Goal: Communication & Community: Connect with others

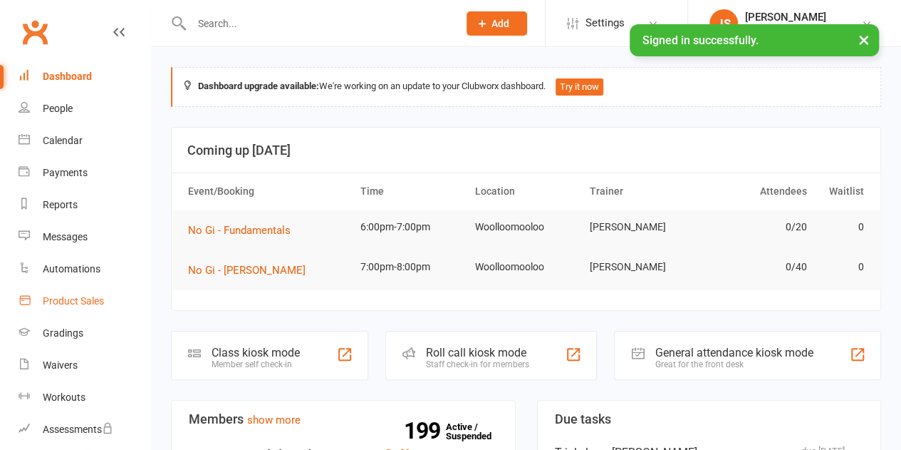
click at [71, 313] on link "Product Sales" at bounding box center [85, 301] width 132 height 32
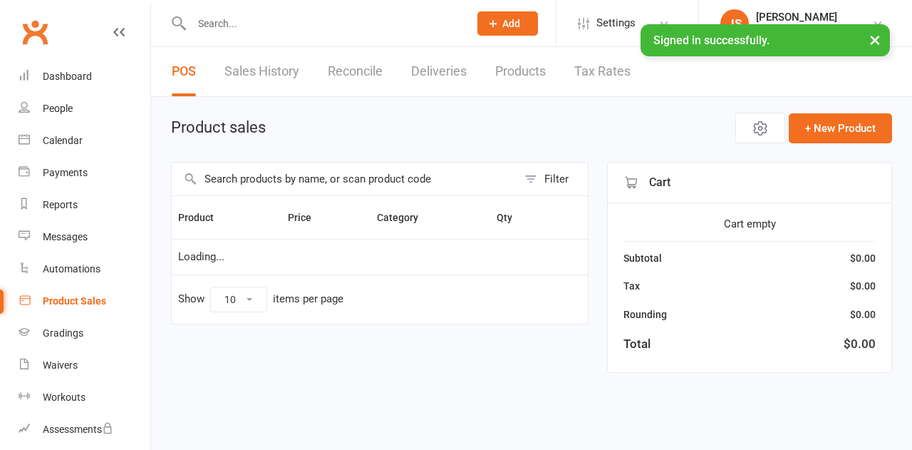
select select "10"
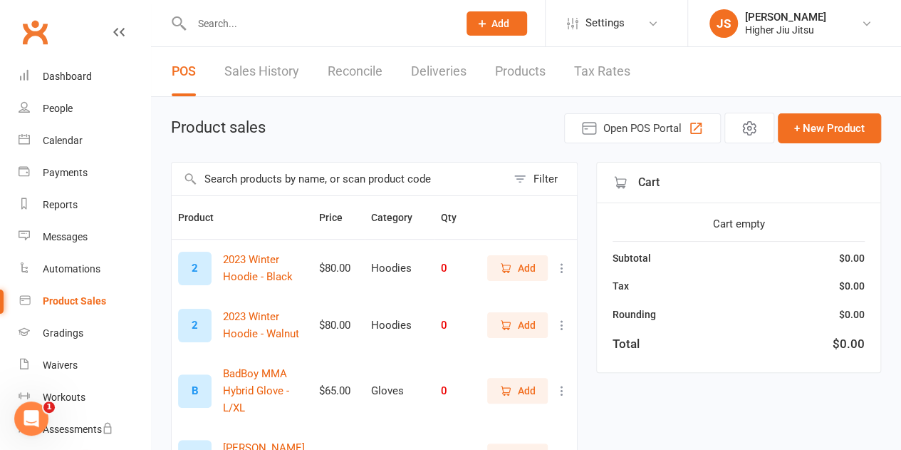
click at [337, 170] on input "text" at bounding box center [339, 178] width 335 height 33
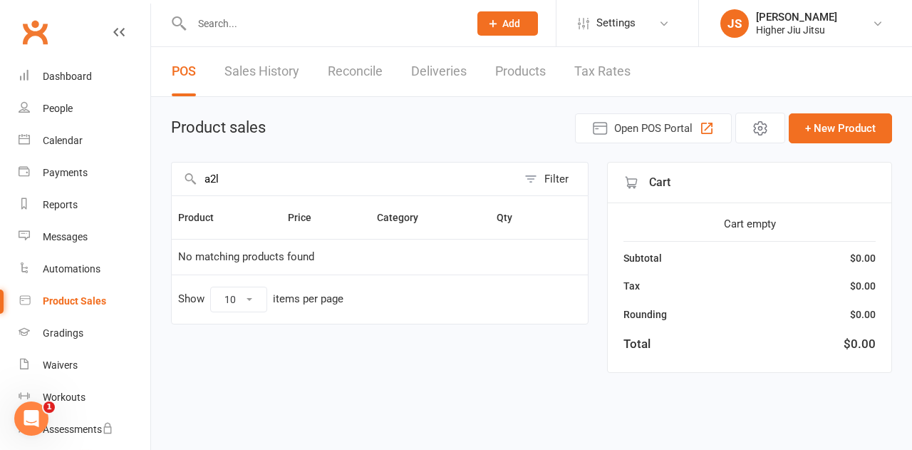
click at [296, 180] on input "a2l" at bounding box center [345, 178] width 346 height 33
type input "a2l"
click at [511, 75] on link "Products" at bounding box center [520, 71] width 51 height 49
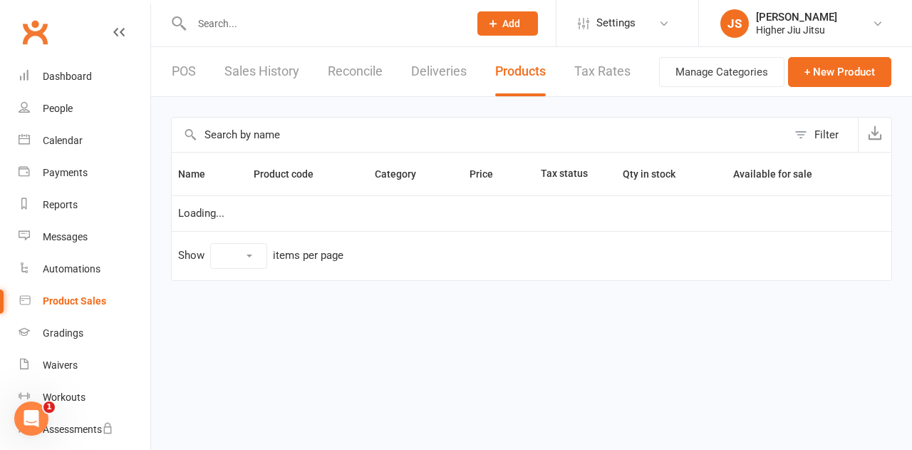
select select "100"
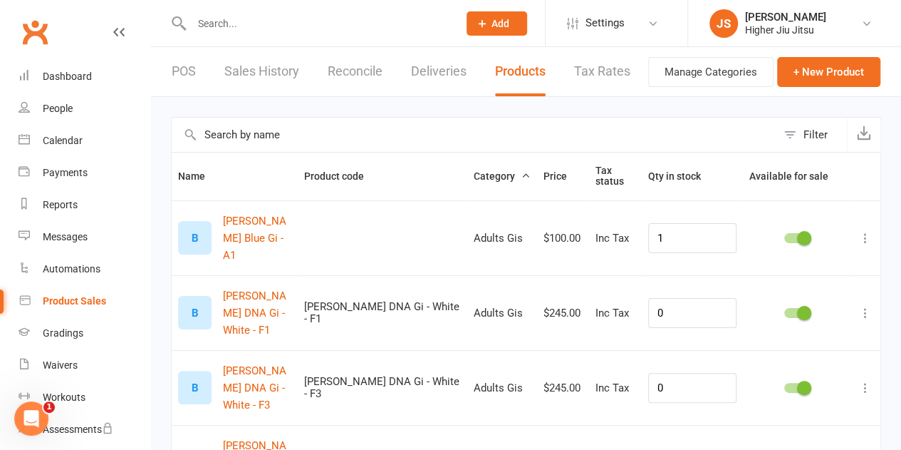
click at [295, 139] on input "text" at bounding box center [474, 135] width 605 height 34
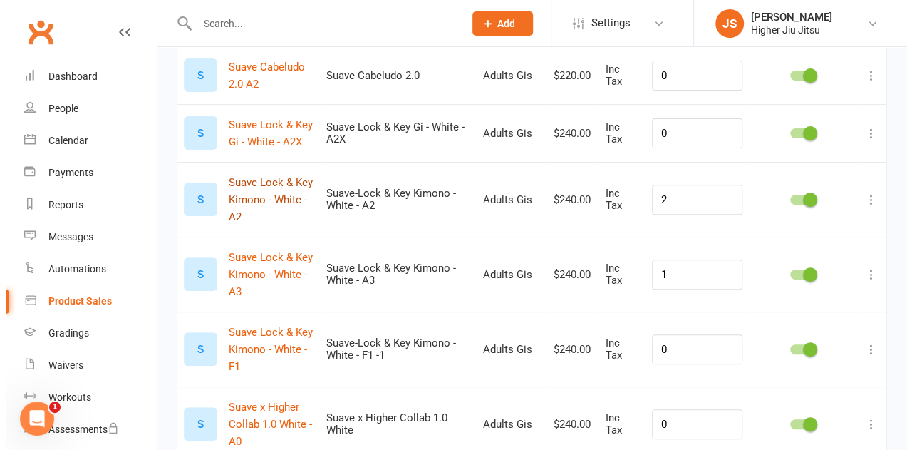
scroll to position [71, 0]
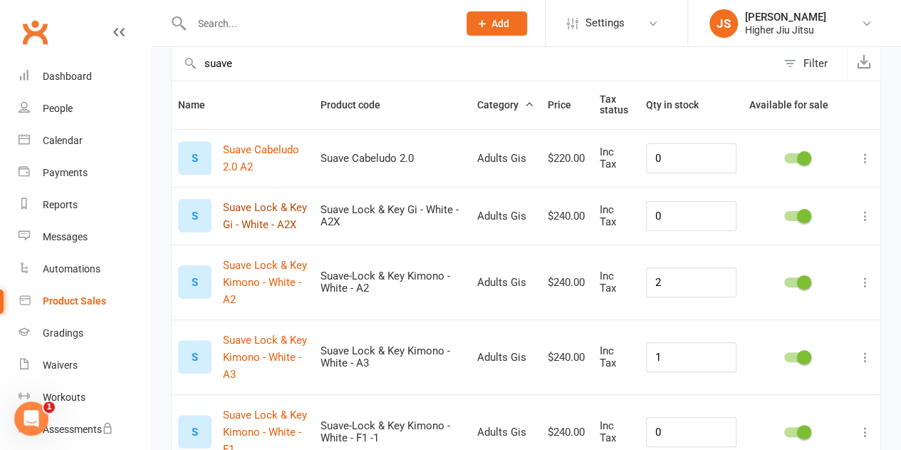
type input "suave"
click at [284, 214] on button "Suave Lock & Key Gi - White - A2X" at bounding box center [265, 216] width 85 height 34
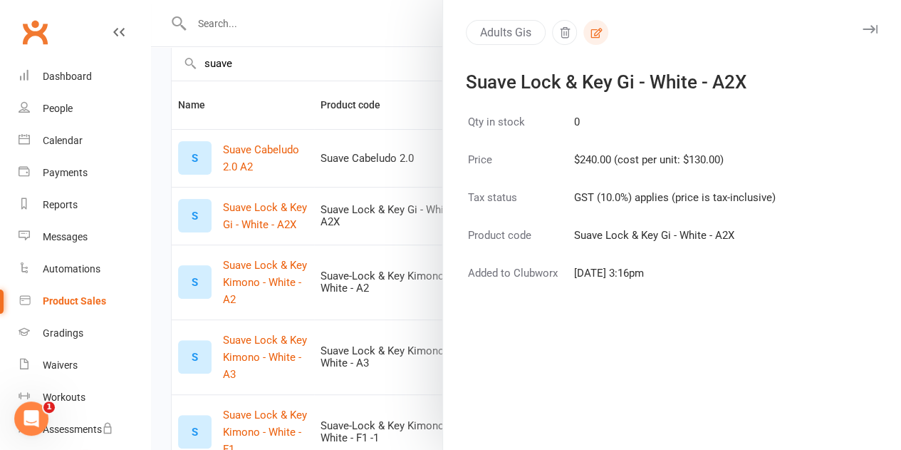
click at [591, 32] on button "button" at bounding box center [595, 32] width 25 height 25
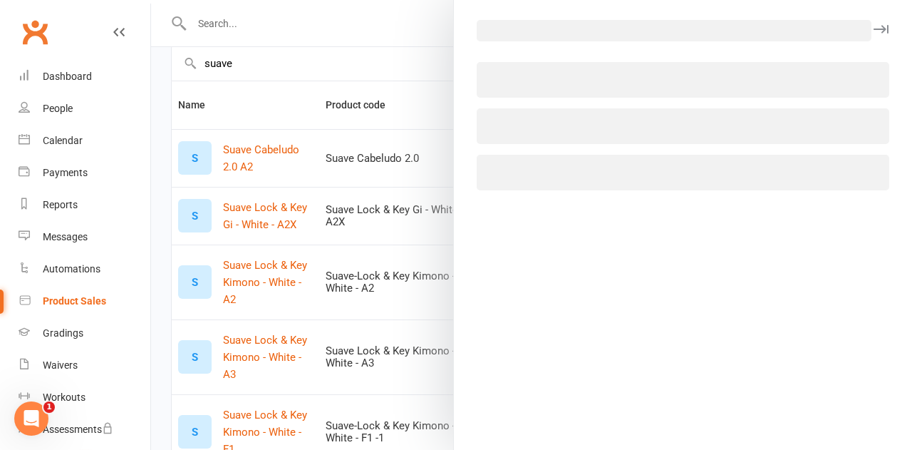
select select "720"
select select "219"
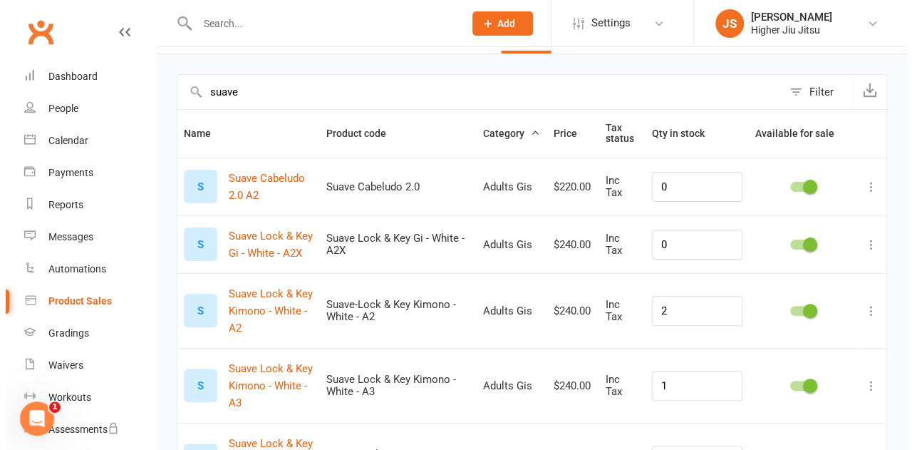
scroll to position [0, 0]
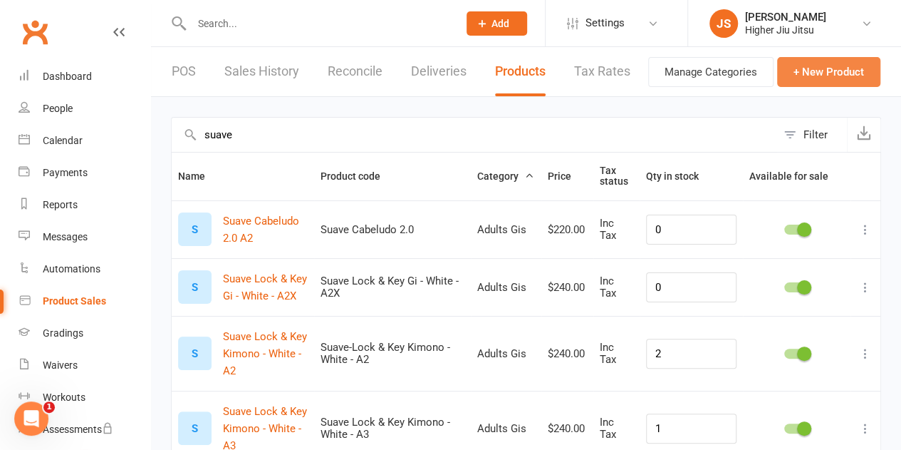
click at [823, 64] on button "+ New Product" at bounding box center [828, 72] width 103 height 30
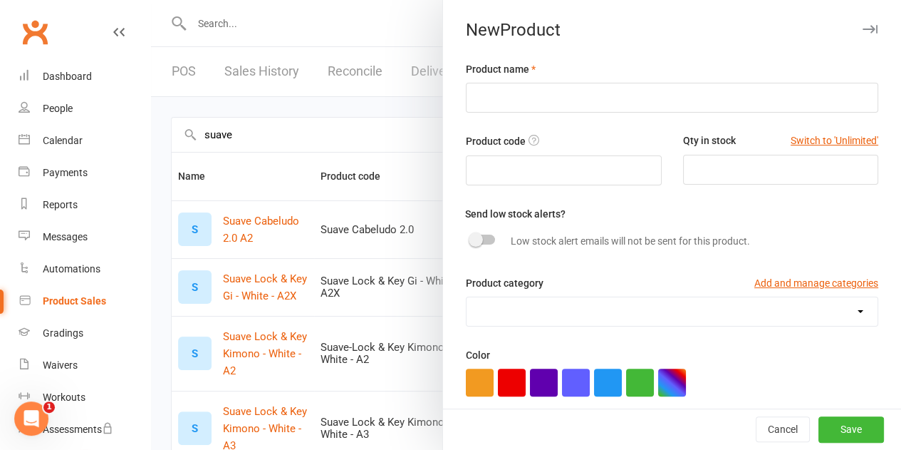
click at [321, 265] on div at bounding box center [526, 225] width 750 height 450
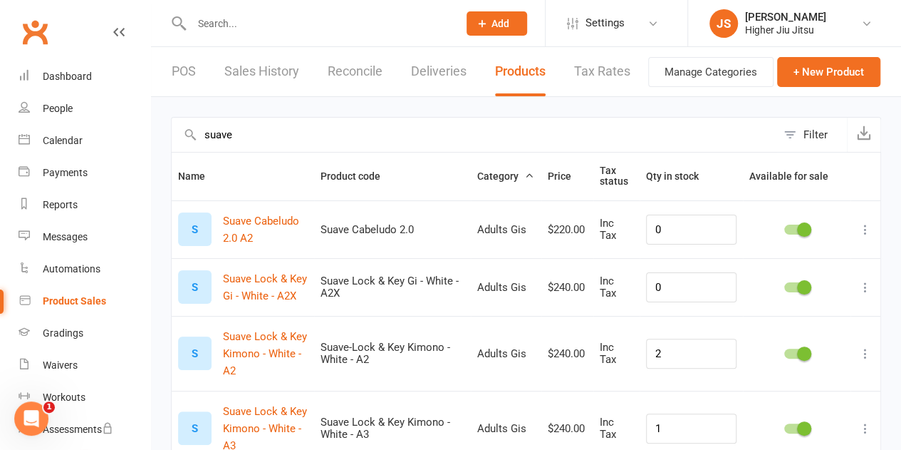
click at [865, 286] on icon at bounding box center [865, 287] width 14 height 14
click at [787, 341] on link "Duplicate product" at bounding box center [792, 342] width 141 height 28
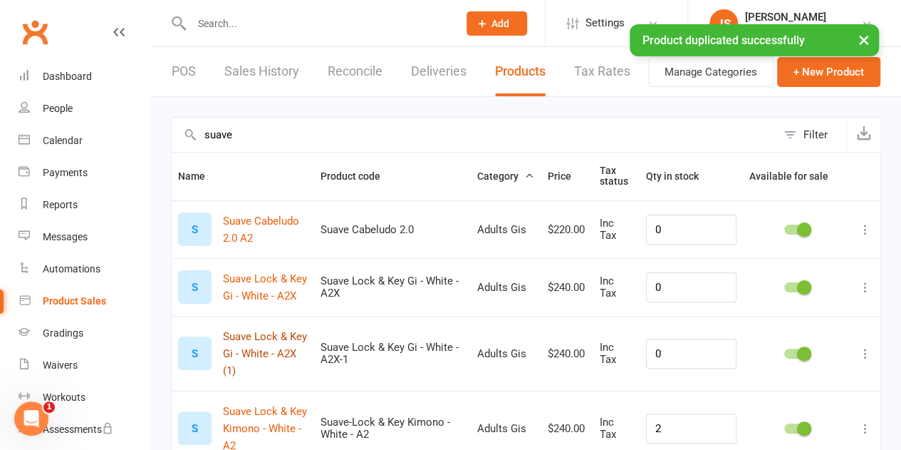
click at [278, 351] on button "Suave Lock & Key Gi - White - A2X (1)" at bounding box center [265, 353] width 85 height 51
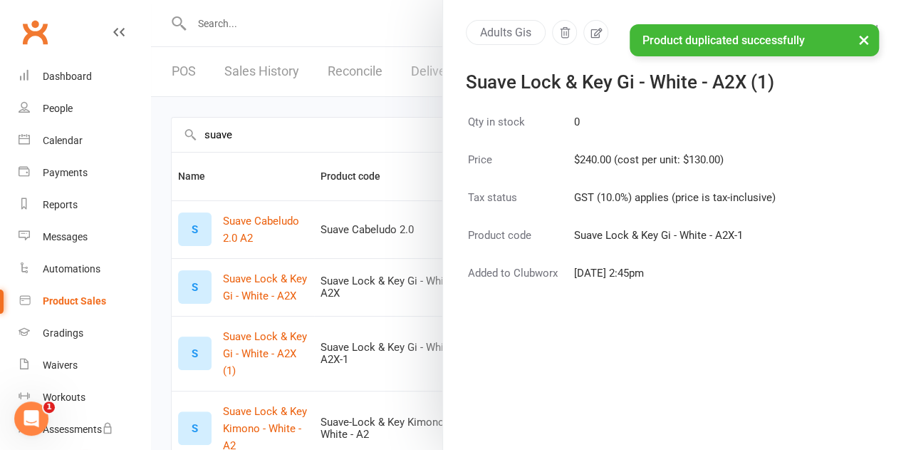
click at [586, 24] on div "× Product duplicated successfully" at bounding box center [441, 24] width 883 height 0
click at [583, 24] on div "× Product duplicated successfully" at bounding box center [441, 24] width 883 height 0
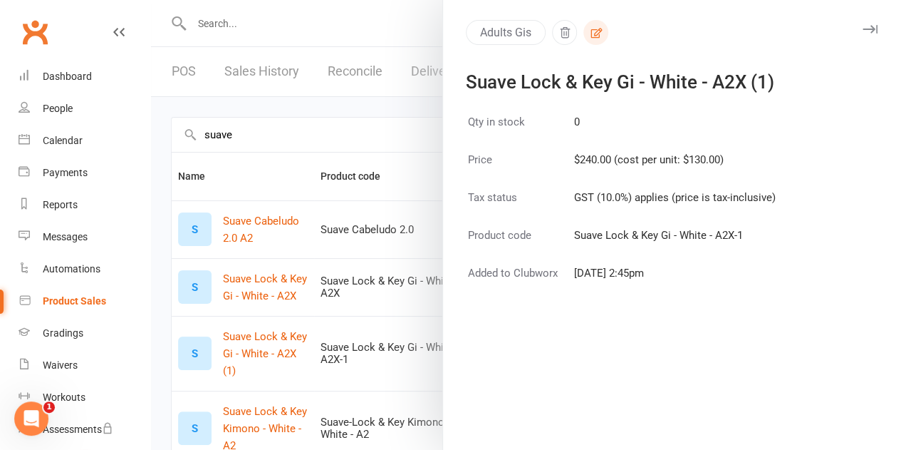
click at [590, 33] on icon "button" at bounding box center [596, 32] width 13 height 13
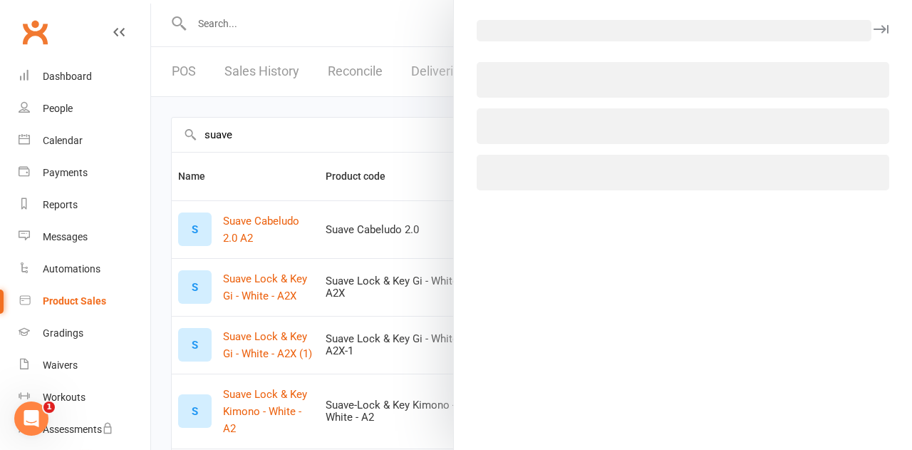
select select "720"
select select "219"
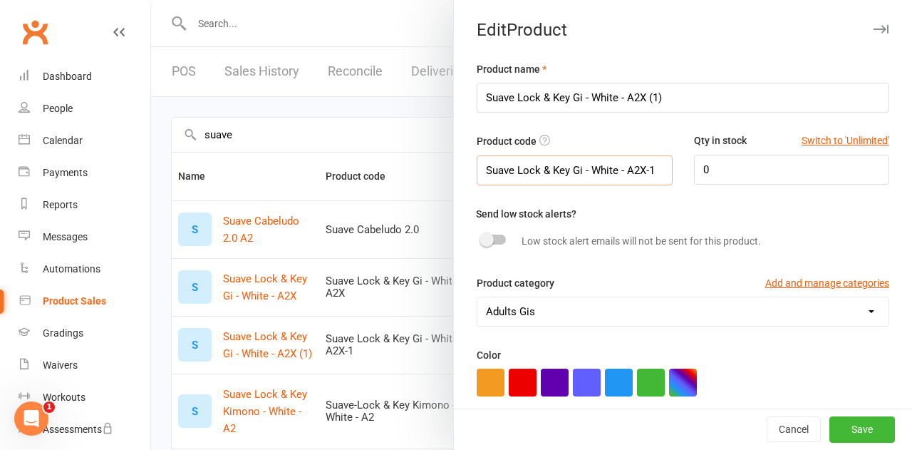
drag, startPoint x: 643, startPoint y: 170, endPoint x: 628, endPoint y: 167, distance: 15.2
click at [628, 167] on input "Suave Lock & Key Gi - White - A2X-1" at bounding box center [575, 170] width 196 height 30
type input "Suave Lock & Key Gi - White - A2L"
drag, startPoint x: 681, startPoint y: 95, endPoint x: 625, endPoint y: 93, distance: 56.4
click at [625, 93] on input "Suave Lock & Key Gi - White - A2X (1)" at bounding box center [683, 98] width 412 height 30
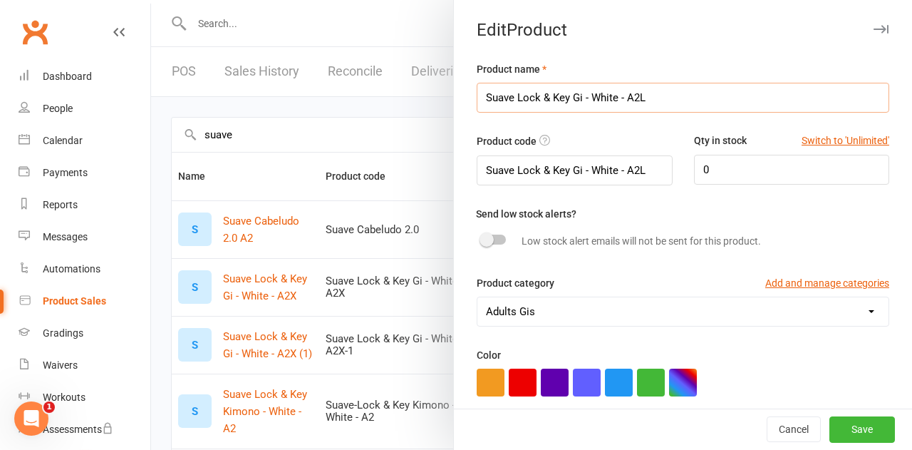
type input "Suave Lock & Key Gi - White - A2L"
drag, startPoint x: 711, startPoint y: 166, endPoint x: 673, endPoint y: 163, distance: 37.9
click at [683, 163] on div "Qty in stock Switch to 'Unlimited' 0" at bounding box center [791, 158] width 217 height 51
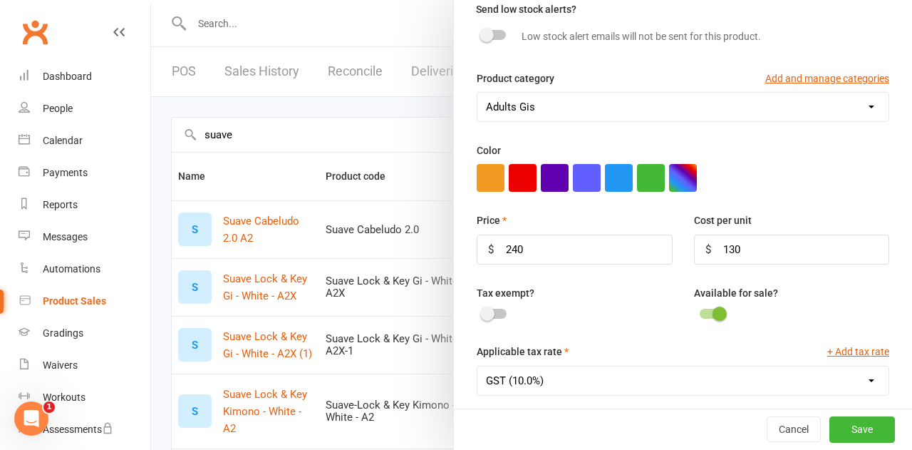
scroll to position [214, 0]
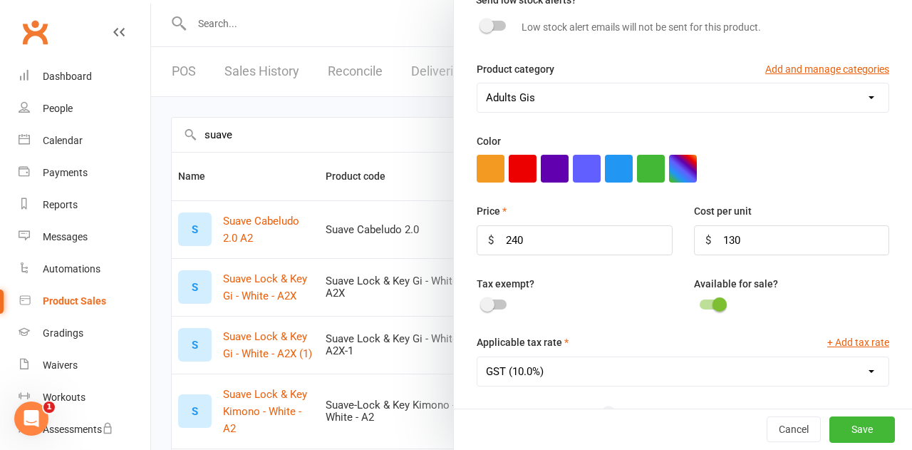
type input "1"
click at [773, 155] on div at bounding box center [683, 169] width 412 height 28
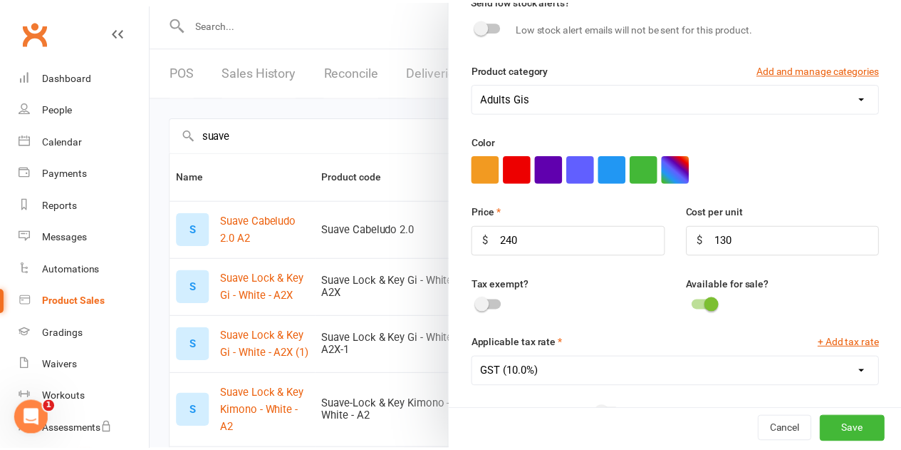
scroll to position [338, 0]
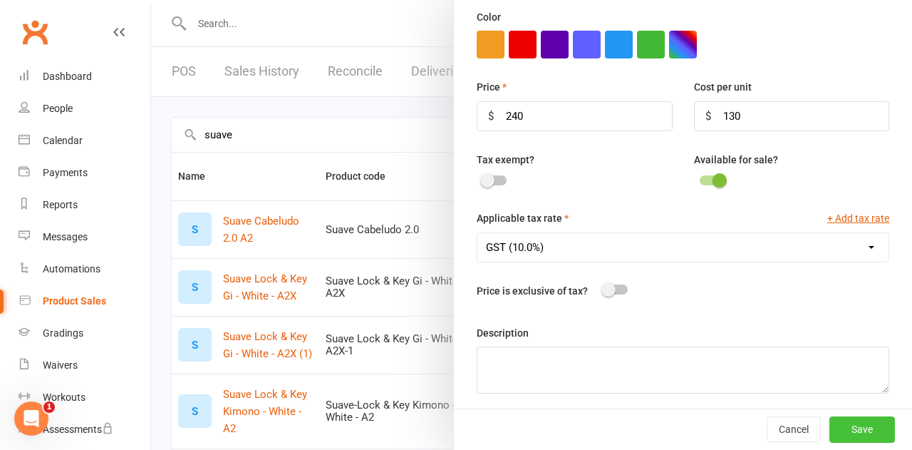
click at [858, 430] on button "Save" at bounding box center [862, 430] width 66 height 26
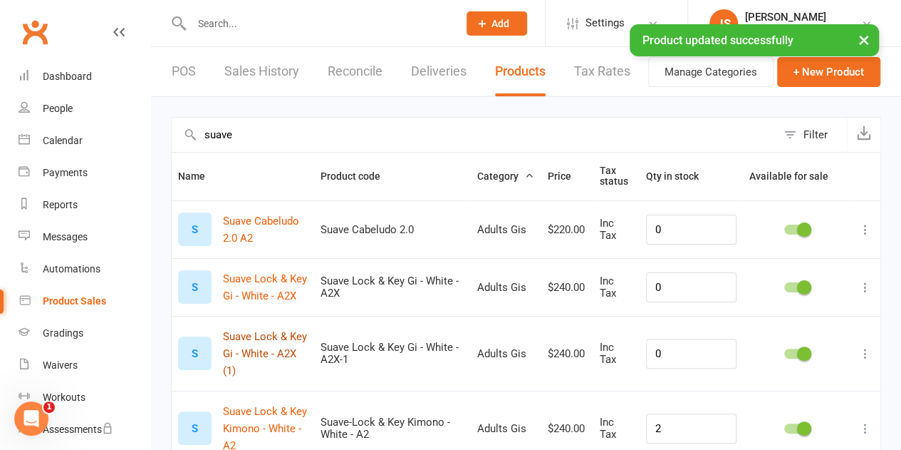
click at [261, 345] on button "Suave Lock & Key Gi - White - A2X (1)" at bounding box center [265, 353] width 85 height 51
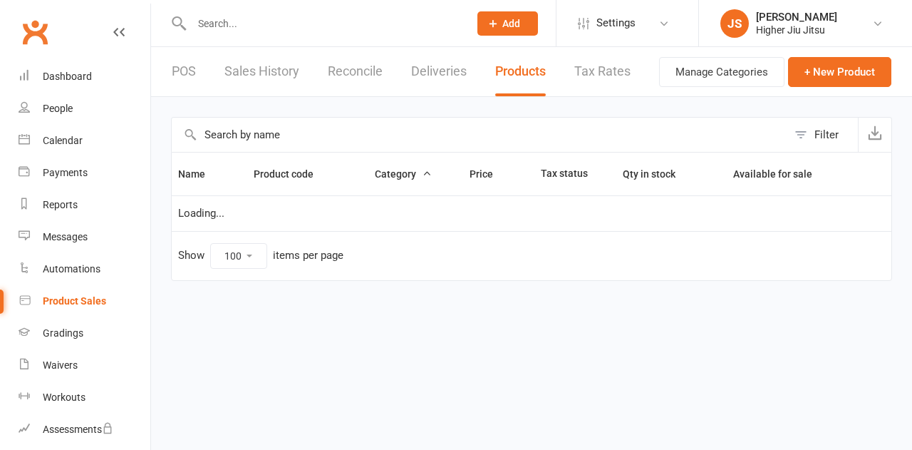
select select "100"
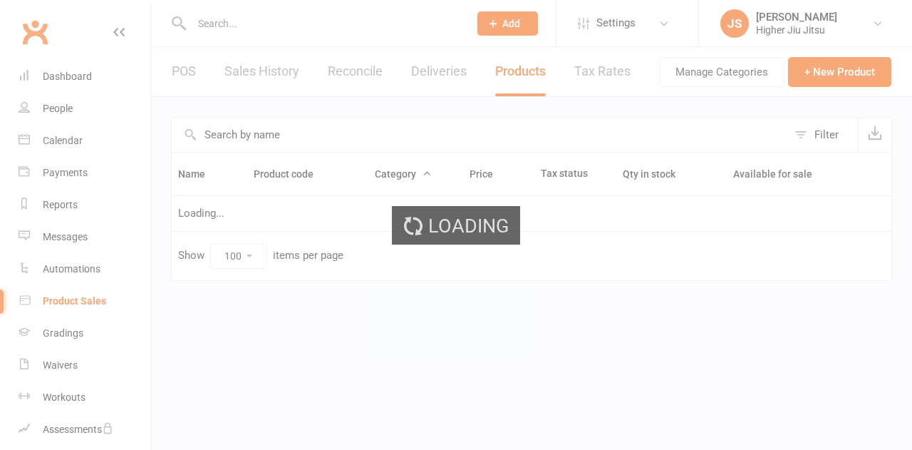
click at [264, 136] on div "Loading" at bounding box center [456, 225] width 912 height 450
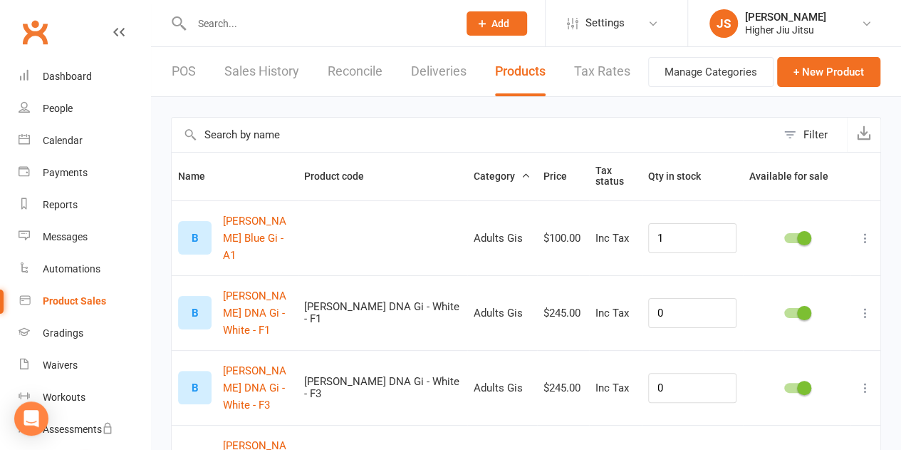
click at [269, 129] on input "text" at bounding box center [474, 135] width 605 height 34
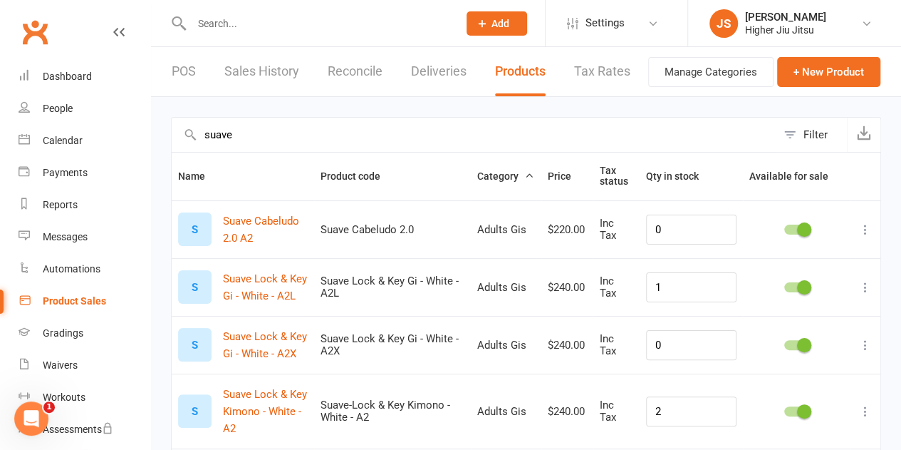
type input "suave"
click at [91, 299] on div "Product Sales" at bounding box center [74, 300] width 63 height 11
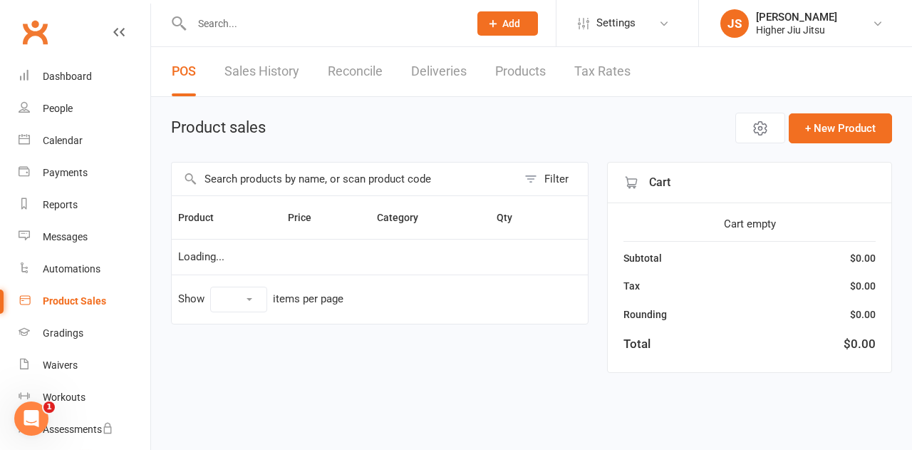
select select "10"
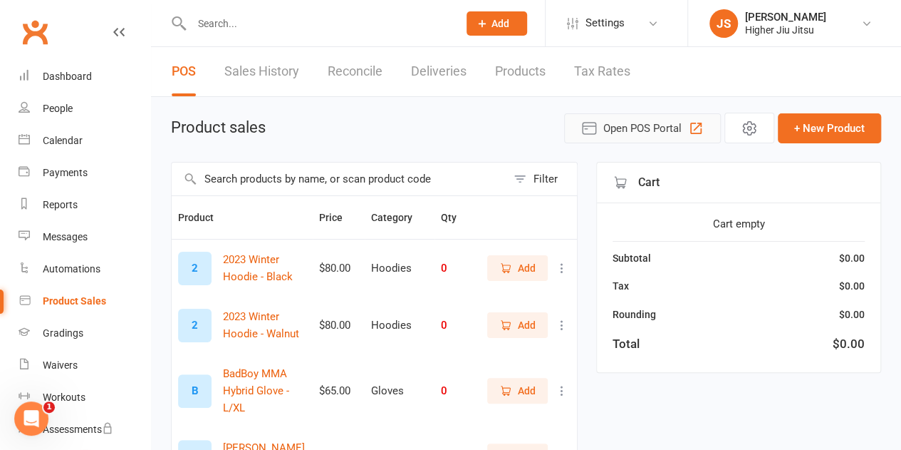
click at [648, 125] on span "Open POS Portal" at bounding box center [642, 128] width 78 height 17
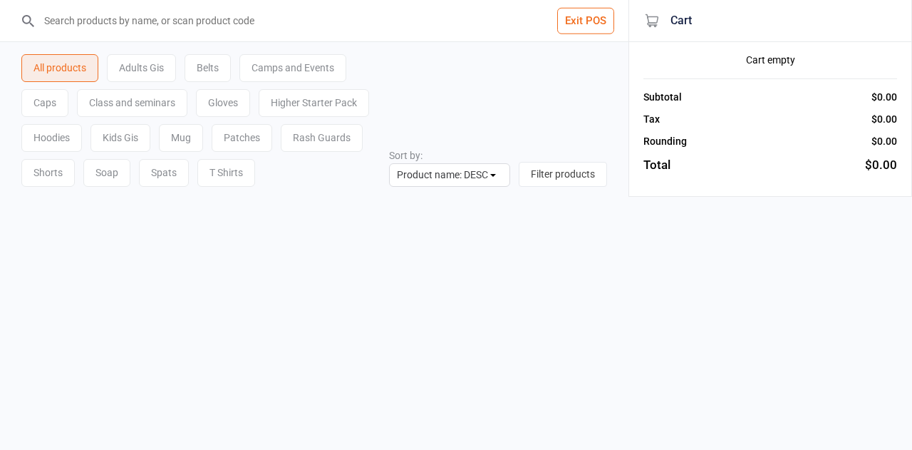
select select "name-desc"
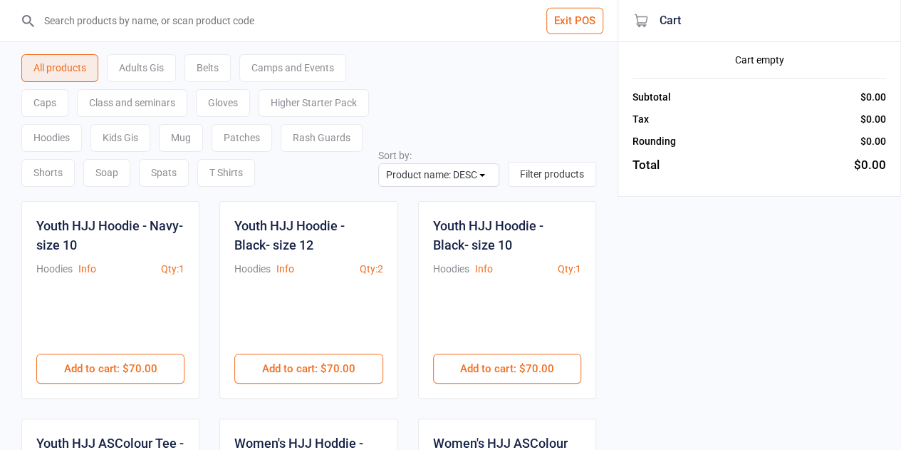
click at [301, 15] on input "search" at bounding box center [317, 20] width 561 height 41
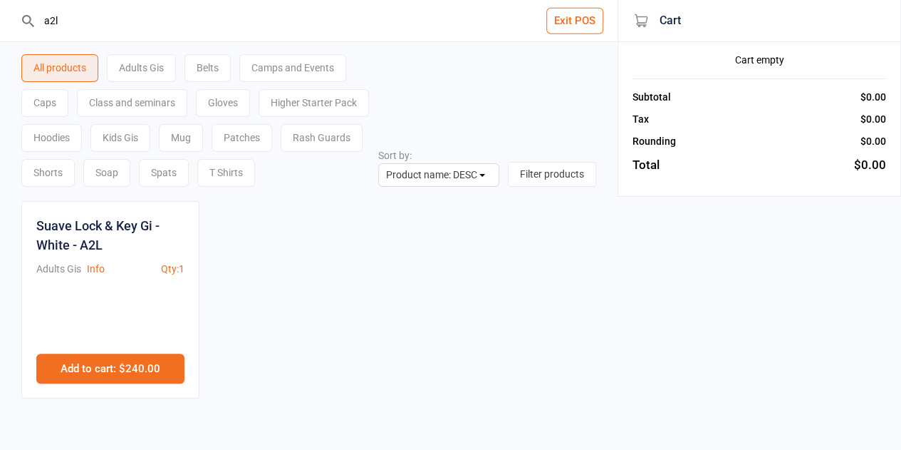
click at [154, 361] on button "Add to cart : $240.00" at bounding box center [110, 368] width 148 height 30
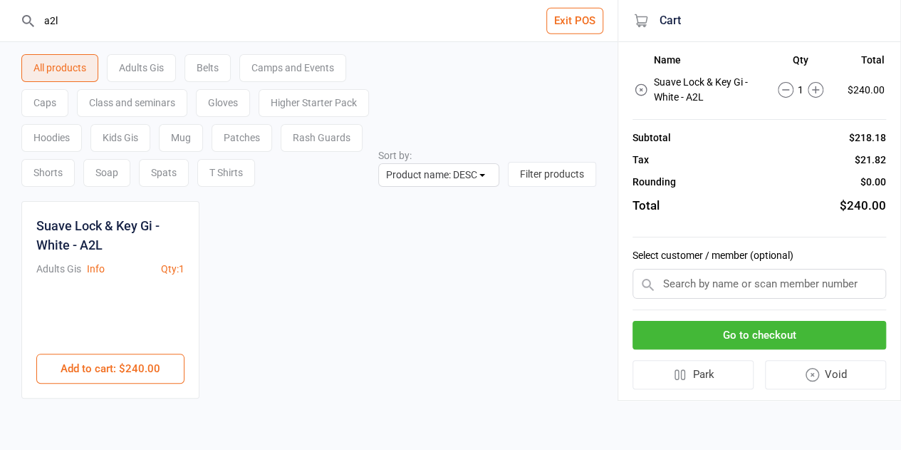
drag, startPoint x: 113, startPoint y: 21, endPoint x: 32, endPoint y: 21, distance: 80.5
click at [32, 21] on div "a2l" at bounding box center [309, 20] width 578 height 41
click at [343, 139] on div "Rash Guards" at bounding box center [322, 138] width 82 height 28
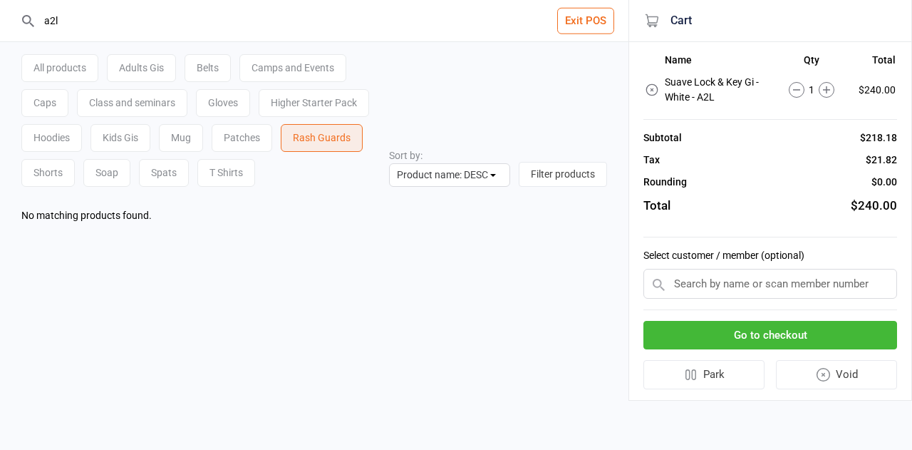
drag, startPoint x: 33, startPoint y: 30, endPoint x: 23, endPoint y: 29, distance: 10.0
click at [23, 29] on div "a2l" at bounding box center [314, 20] width 588 height 41
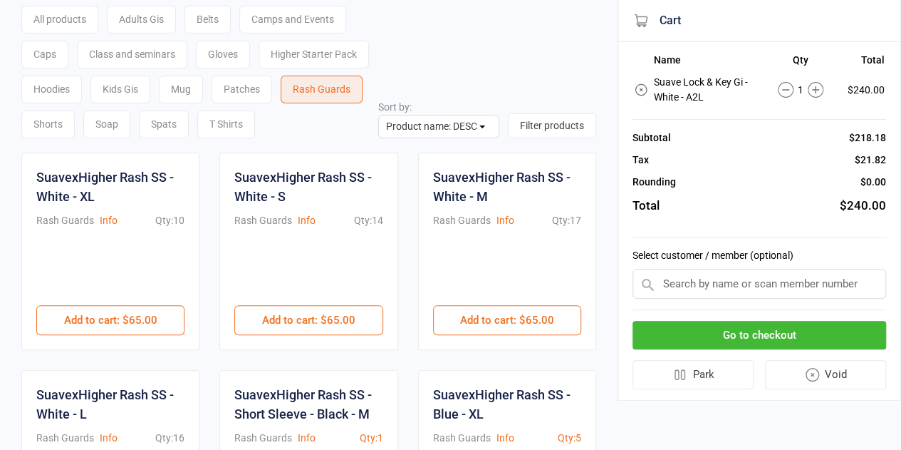
scroll to position [71, 0]
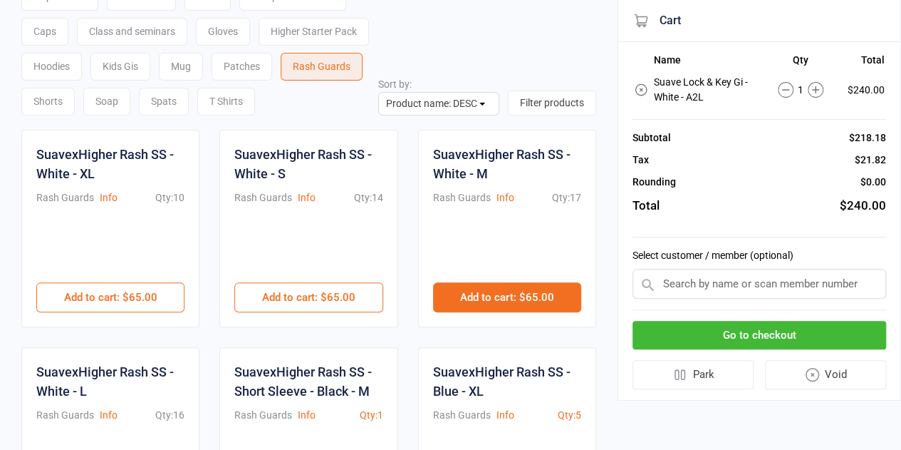
click at [517, 292] on button "Add to cart : $65.00" at bounding box center [507, 297] width 148 height 30
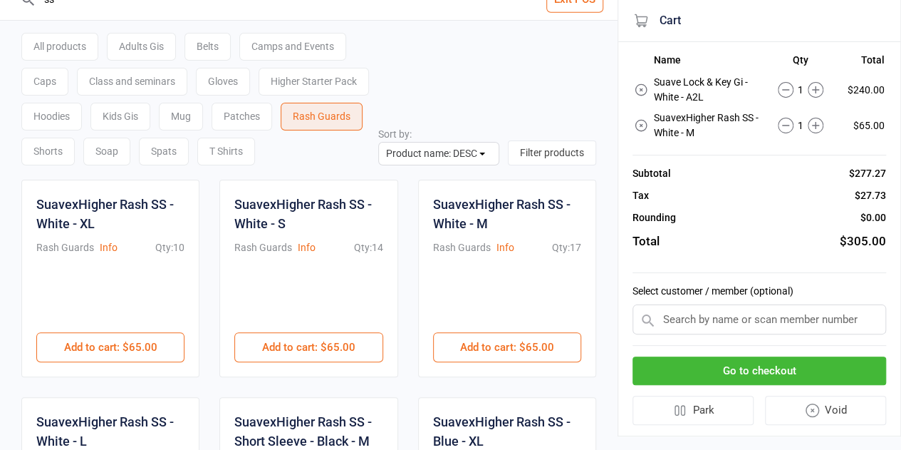
scroll to position [0, 0]
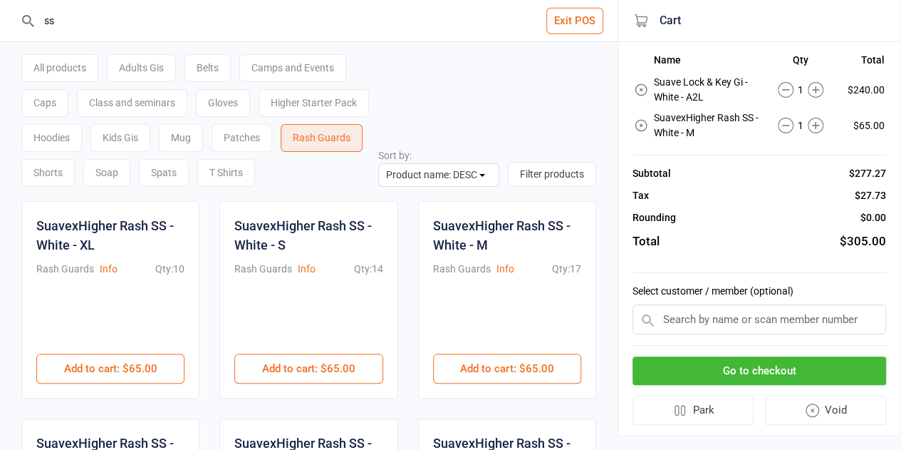
drag, startPoint x: 63, startPoint y: 16, endPoint x: 46, endPoint y: 18, distance: 17.2
click at [46, 18] on input "ss" at bounding box center [317, 20] width 561 height 41
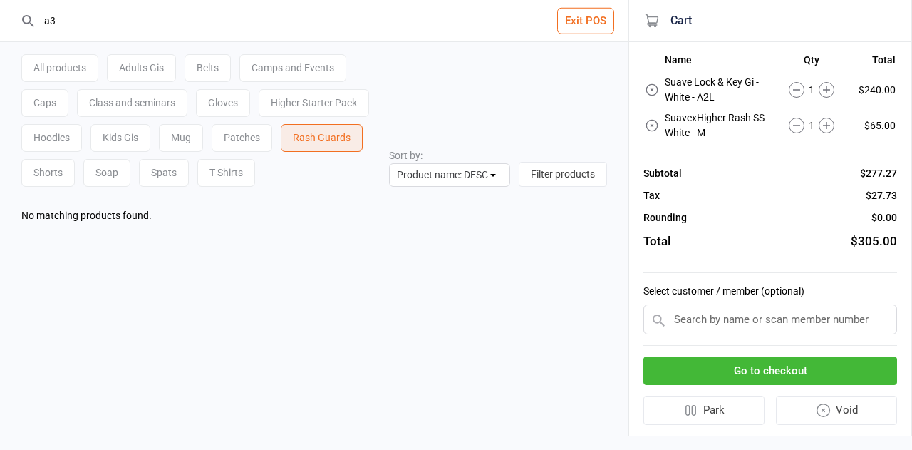
type input "a3"
click at [220, 71] on div "Belts" at bounding box center [208, 68] width 46 height 28
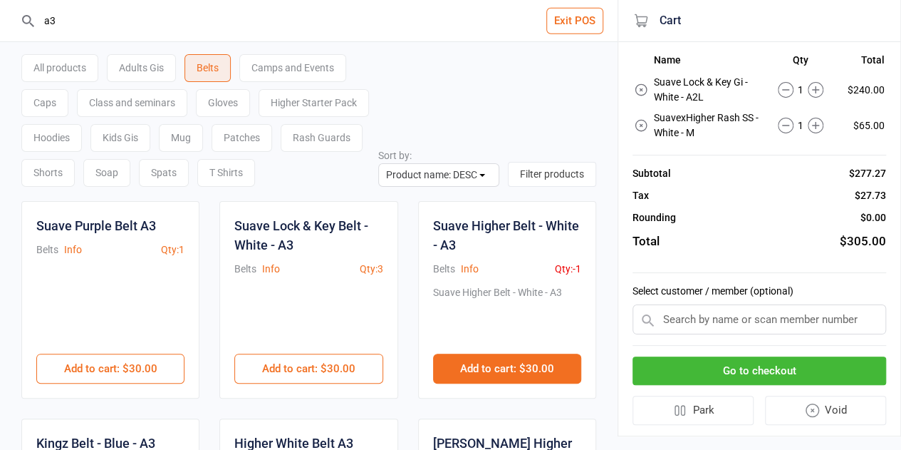
click at [532, 361] on button "Add to cart : $30.00" at bounding box center [507, 368] width 148 height 30
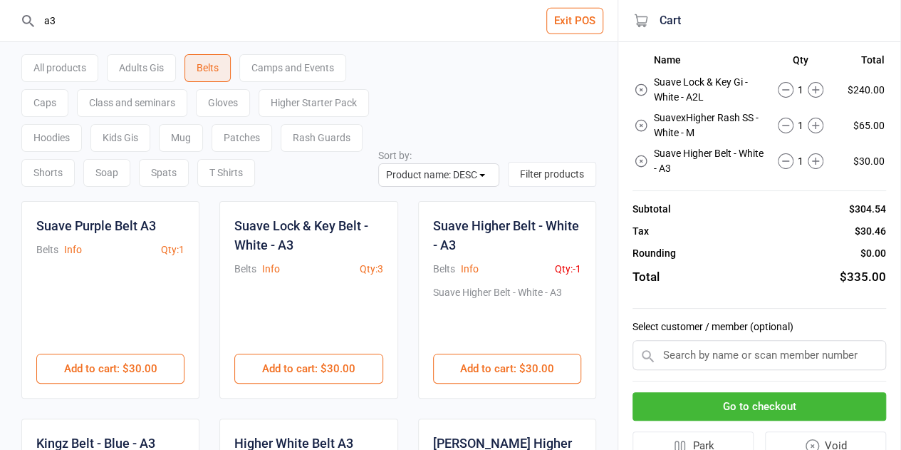
click at [737, 354] on input "text" at bounding box center [760, 355] width 254 height 30
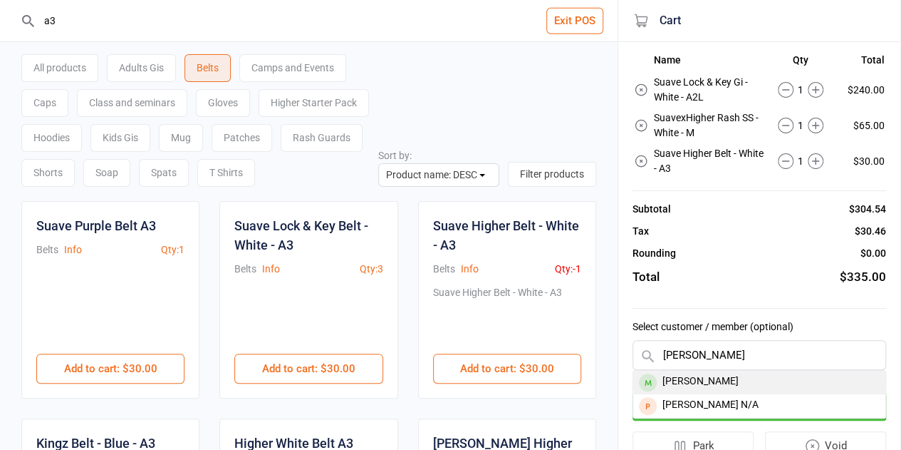
type input "nihal"
click at [721, 385] on div "Nihal Bains" at bounding box center [759, 382] width 252 height 24
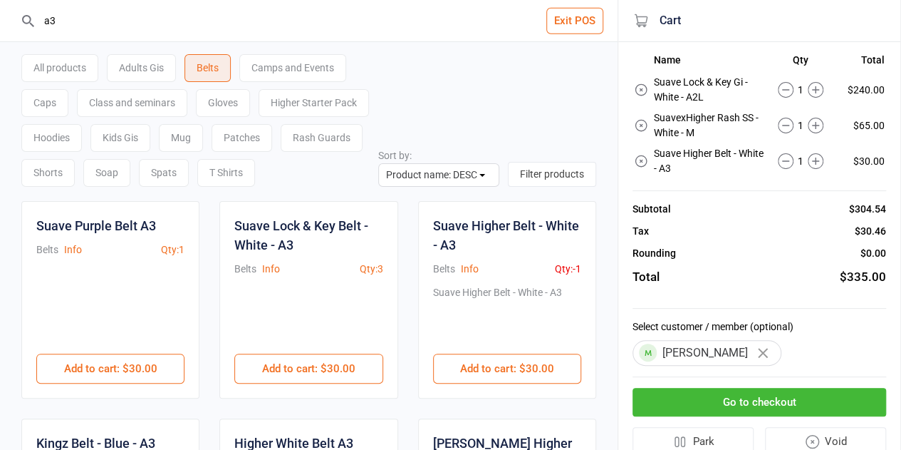
click at [764, 404] on button "Go to checkout" at bounding box center [760, 402] width 254 height 29
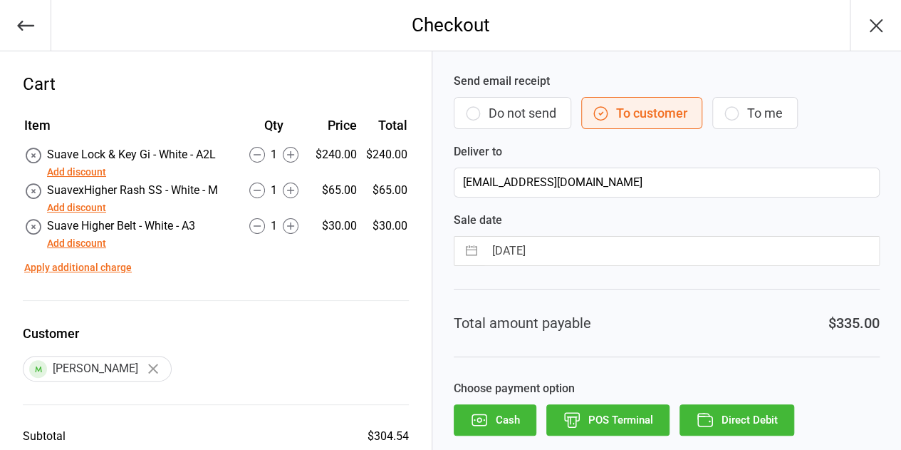
click at [83, 172] on button "Add discount" at bounding box center [76, 172] width 59 height 15
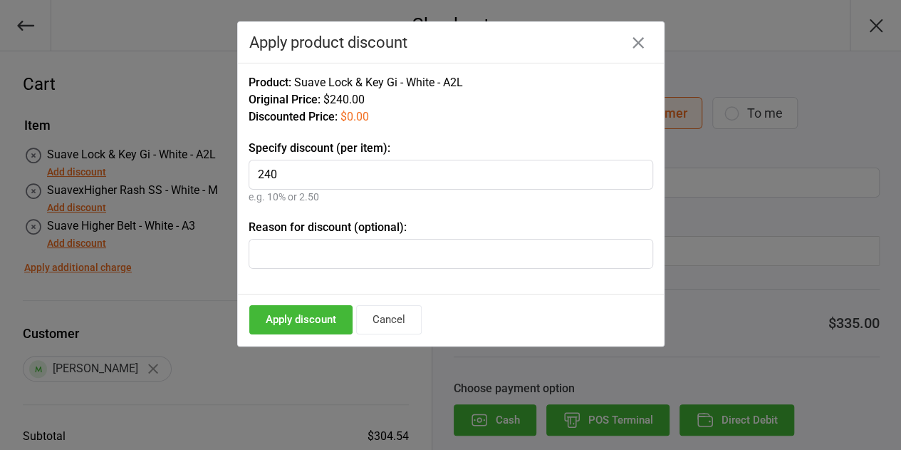
type input "240"
click at [314, 323] on button "Apply discount" at bounding box center [300, 319] width 103 height 29
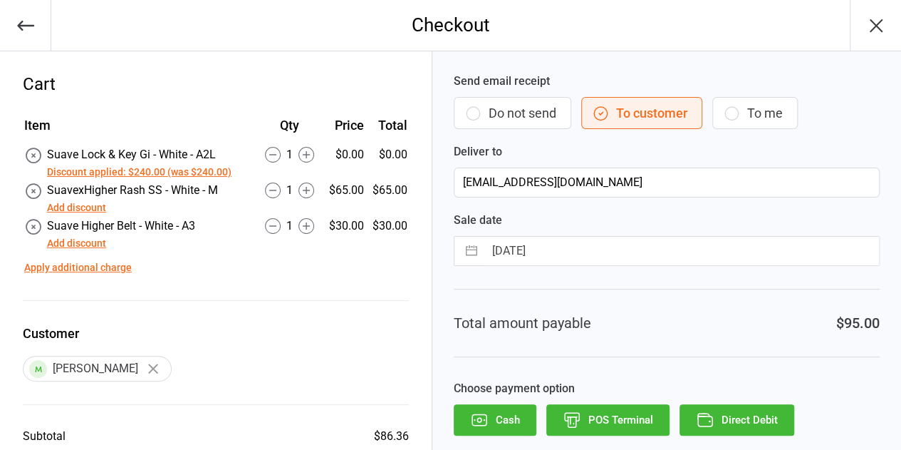
click at [93, 210] on button "Add discount" at bounding box center [76, 207] width 59 height 15
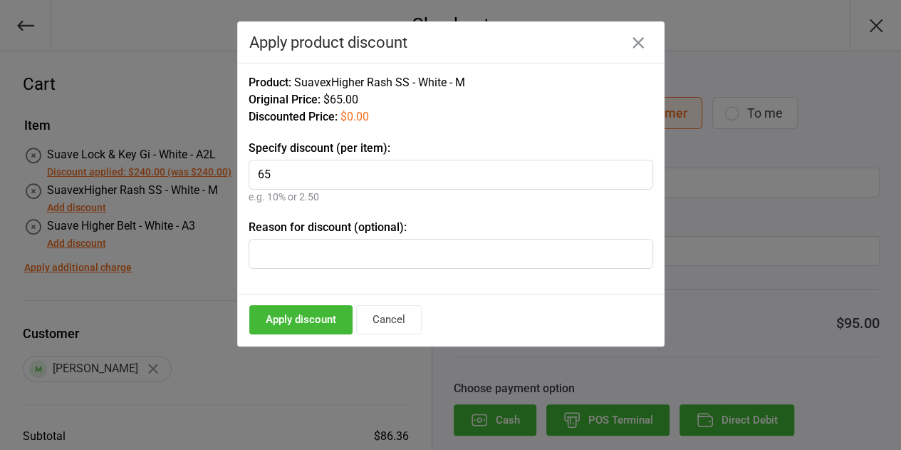
type input "65"
click at [311, 317] on button "Apply discount" at bounding box center [300, 319] width 103 height 29
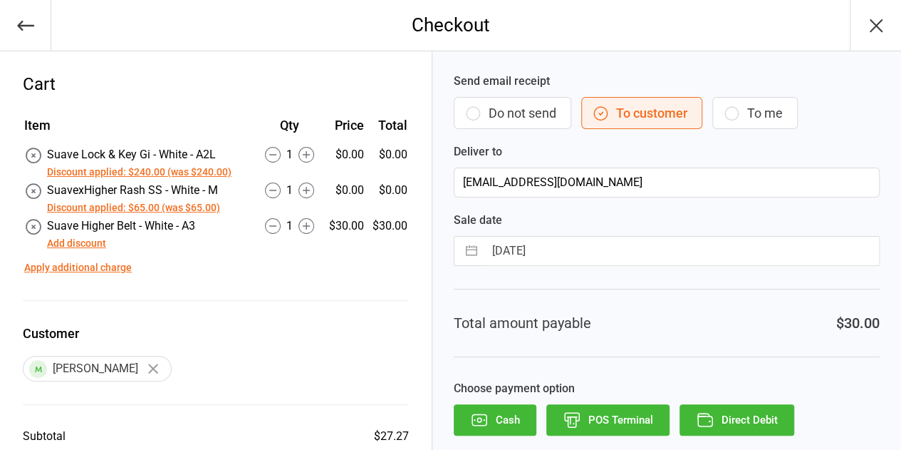
click at [85, 244] on button "Add discount" at bounding box center [76, 243] width 59 height 15
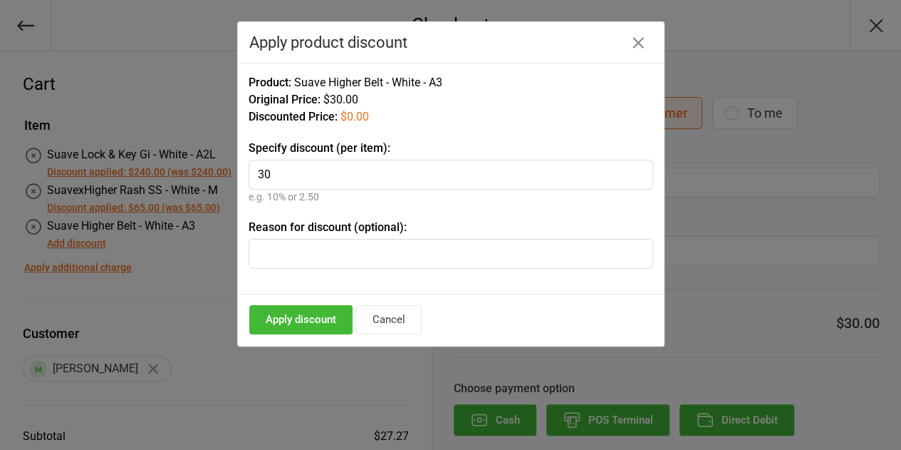
type input "30"
click at [281, 321] on button "Apply discount" at bounding box center [300, 319] width 103 height 29
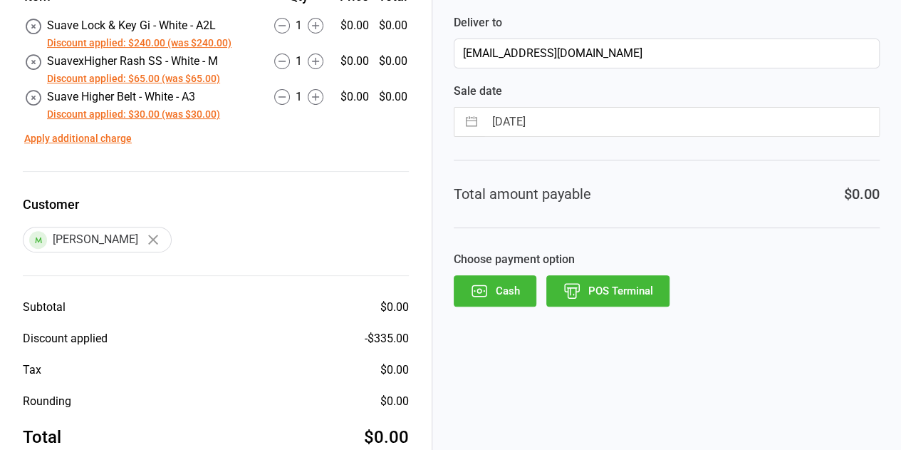
scroll to position [142, 0]
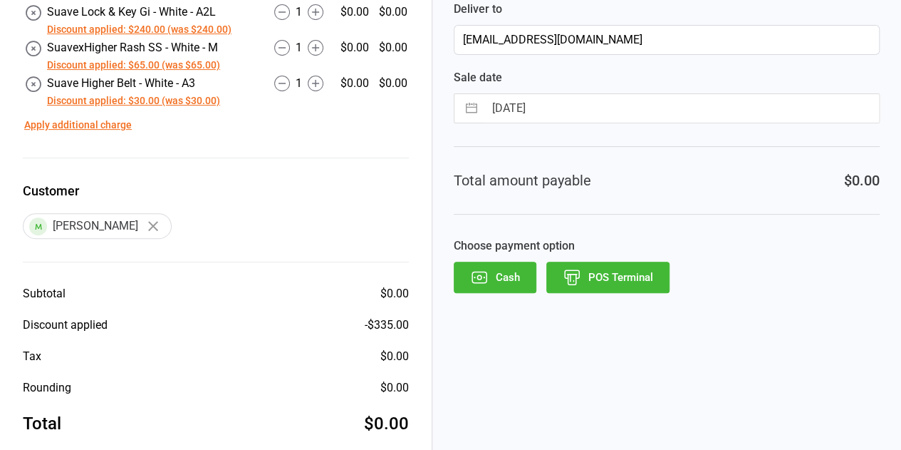
click at [499, 282] on button "Cash" at bounding box center [495, 276] width 83 height 31
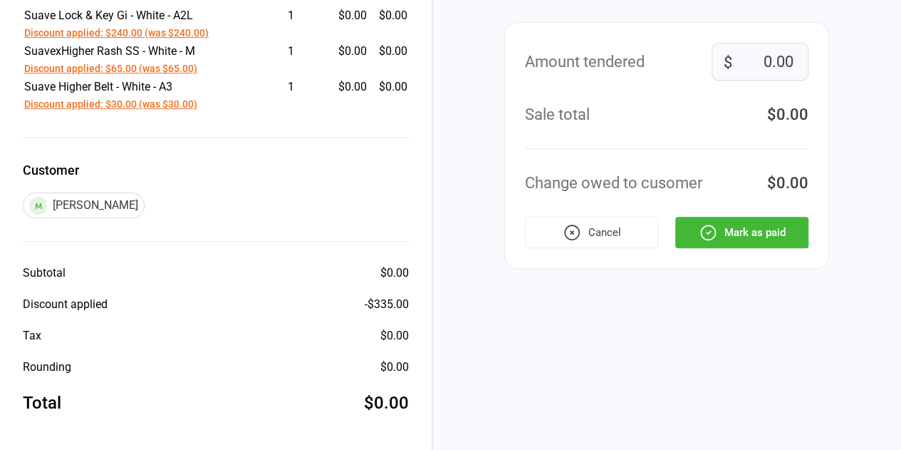
scroll to position [138, 0]
click at [754, 232] on button "Mark as paid" at bounding box center [741, 232] width 133 height 31
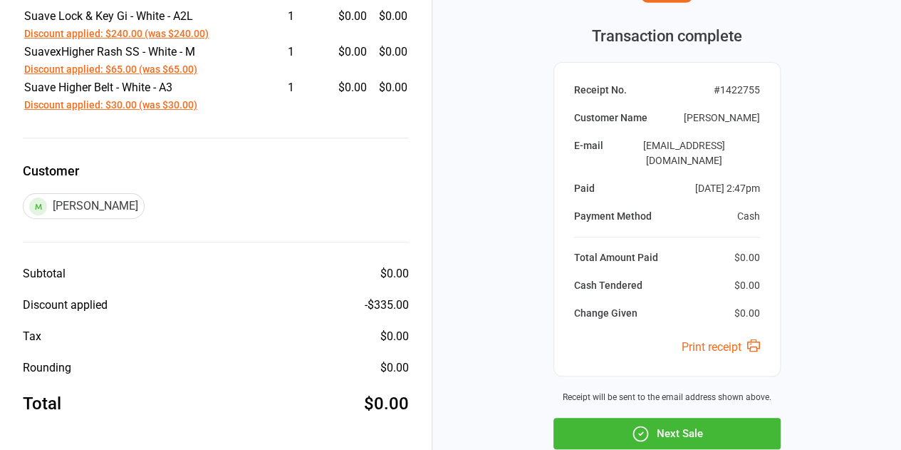
click at [705, 417] on button "Next Sale" at bounding box center [667, 432] width 227 height 31
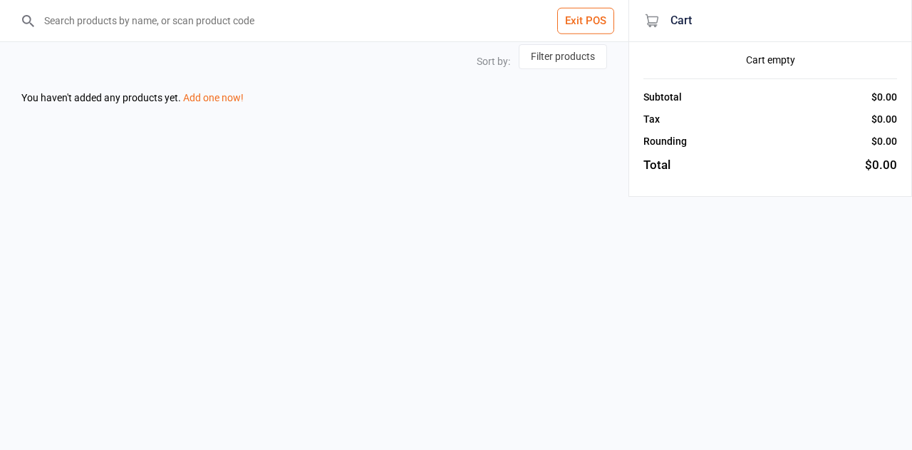
select select "name-desc"
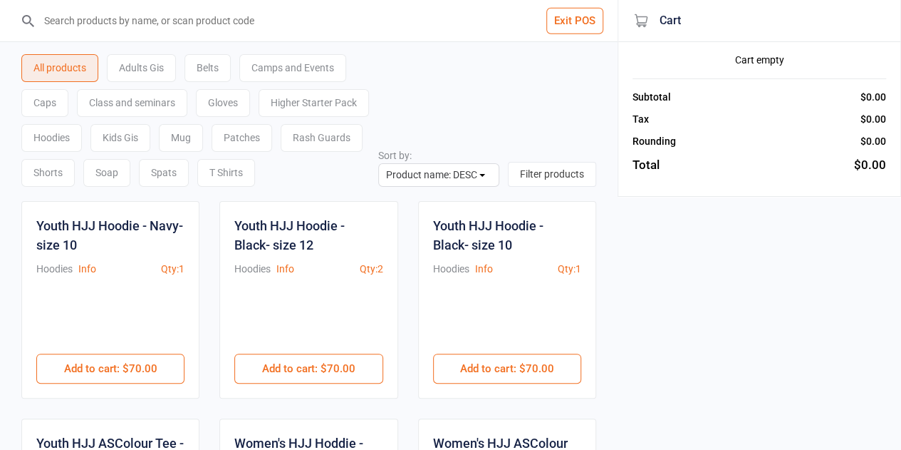
click at [353, 23] on input "search" at bounding box center [317, 20] width 561 height 41
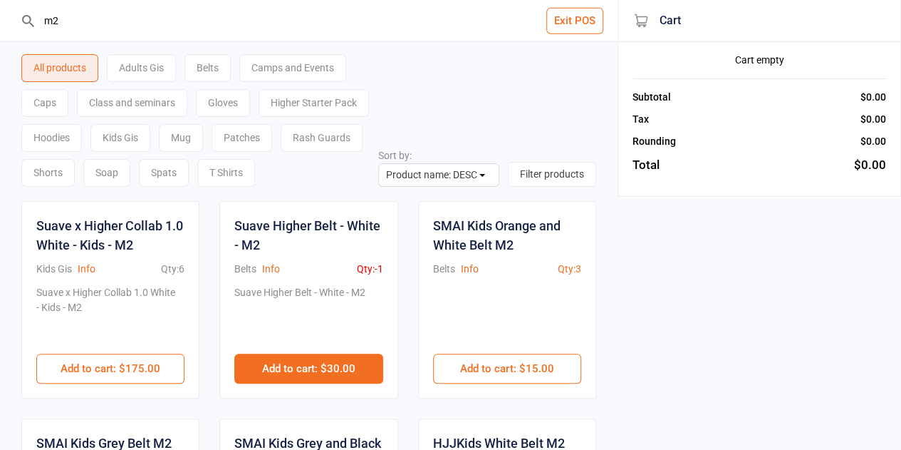
type input "m2"
click at [306, 363] on button "Add to cart : $30.00" at bounding box center [308, 368] width 148 height 30
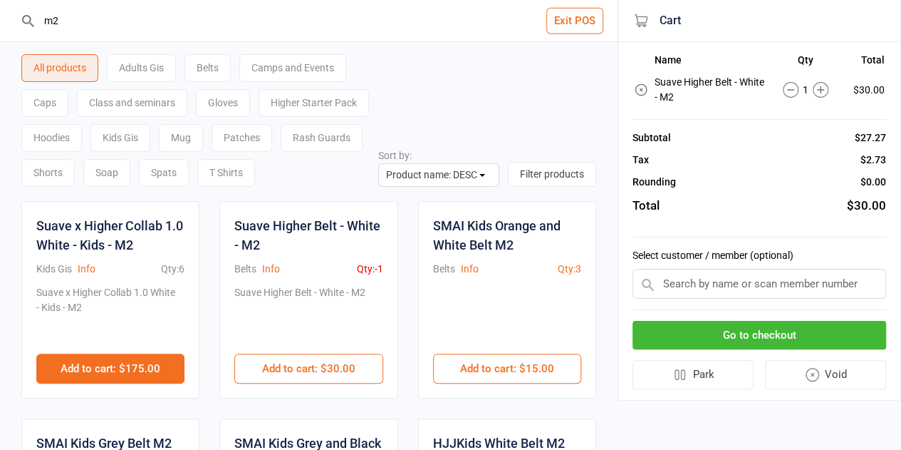
click at [135, 363] on button "Add to cart : $175.00" at bounding box center [110, 368] width 148 height 30
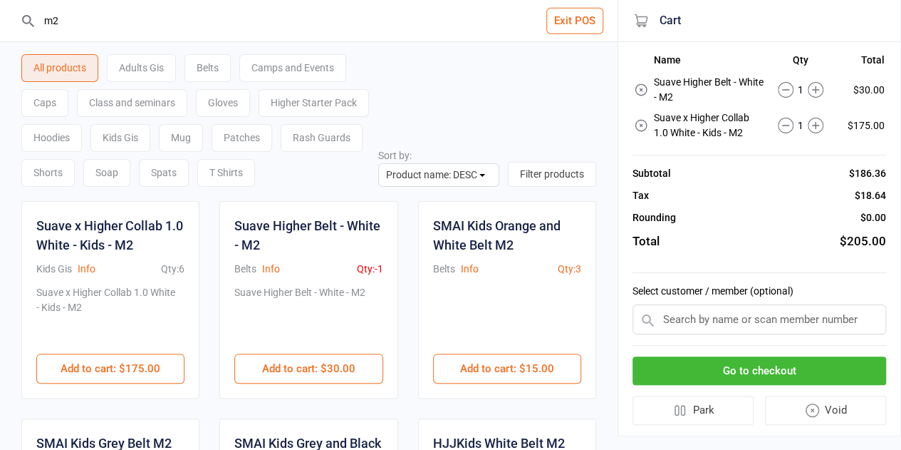
click at [715, 316] on input "text" at bounding box center [760, 319] width 254 height 30
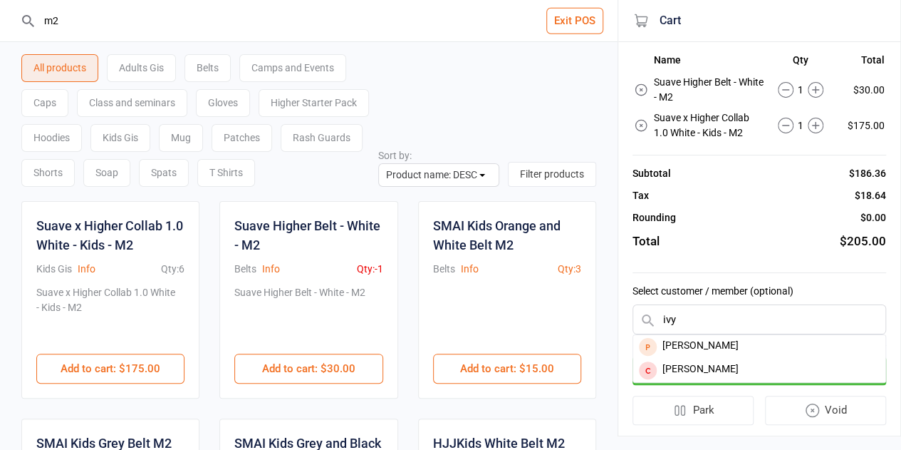
type input "ivy"
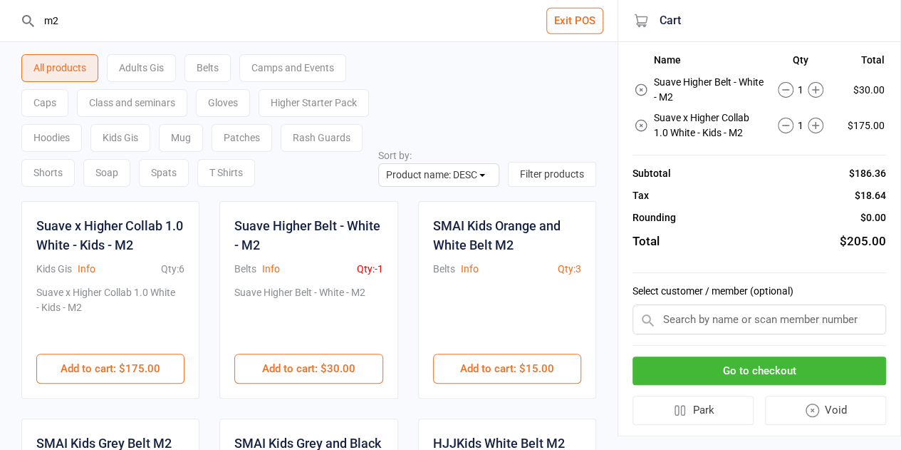
drag, startPoint x: 685, startPoint y: 321, endPoint x: 653, endPoint y: 321, distance: 31.4
click at [654, 321] on div at bounding box center [760, 319] width 254 height 30
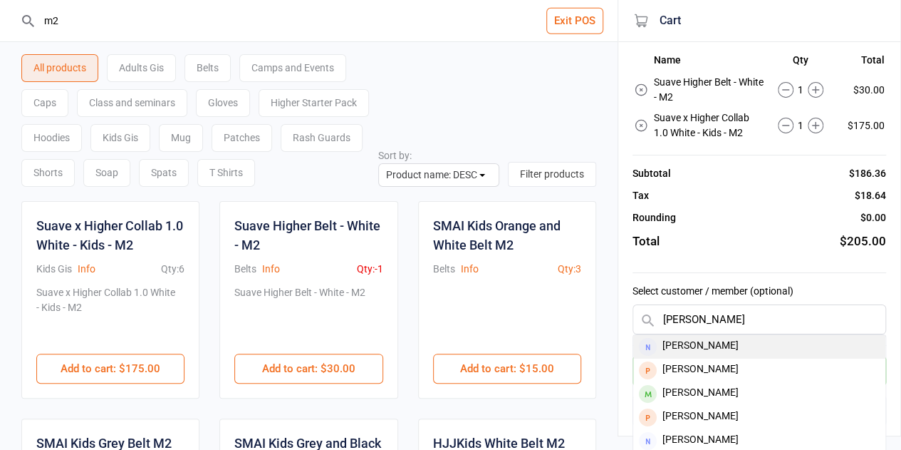
type input "jonelle"
click at [718, 346] on div "[PERSON_NAME]" at bounding box center [759, 347] width 252 height 24
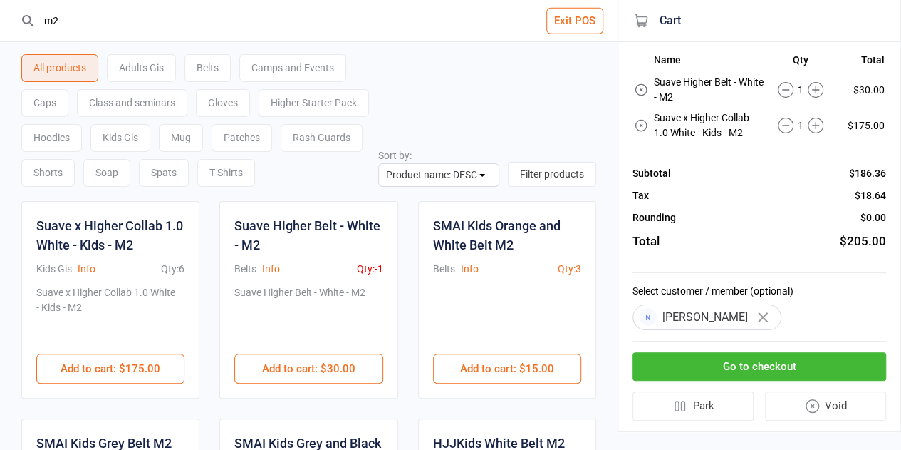
click at [719, 368] on button "Go to checkout" at bounding box center [760, 366] width 254 height 29
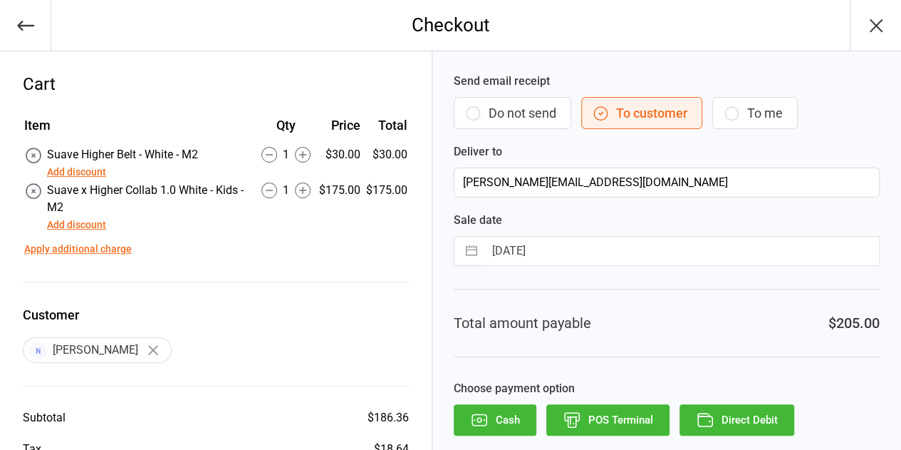
click at [71, 175] on button "Add discount" at bounding box center [76, 172] width 59 height 15
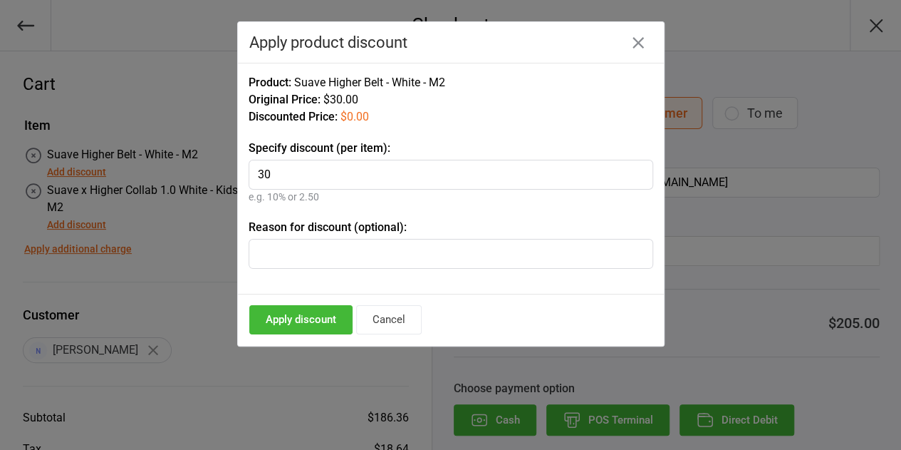
type input "30"
click at [284, 325] on button "Apply discount" at bounding box center [300, 319] width 103 height 29
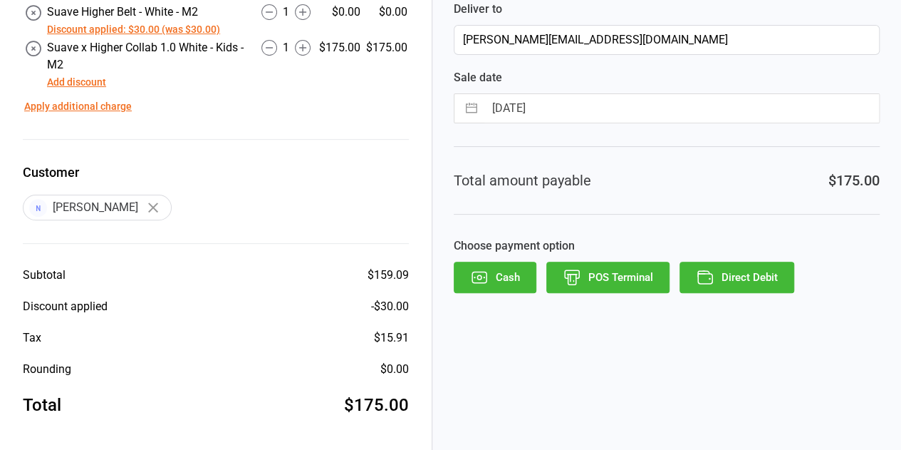
scroll to position [144, 0]
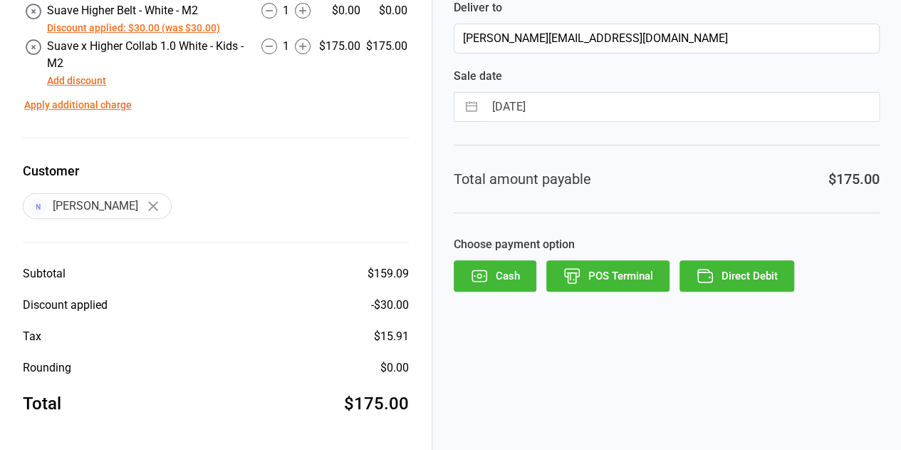
click at [758, 279] on button "Direct Debit" at bounding box center [737, 275] width 115 height 31
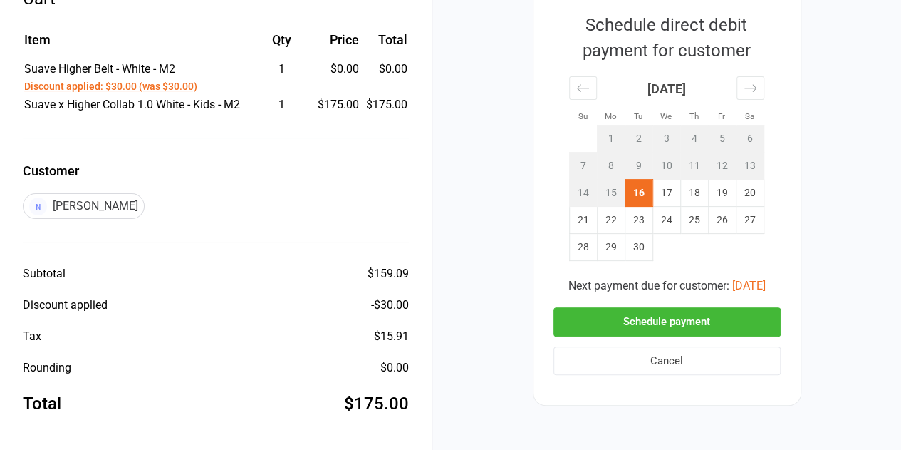
scroll to position [133, 0]
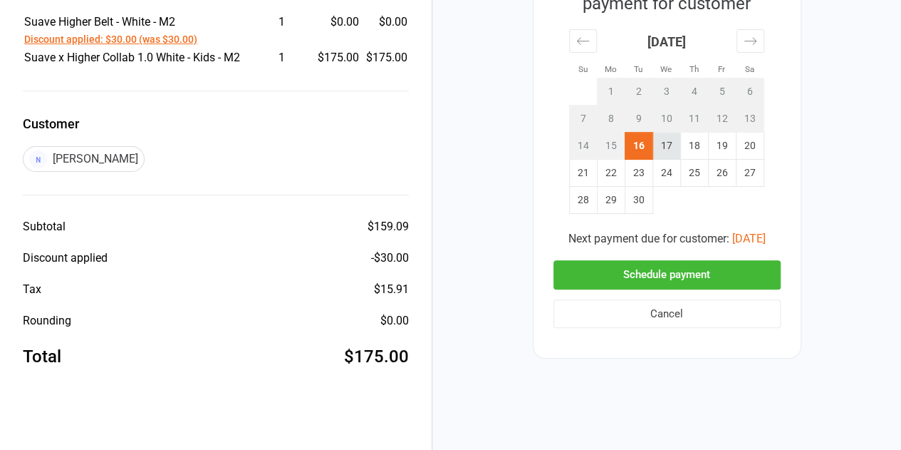
click at [665, 146] on td "17" at bounding box center [667, 146] width 28 height 27
click at [665, 276] on button "Schedule payment" at bounding box center [667, 274] width 227 height 29
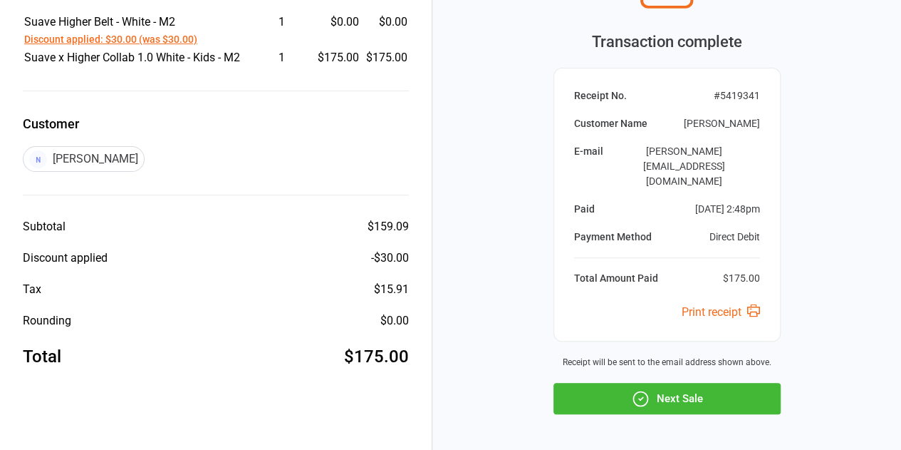
click at [673, 383] on button "Next Sale" at bounding box center [667, 398] width 227 height 31
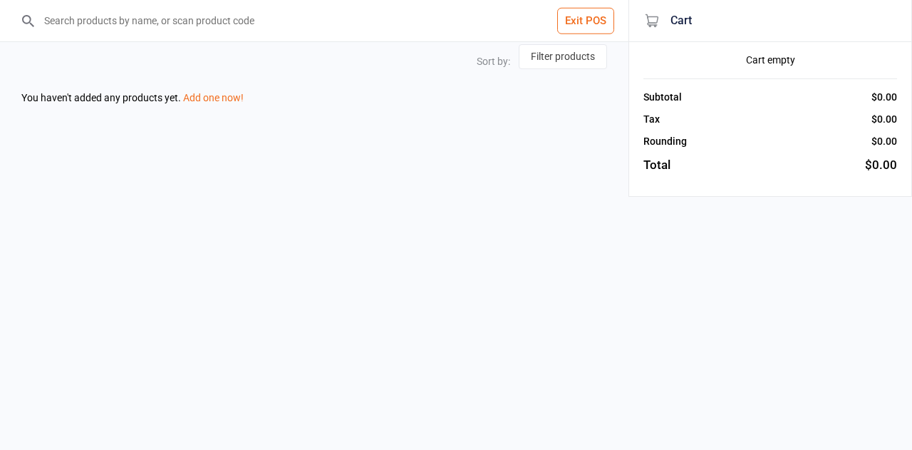
select select "name-desc"
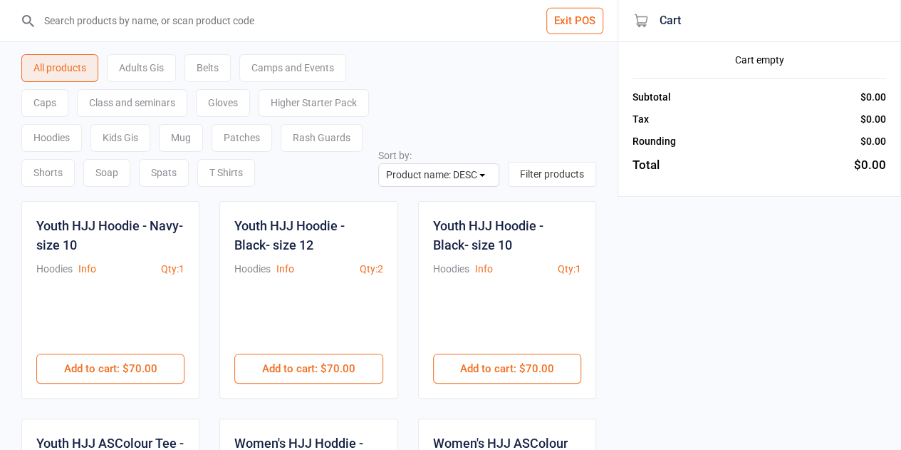
click at [582, 15] on button "Exit POS" at bounding box center [574, 21] width 57 height 26
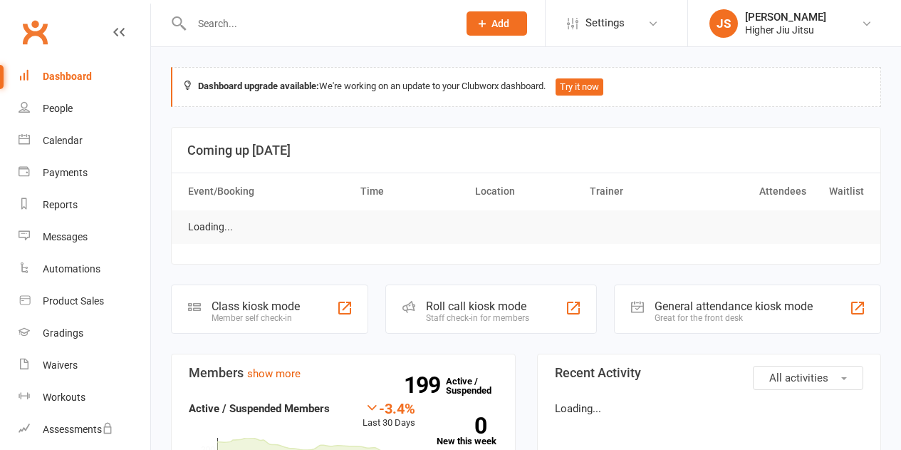
click at [301, 25] on input "text" at bounding box center [317, 24] width 261 height 20
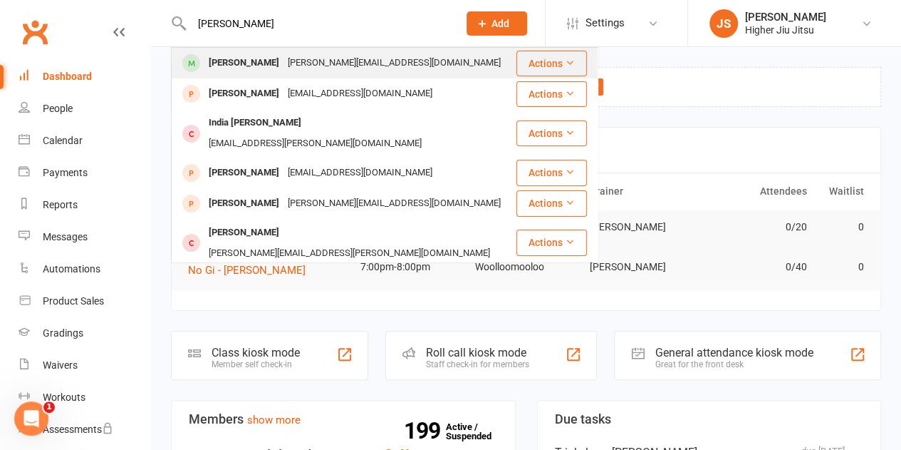
type input "ivy rod"
click at [326, 66] on div "jonelle.thompson76@gmail.com" at bounding box center [395, 63] width 222 height 21
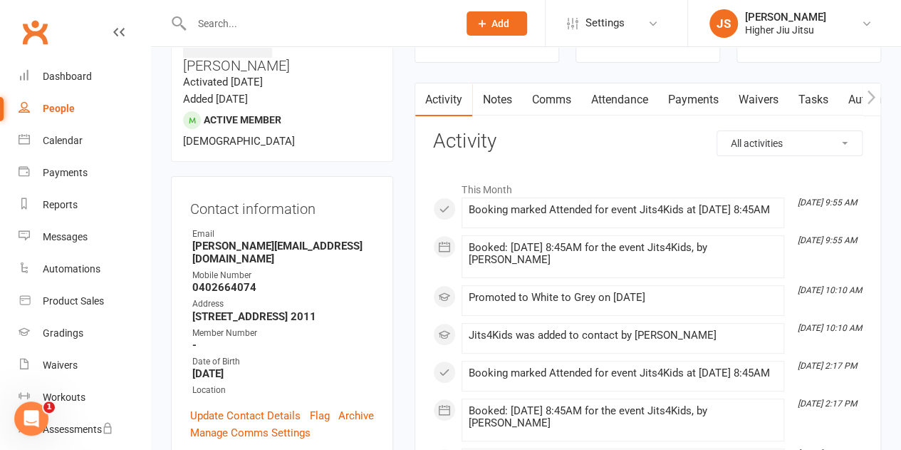
scroll to position [570, 0]
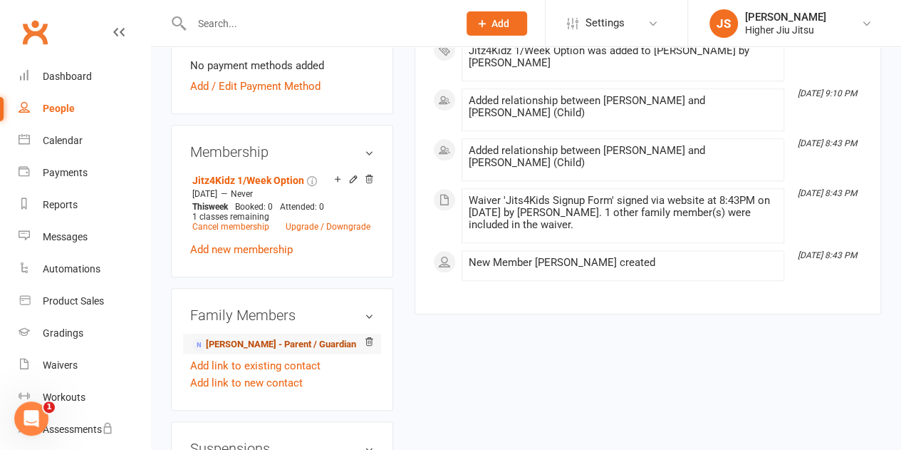
click at [291, 337] on link "Jonelle Thompson - Parent / Guardian" at bounding box center [274, 344] width 164 height 15
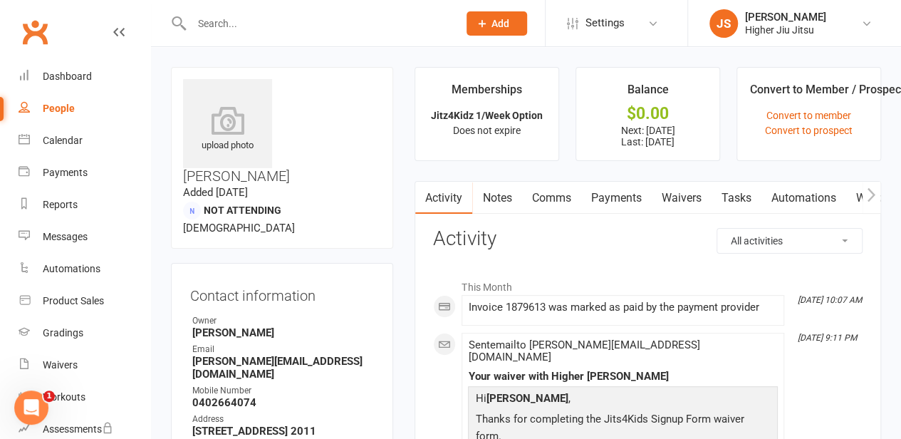
click at [544, 197] on link "Comms" at bounding box center [550, 198] width 59 height 33
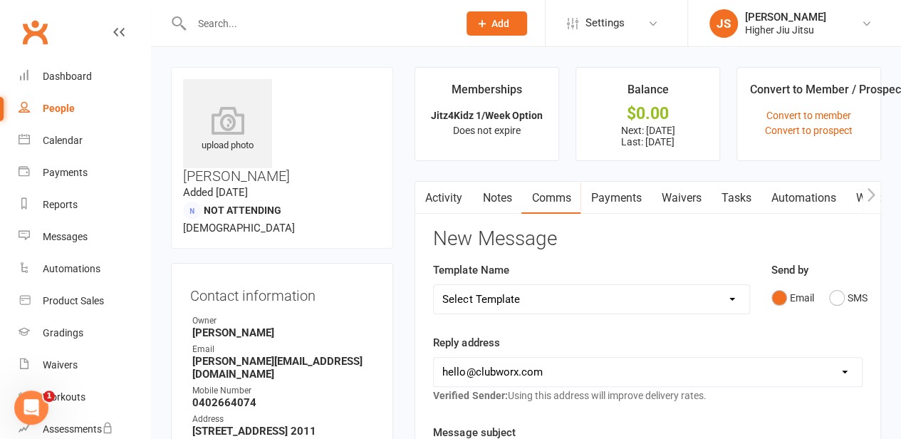
click at [534, 374] on select "hello@clubworx.com john@higherhealth.net.au david@allreadydone.com.au" at bounding box center [648, 372] width 428 height 28
select select "1"
click at [434, 358] on select "hello@clubworx.com john@higherhealth.net.au david@allreadydone.com.au" at bounding box center [648, 372] width 428 height 28
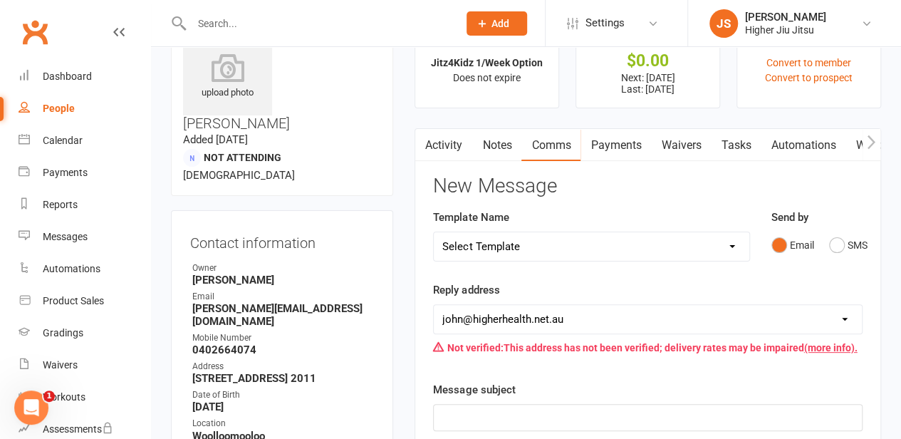
scroll to position [285, 0]
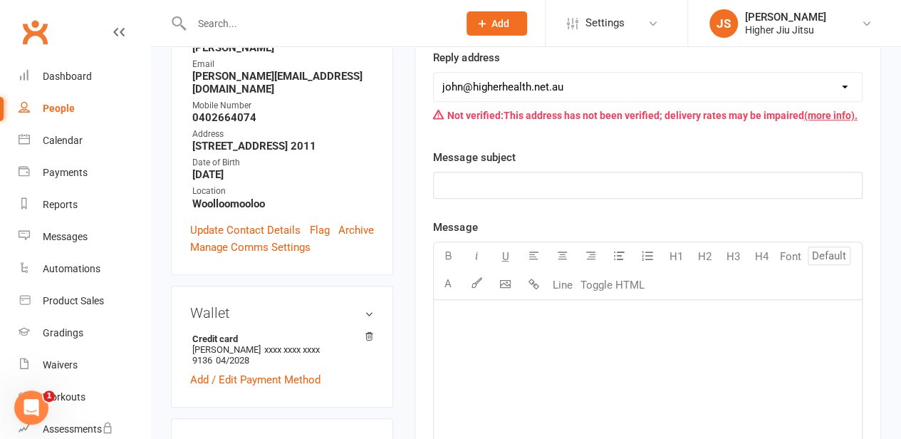
click at [509, 185] on p "﻿" at bounding box center [647, 185] width 411 height 17
click at [533, 367] on div "﻿" at bounding box center [648, 407] width 428 height 214
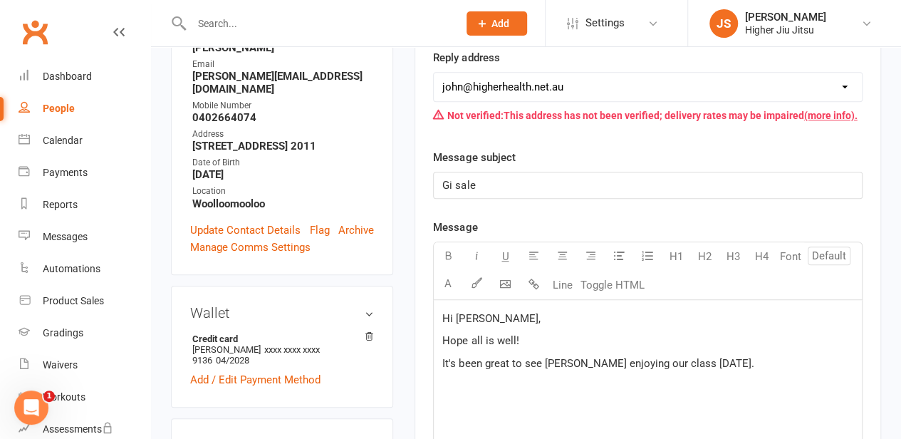
click at [721, 361] on p "It's been great to see Ivy enjoying our class on Saturday." at bounding box center [647, 363] width 411 height 17
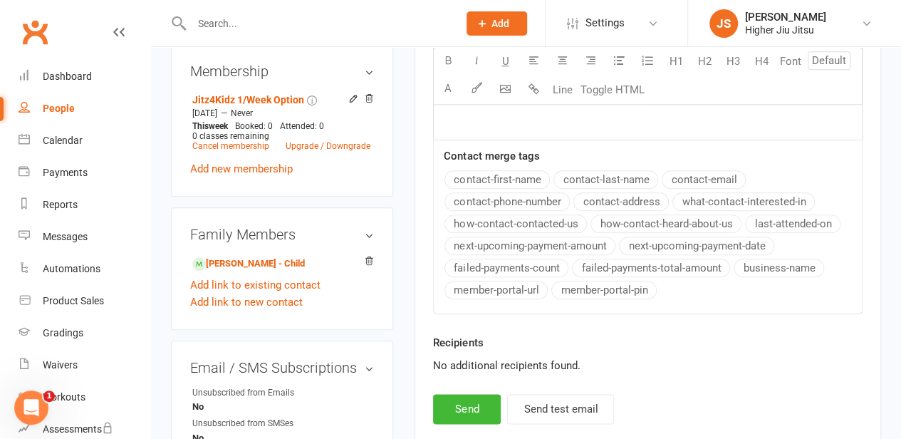
scroll to position [712, 0]
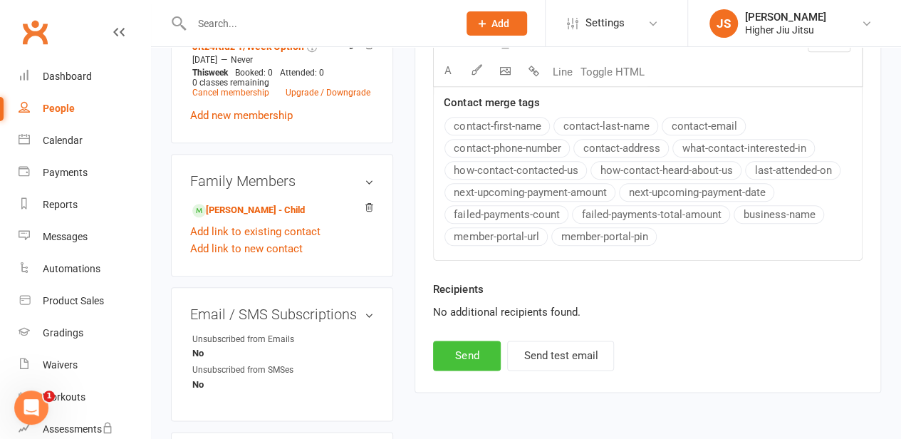
click at [452, 351] on button "Send" at bounding box center [467, 356] width 68 height 30
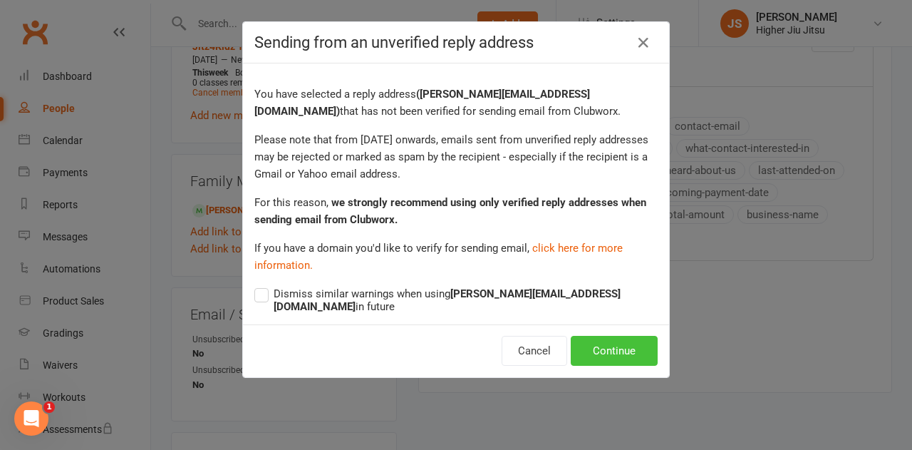
click at [635, 341] on button "Continue" at bounding box center [614, 351] width 87 height 30
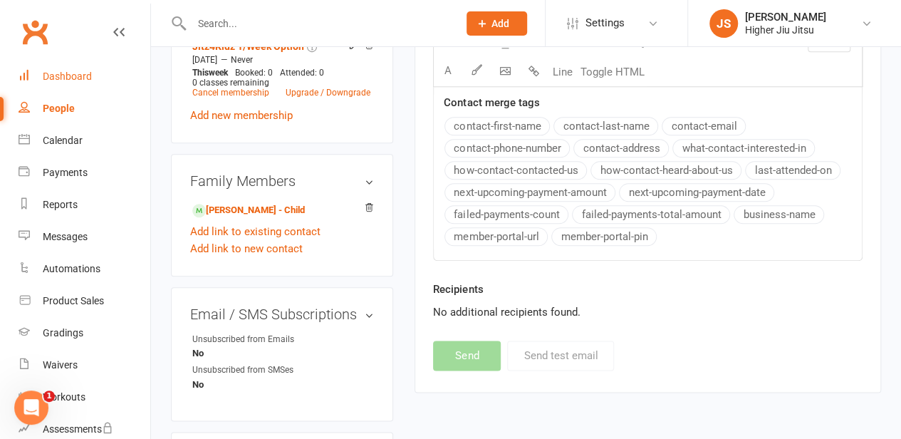
select select "0"
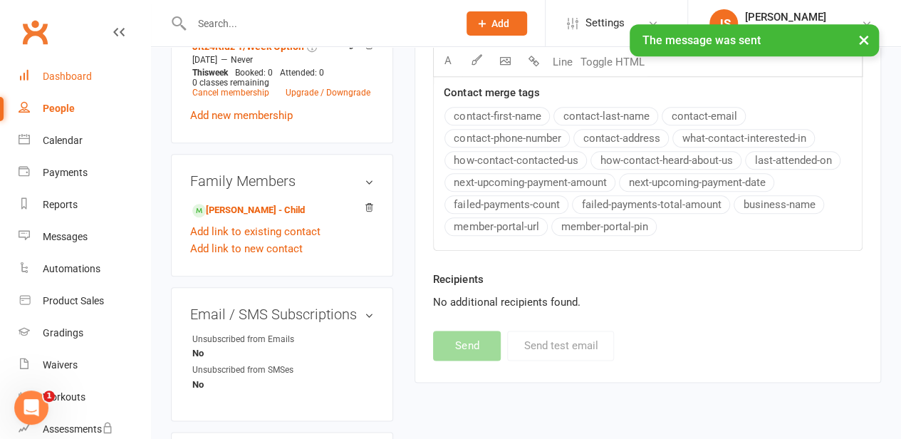
click at [73, 76] on div "Dashboard" at bounding box center [67, 76] width 49 height 11
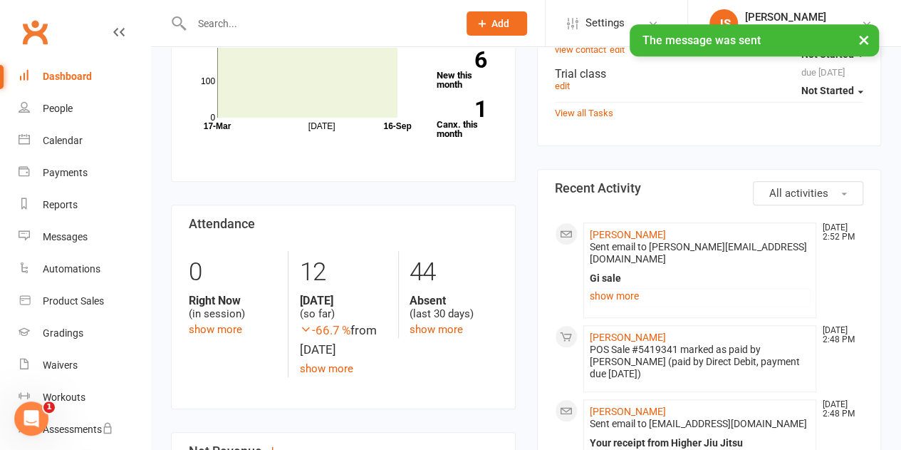
scroll to position [285, 0]
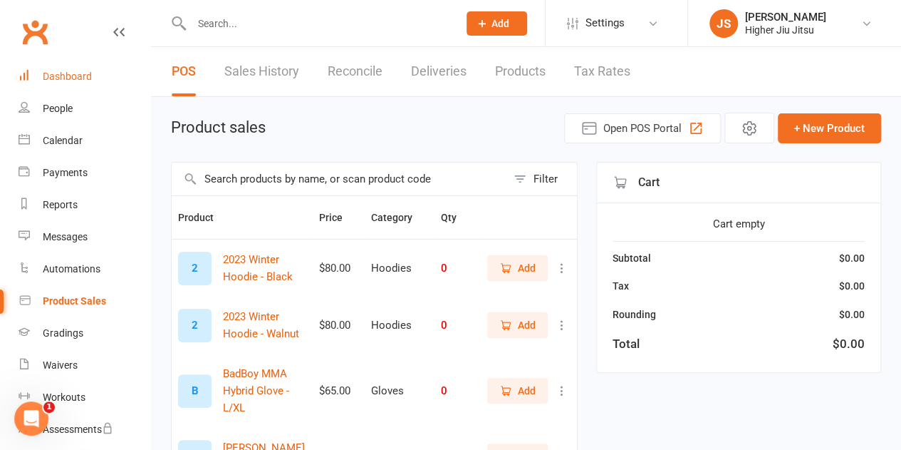
click at [88, 81] on div "Dashboard" at bounding box center [67, 76] width 49 height 11
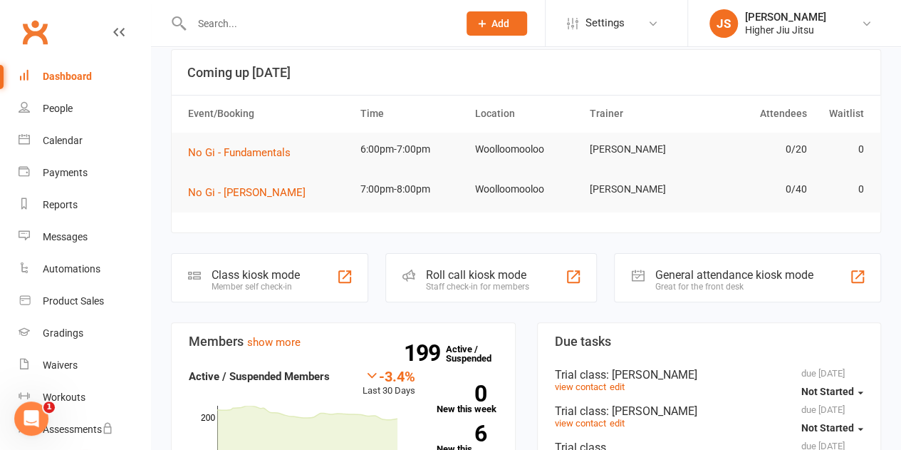
scroll to position [71, 0]
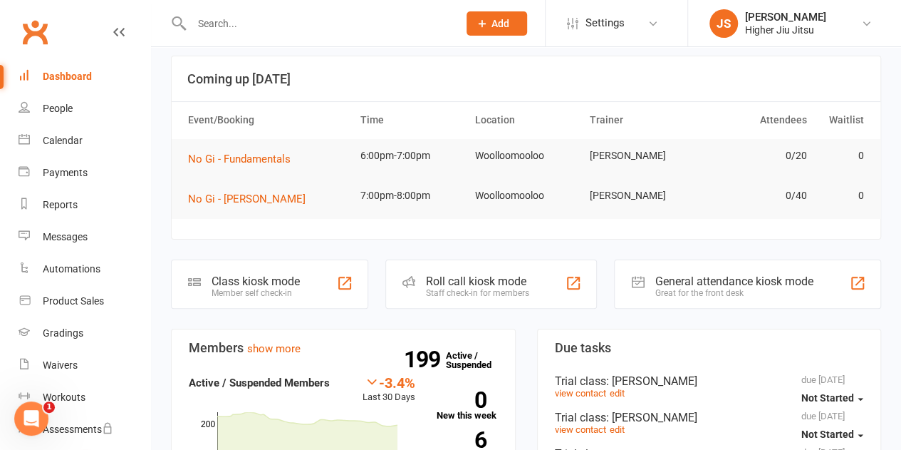
click at [340, 31] on input "text" at bounding box center [317, 24] width 261 height 20
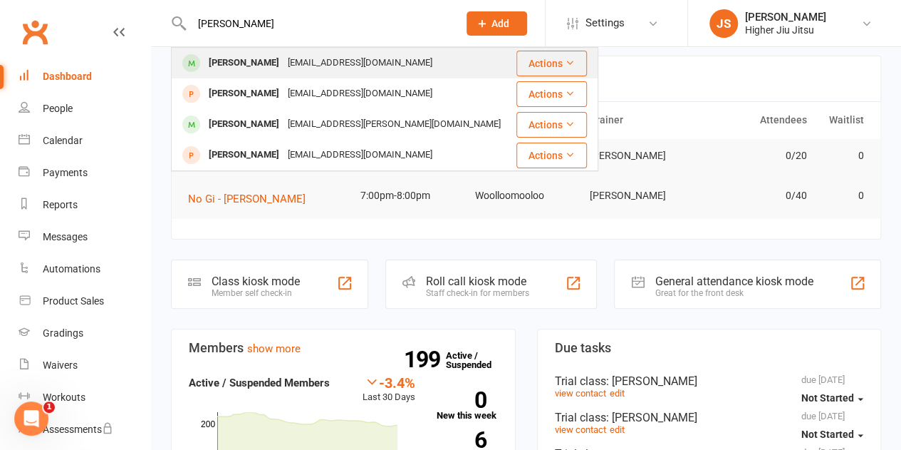
type input "mohamed"
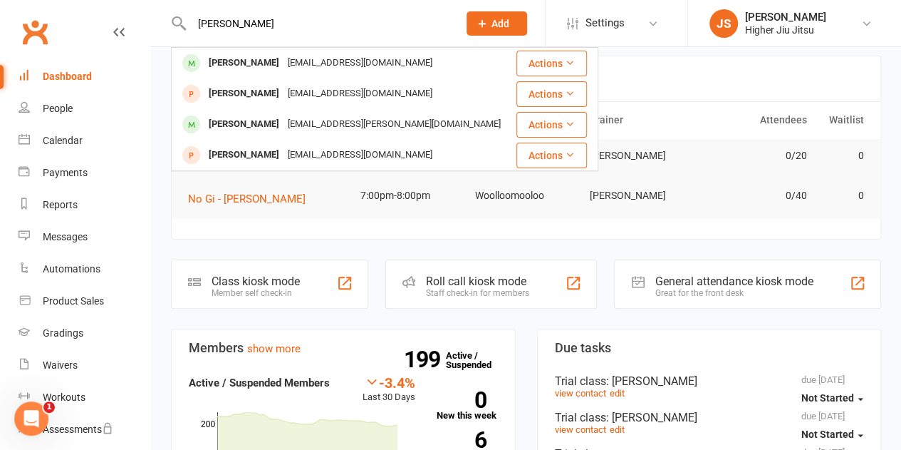
click at [326, 73] on div "mohamedalzaabi2017@gmail.com" at bounding box center [360, 63] width 153 height 21
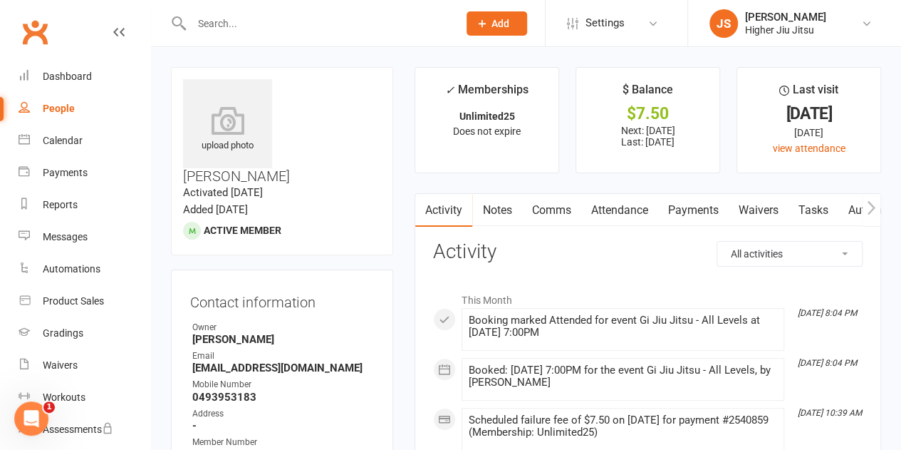
click at [695, 207] on link "Payments" at bounding box center [693, 210] width 71 height 33
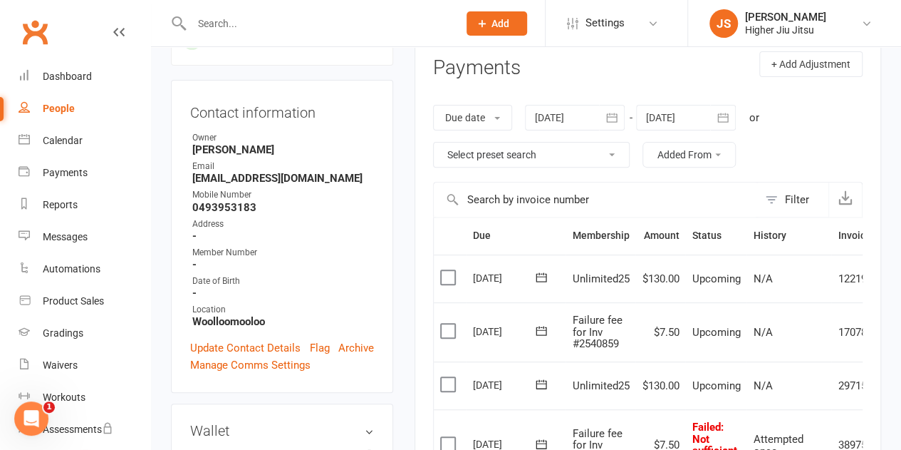
scroll to position [142, 0]
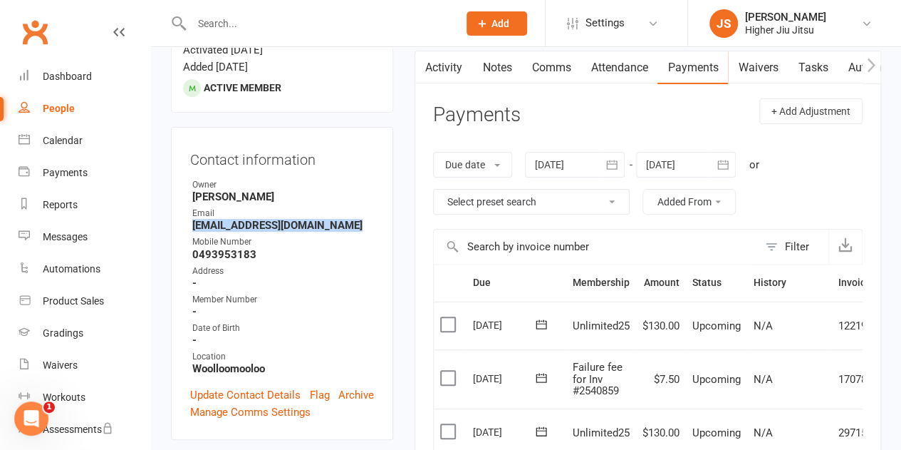
drag, startPoint x: 341, startPoint y: 184, endPoint x: 303, endPoint y: 166, distance: 41.1
click at [195, 219] on strong "mohamedalzaabi2017@gmail.com" at bounding box center [283, 225] width 182 height 13
drag, startPoint x: 560, startPoint y: 69, endPoint x: 560, endPoint y: 77, distance: 7.8
click at [560, 68] on link "Comms" at bounding box center [550, 67] width 59 height 33
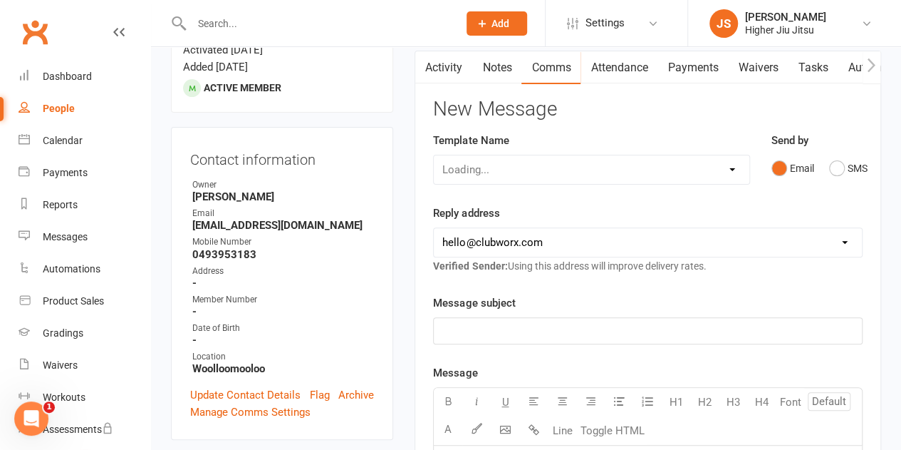
click at [563, 173] on div "Loading..." at bounding box center [591, 170] width 316 height 30
drag, startPoint x: 563, startPoint y: 170, endPoint x: 563, endPoint y: 178, distance: 7.8
click at [563, 170] on select "Select Template [Email] Let's Reconnect! [Email] Still Interested? [Email] Stil…" at bounding box center [591, 169] width 315 height 28
click at [583, 133] on div "Template Name Select Template [Email] Let's Reconnect! [Email] Still Interested…" at bounding box center [591, 158] width 316 height 53
click at [548, 246] on select "[EMAIL_ADDRESS][DOMAIN_NAME] [PERSON_NAME][EMAIL_ADDRESS][DOMAIN_NAME] [PERSON_…" at bounding box center [648, 242] width 428 height 28
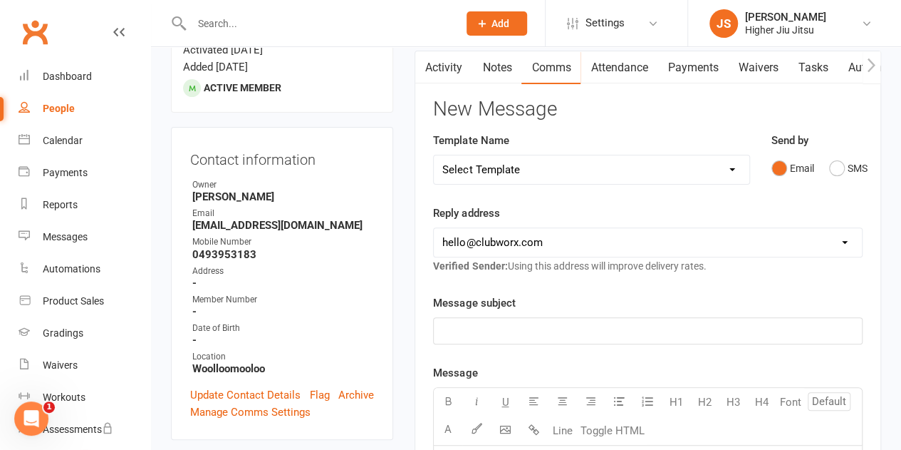
select select "1"
click at [434, 228] on select "[EMAIL_ADDRESS][DOMAIN_NAME] [PERSON_NAME][EMAIL_ADDRESS][DOMAIN_NAME] [PERSON_…" at bounding box center [648, 242] width 428 height 28
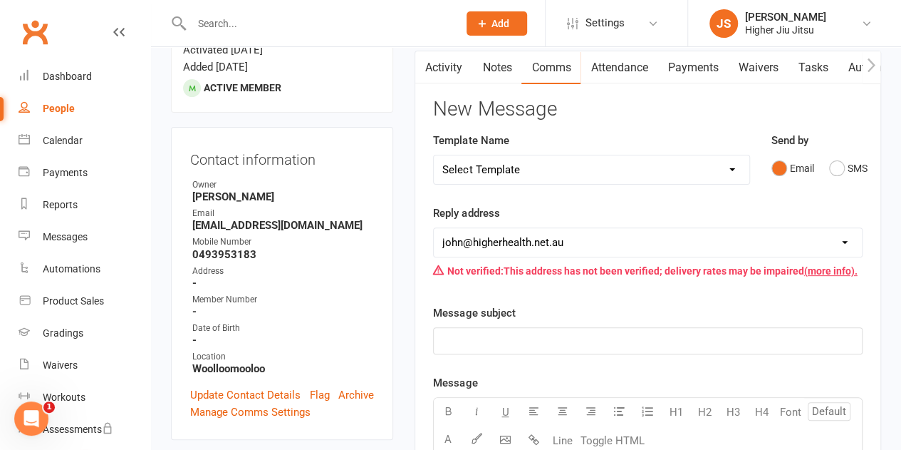
click at [507, 331] on div "﻿" at bounding box center [648, 341] width 428 height 26
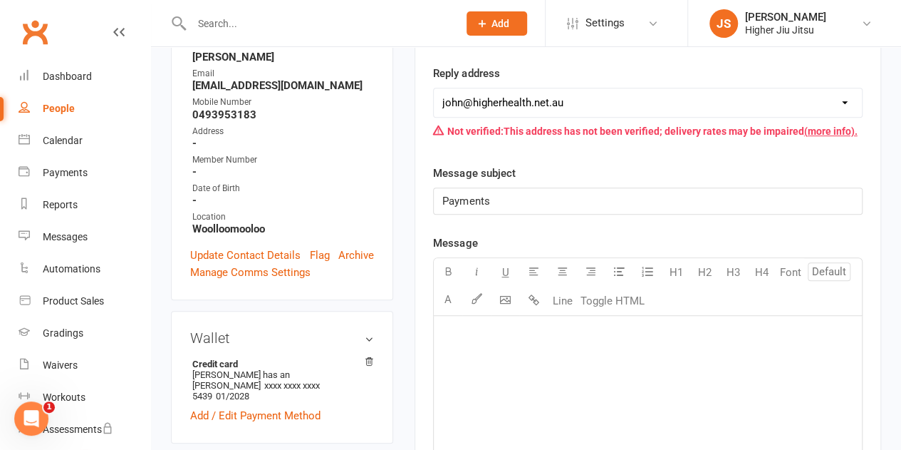
scroll to position [285, 0]
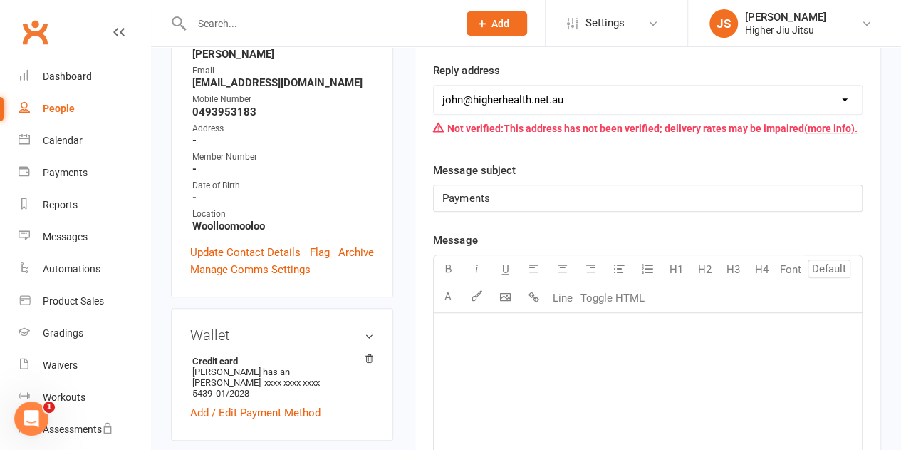
click at [519, 340] on div "﻿" at bounding box center [648, 420] width 428 height 214
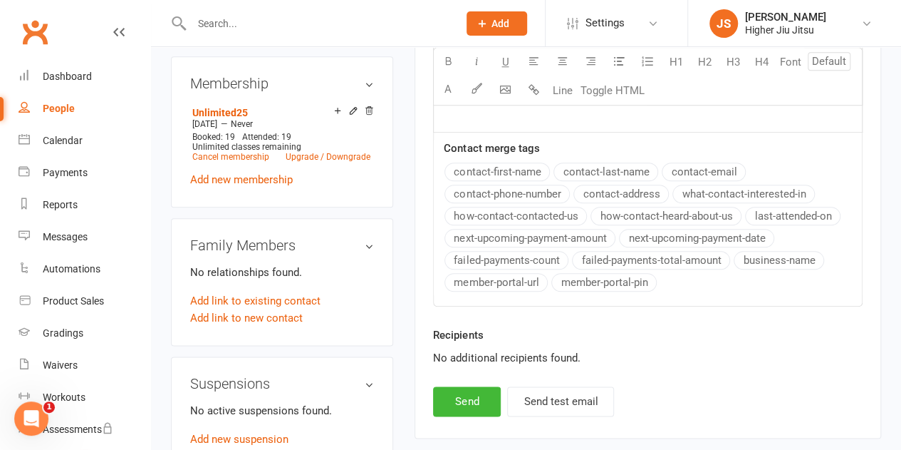
scroll to position [712, 0]
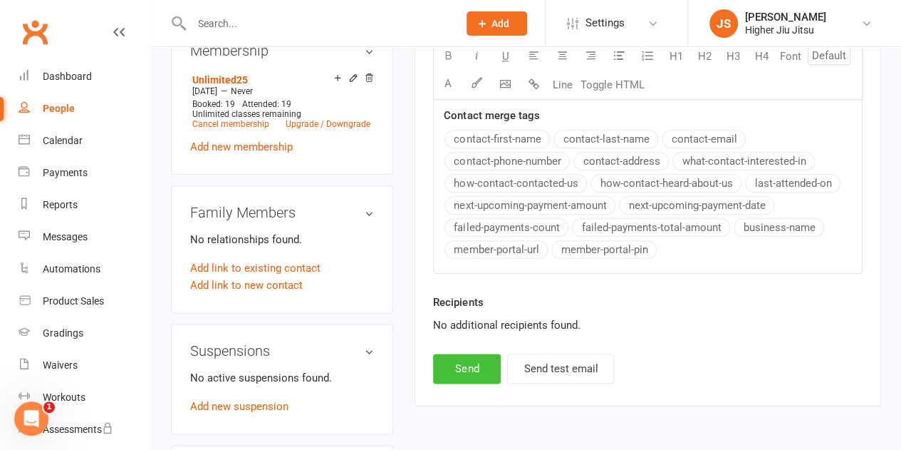
click at [476, 365] on button "Send" at bounding box center [467, 368] width 68 height 30
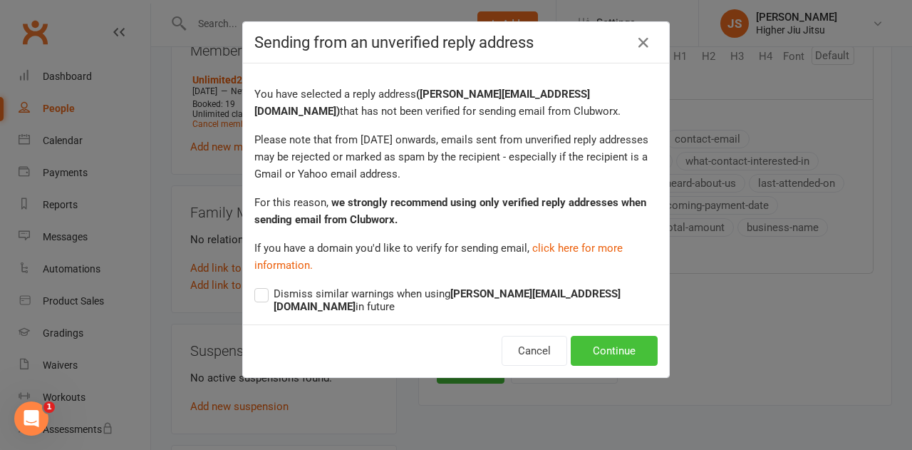
click at [640, 336] on button "Continue" at bounding box center [614, 351] width 87 height 30
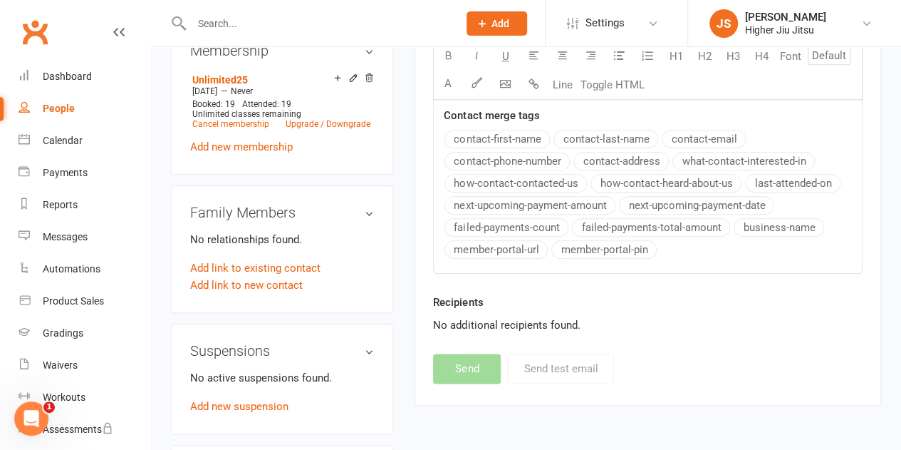
select select "0"
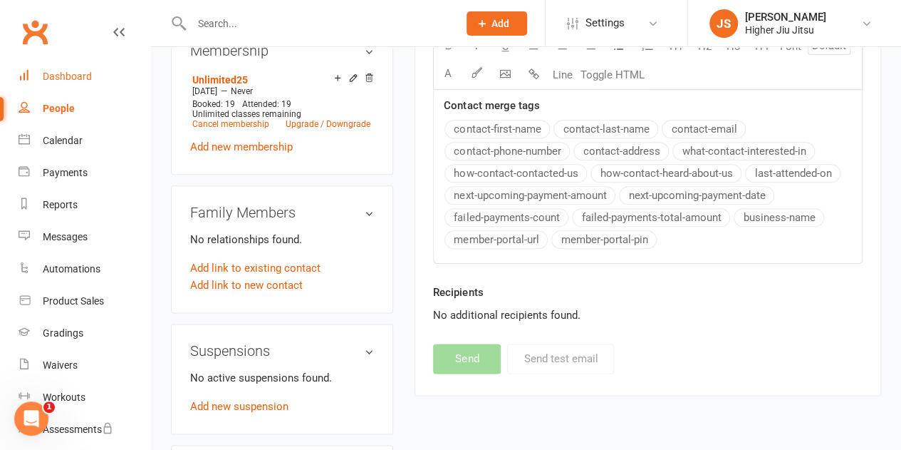
click at [71, 81] on div "Dashboard" at bounding box center [67, 76] width 49 height 11
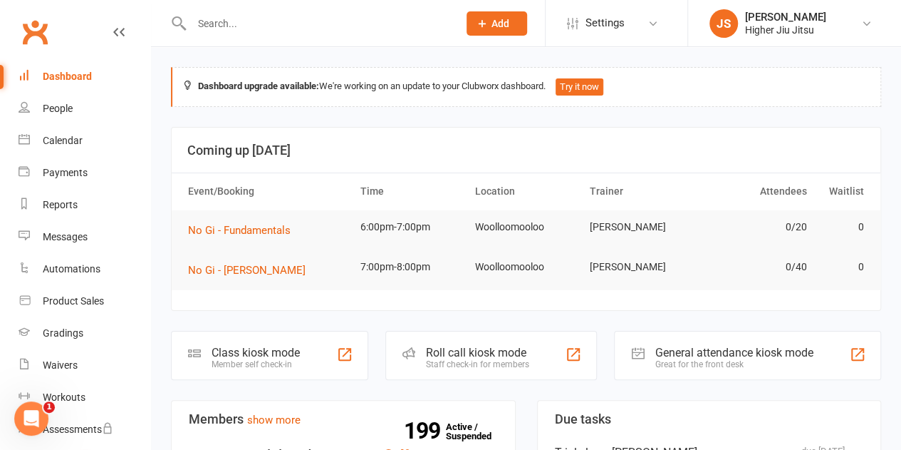
click at [338, 19] on input "text" at bounding box center [317, 24] width 261 height 20
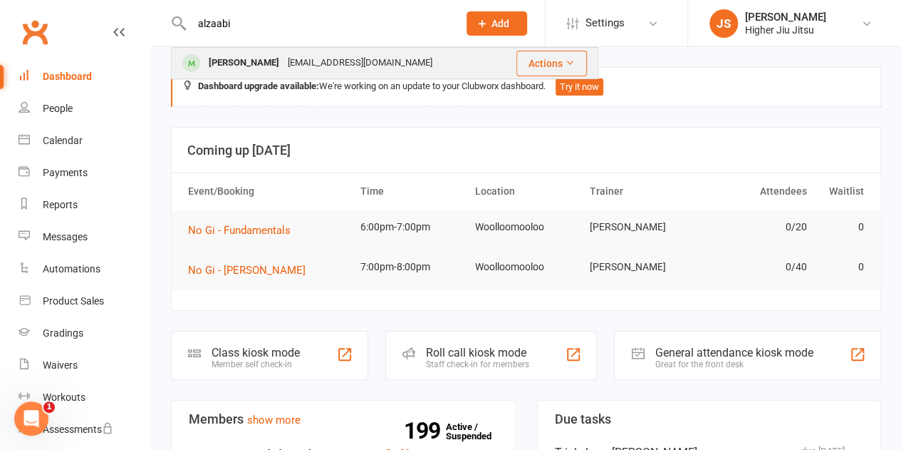
type input "alzaabi"
click at [269, 61] on div "[PERSON_NAME]" at bounding box center [243, 63] width 79 height 21
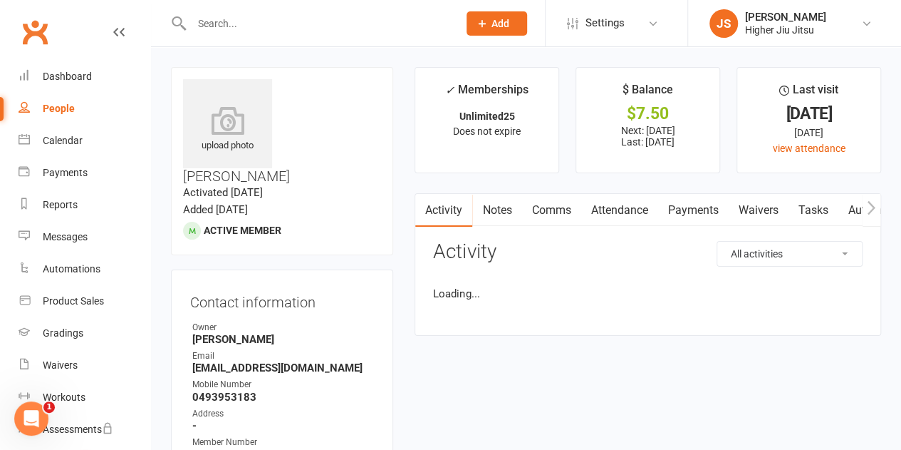
click at [698, 210] on link "Payments" at bounding box center [693, 210] width 71 height 33
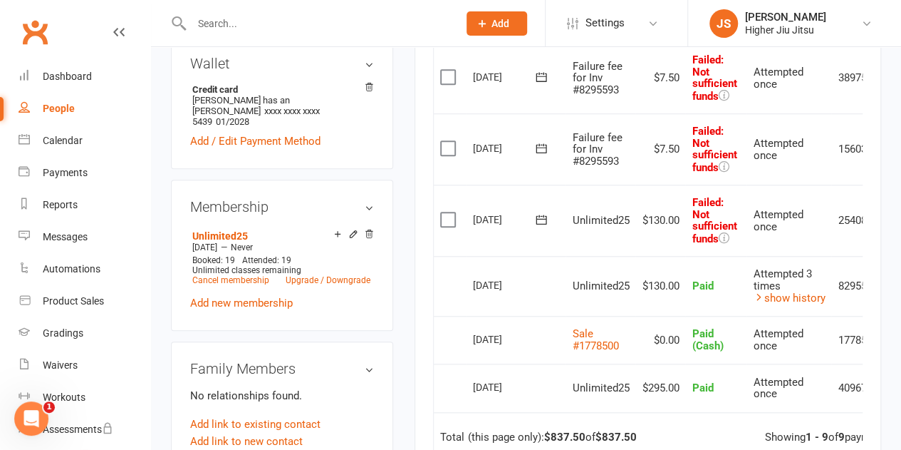
scroll to position [570, 0]
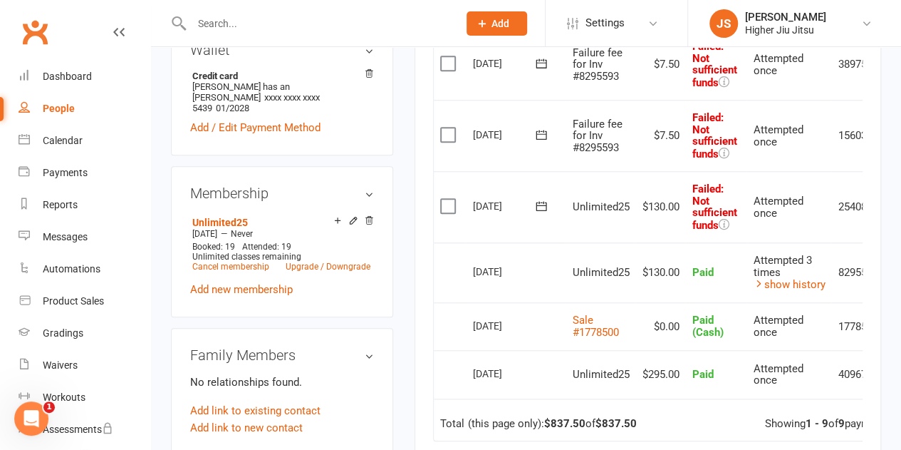
click at [292, 21] on input "text" at bounding box center [317, 24] width 261 height 20
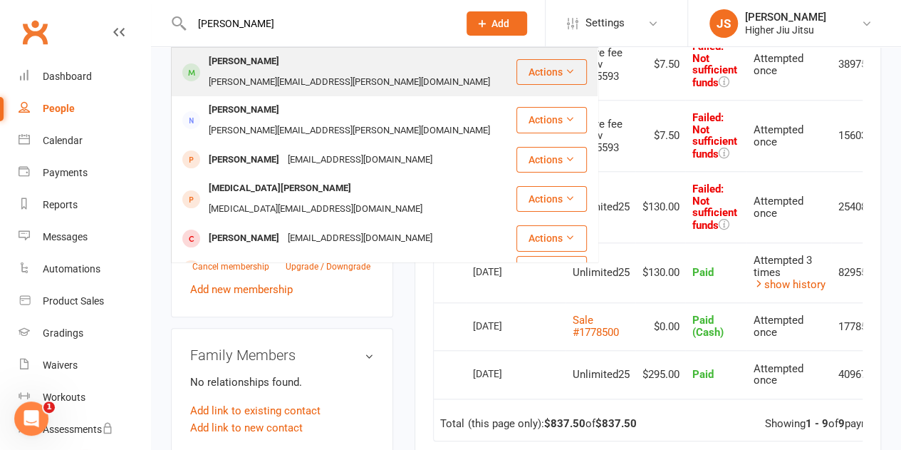
type input "allen"
click at [286, 72] on div "allen.s.varghese@gmail.com" at bounding box center [349, 82] width 290 height 21
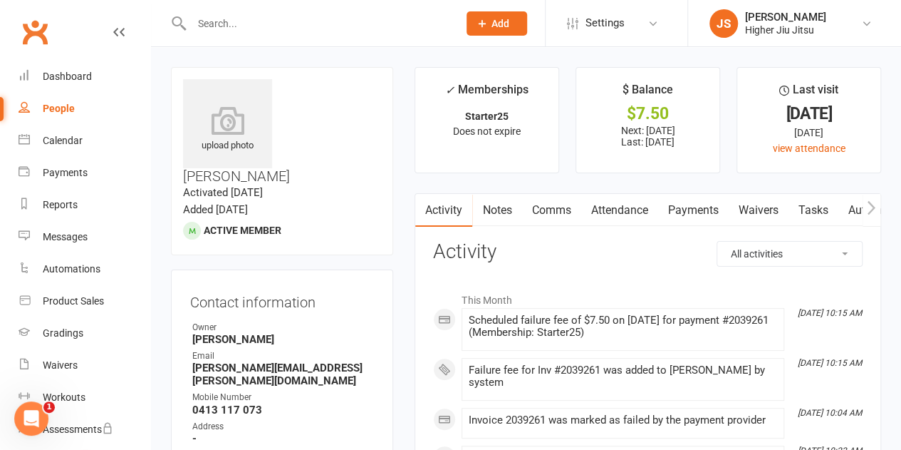
click at [702, 210] on link "Payments" at bounding box center [693, 210] width 71 height 33
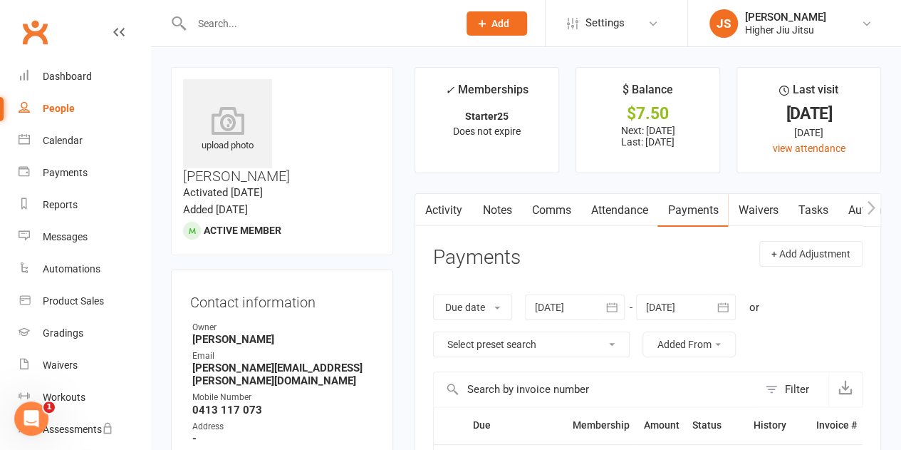
click at [570, 213] on link "Comms" at bounding box center [550, 210] width 59 height 33
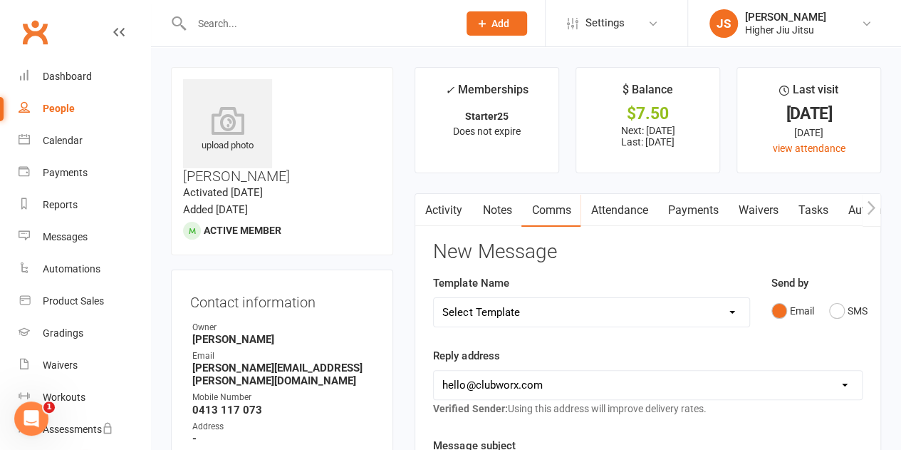
click at [540, 314] on select "Select Template [Email] Let's Reconnect! [Email] Still Interested? [Email] Stil…" at bounding box center [591, 312] width 315 height 28
click at [541, 385] on select "[EMAIL_ADDRESS][DOMAIN_NAME] [PERSON_NAME][EMAIL_ADDRESS][DOMAIN_NAME] [PERSON_…" at bounding box center [648, 384] width 428 height 28
select select "1"
click at [434, 370] on select "[EMAIL_ADDRESS][DOMAIN_NAME] [PERSON_NAME][EMAIL_ADDRESS][DOMAIN_NAME] [PERSON_…" at bounding box center [648, 384] width 428 height 28
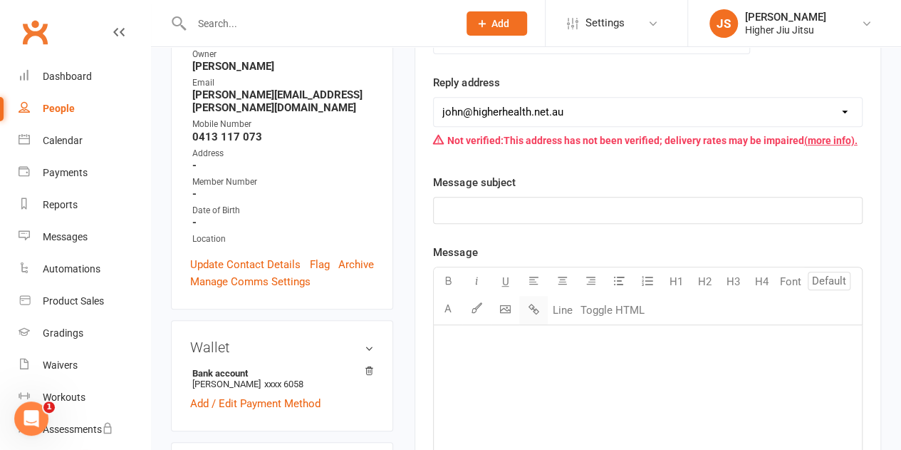
scroll to position [285, 0]
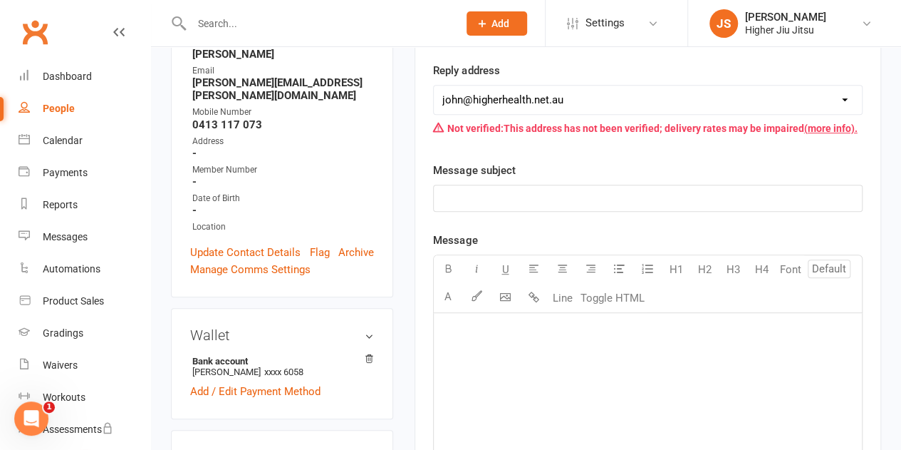
click at [517, 190] on p "﻿" at bounding box center [647, 198] width 411 height 17
click at [510, 388] on div "﻿" at bounding box center [648, 420] width 428 height 214
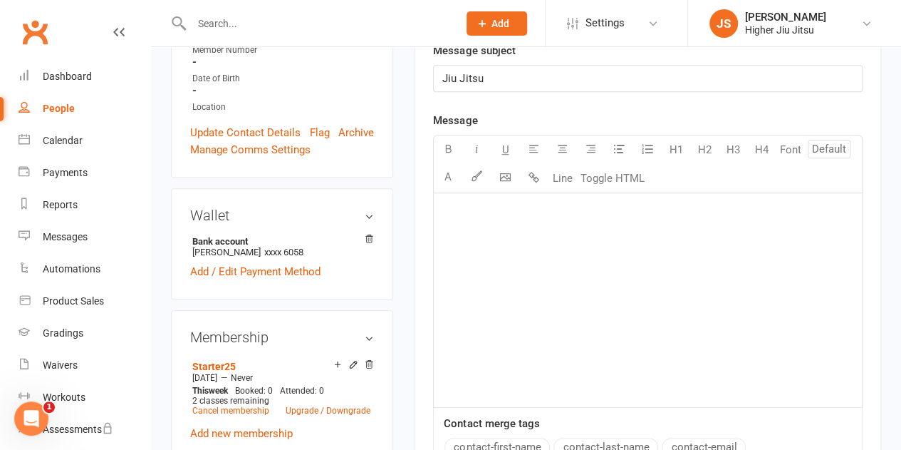
scroll to position [427, 0]
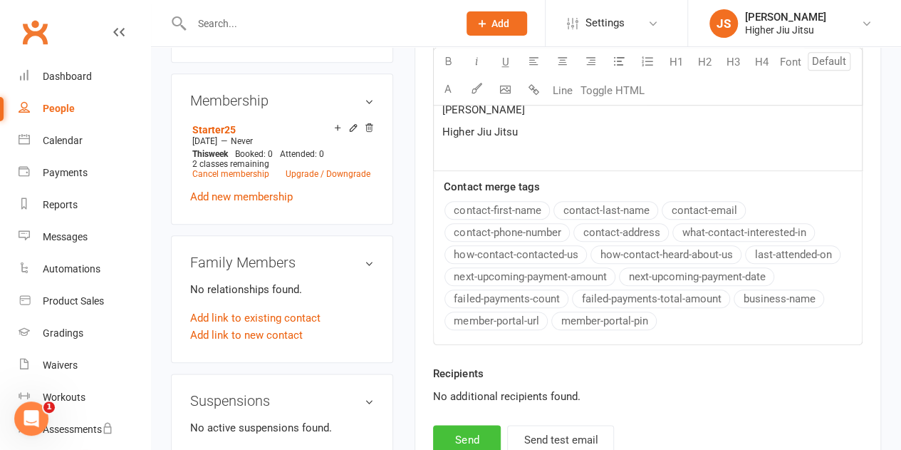
click at [472, 427] on button "Send" at bounding box center [467, 440] width 68 height 30
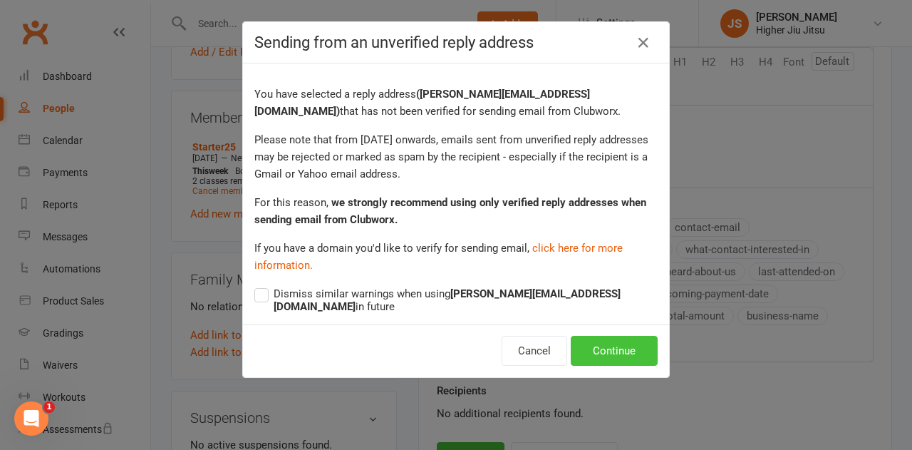
click at [606, 344] on button "Continue" at bounding box center [614, 351] width 87 height 30
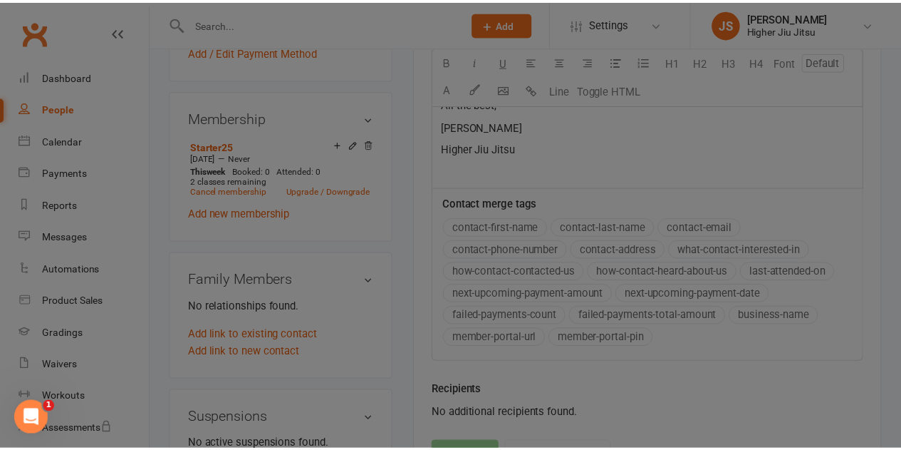
scroll to position [641, 0]
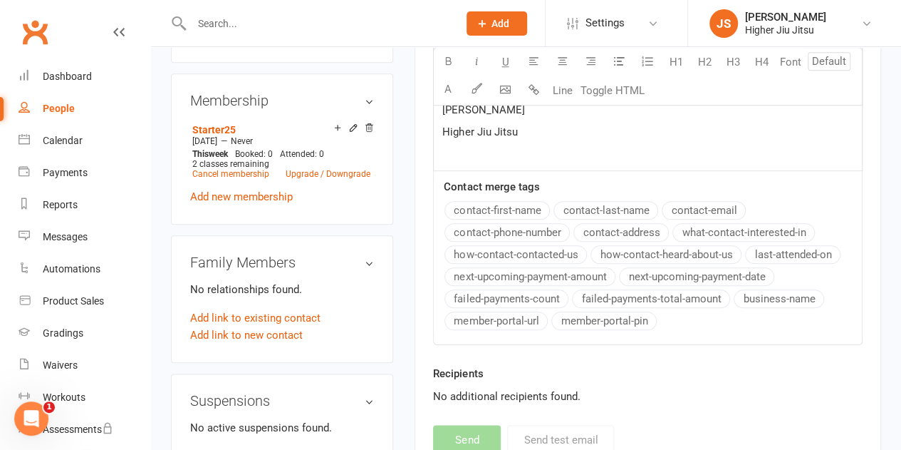
select select "0"
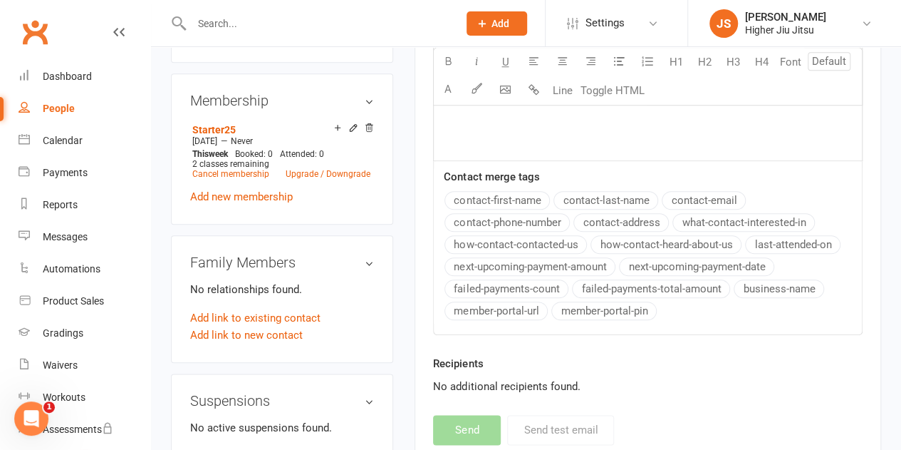
click at [281, 26] on input "text" at bounding box center [317, 24] width 261 height 20
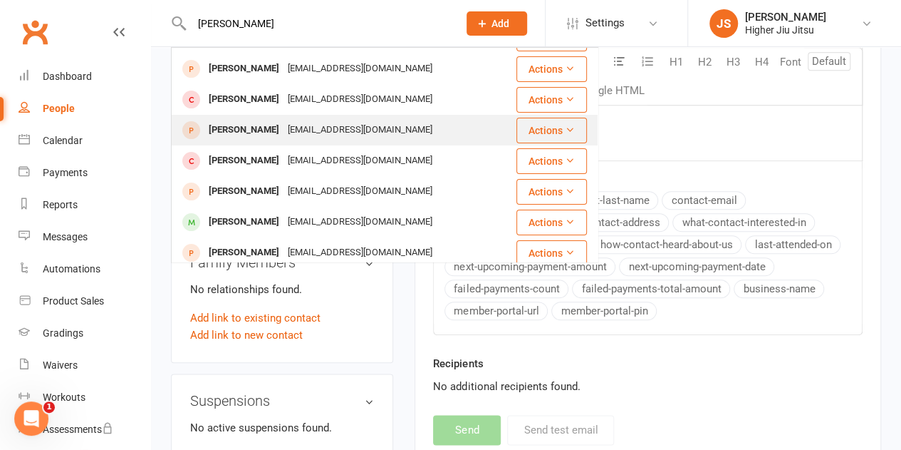
scroll to position [142, 0]
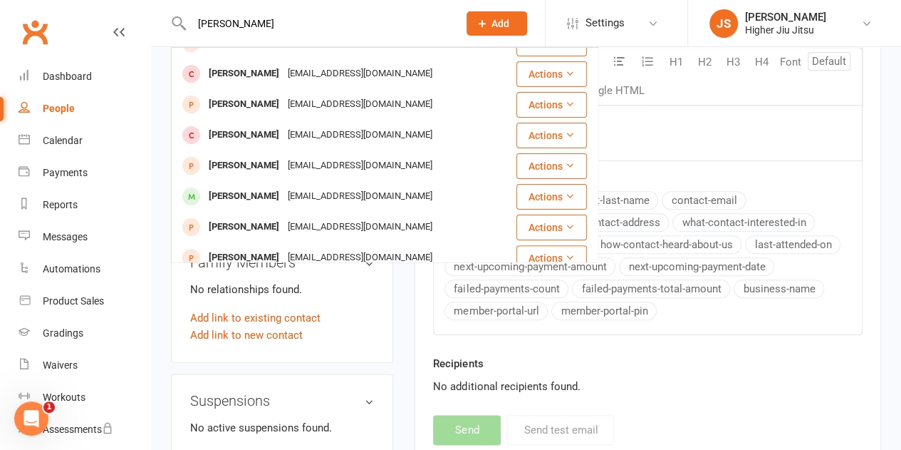
type input "liam"
click at [104, 81] on link "Dashboard" at bounding box center [85, 77] width 132 height 32
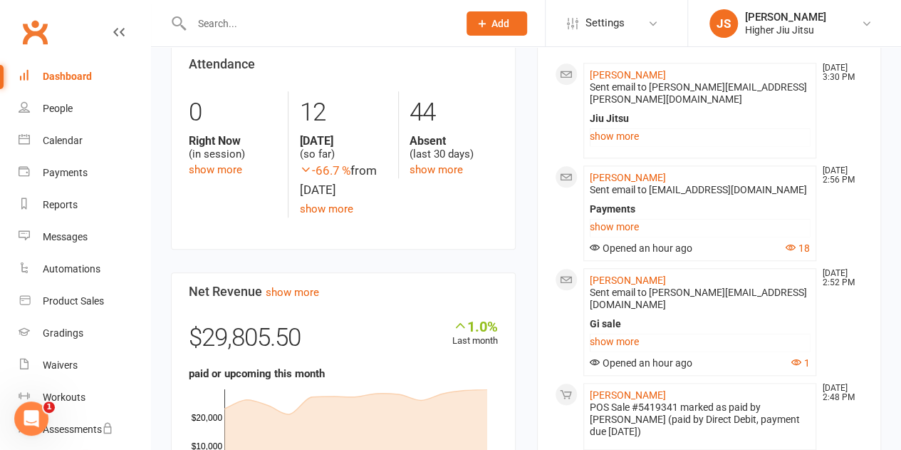
scroll to position [641, 0]
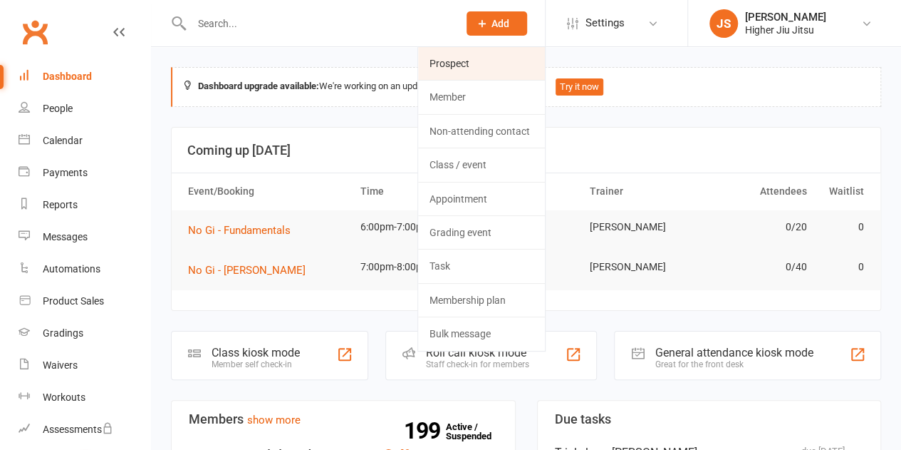
click at [507, 62] on link "Prospect" at bounding box center [481, 63] width 127 height 33
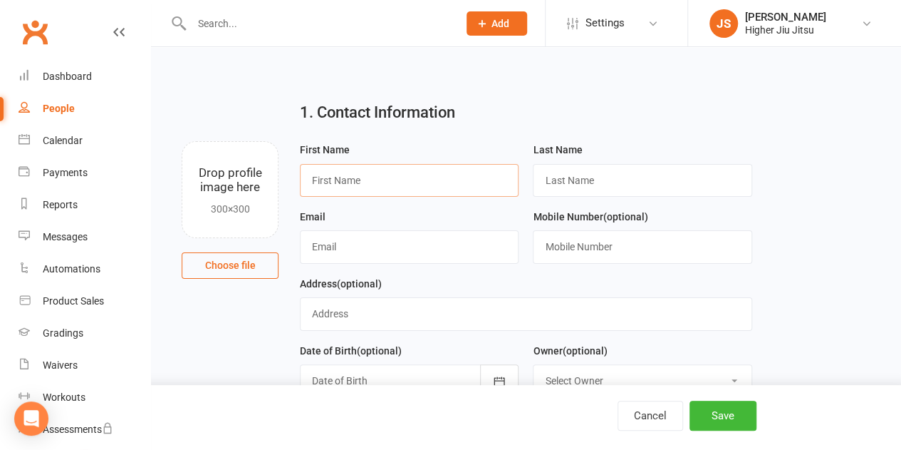
click at [348, 187] on input "text" at bounding box center [409, 180] width 219 height 33
type input "Cheyenne"
type input "[PERSON_NAME]"
paste input "[EMAIL_ADDRESS][PERSON_NAME][DOMAIN_NAME]"
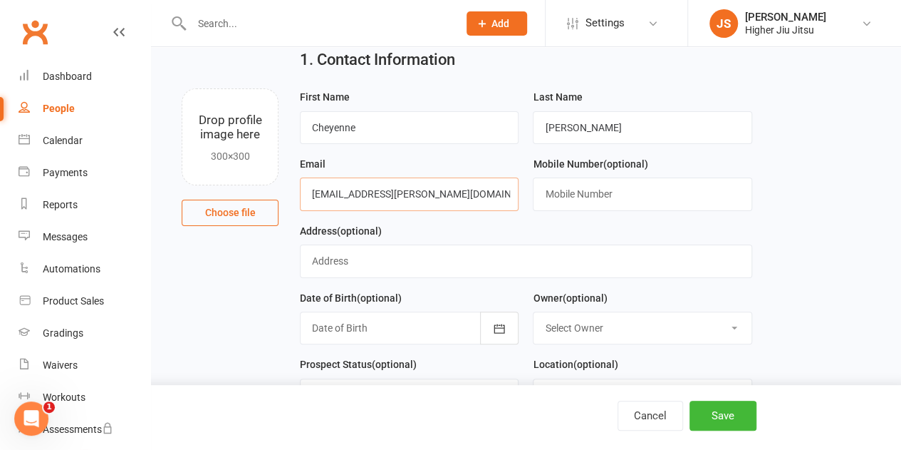
scroll to position [142, 0]
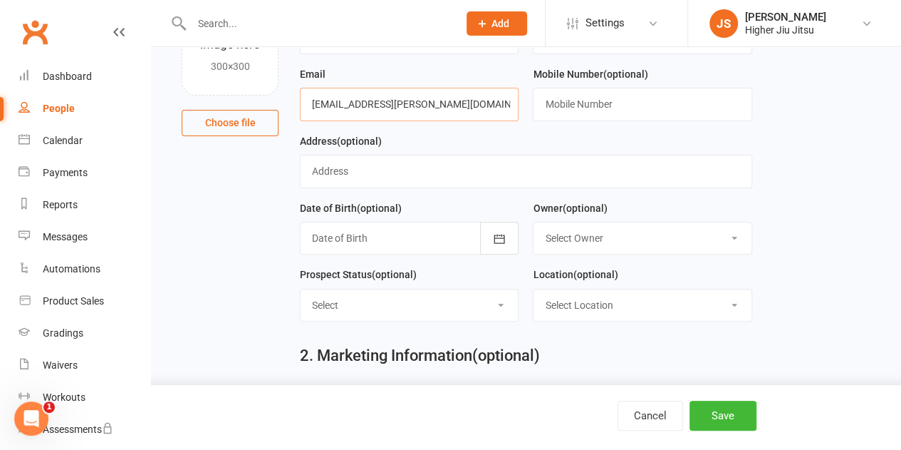
type input "[EMAIL_ADDRESS][PERSON_NAME][DOMAIN_NAME]"
drag, startPoint x: 632, startPoint y: 239, endPoint x: 632, endPoint y: 254, distance: 15.7
click at [632, 239] on select "Select Owner [PERSON_NAME] [PERSON_NAME] [PERSON_NAME] [PERSON_NAME] [PERSON_NA…" at bounding box center [642, 237] width 217 height 31
select select "0"
click at [534, 222] on select "Select Owner [PERSON_NAME] [PERSON_NAME] [PERSON_NAME] [PERSON_NAME] [PERSON_NA…" at bounding box center [642, 237] width 217 height 31
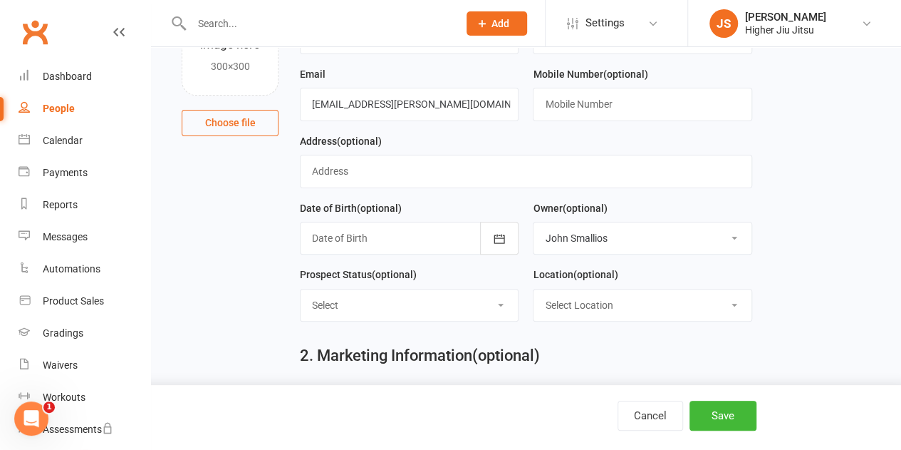
click at [634, 299] on select "Select Location [GEOGRAPHIC_DATA]" at bounding box center [642, 304] width 217 height 31
select select "0"
click at [534, 289] on select "Select Location [GEOGRAPHIC_DATA]" at bounding box center [642, 304] width 217 height 31
click at [715, 410] on button "Save" at bounding box center [723, 415] width 67 height 30
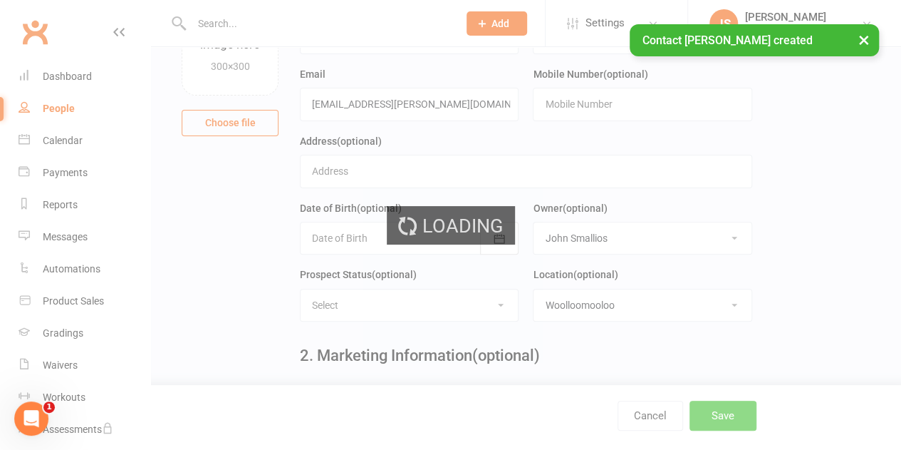
scroll to position [0, 0]
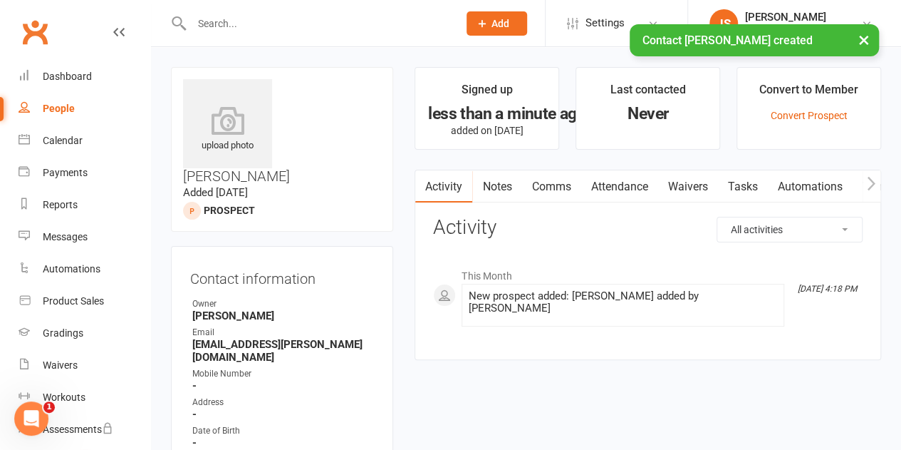
click at [556, 182] on link "Comms" at bounding box center [550, 186] width 59 height 33
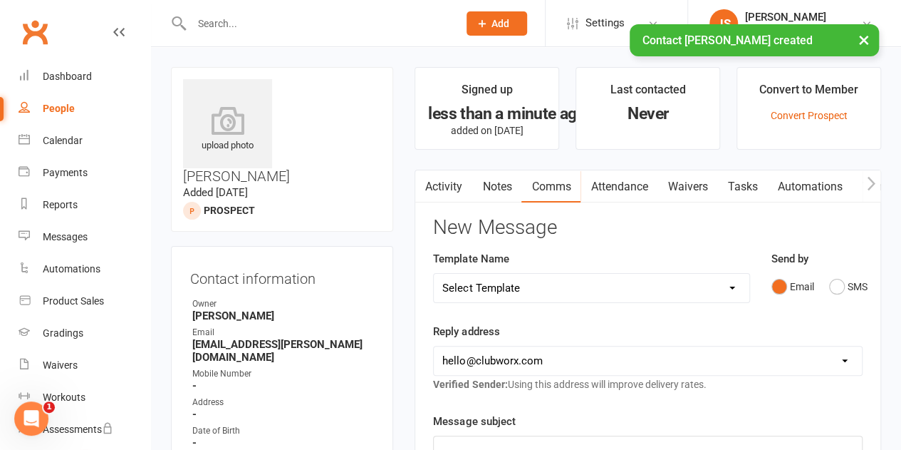
click at [541, 352] on select "[EMAIL_ADDRESS][DOMAIN_NAME] [PERSON_NAME][EMAIL_ADDRESS][DOMAIN_NAME] [PERSON_…" at bounding box center [648, 360] width 428 height 28
select select "1"
click at [434, 346] on select "[EMAIL_ADDRESS][DOMAIN_NAME] [PERSON_NAME][EMAIL_ADDRESS][DOMAIN_NAME] [PERSON_…" at bounding box center [648, 360] width 428 height 28
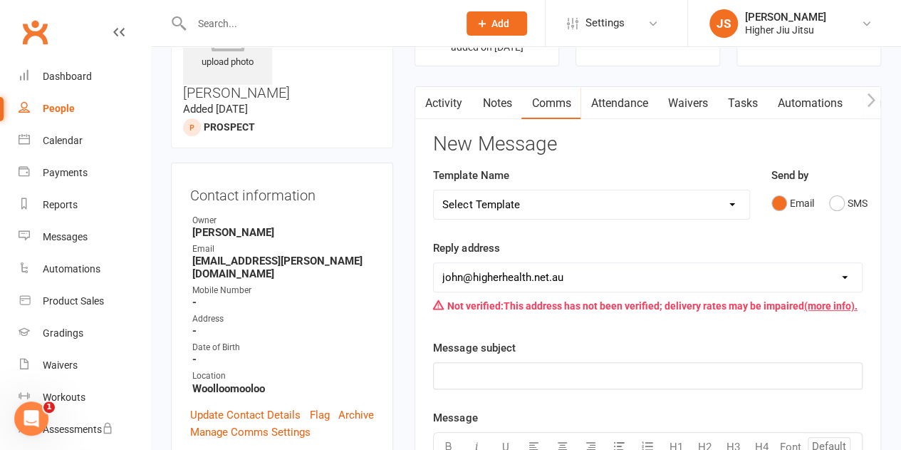
scroll to position [214, 0]
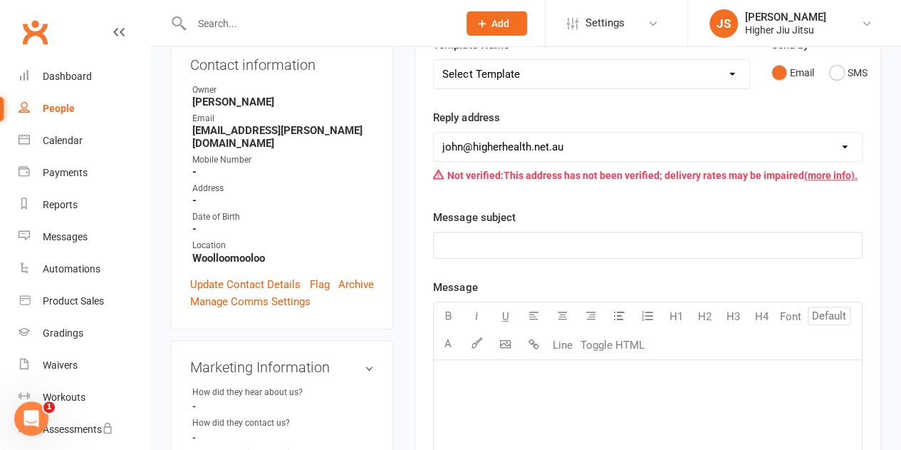
click at [549, 250] on p "﻿" at bounding box center [647, 245] width 411 height 17
drag, startPoint x: 509, startPoint y: 372, endPoint x: 523, endPoint y: 370, distance: 14.4
click at [510, 372] on p "﻿" at bounding box center [647, 378] width 411 height 17
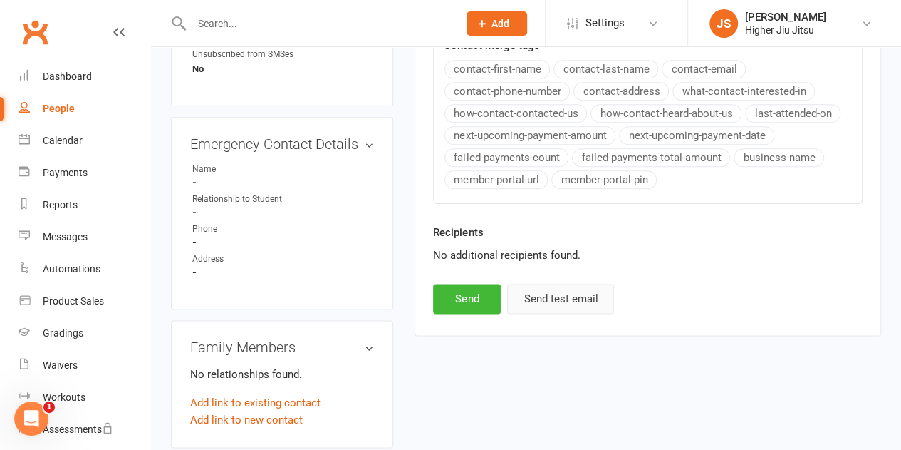
scroll to position [784, 0]
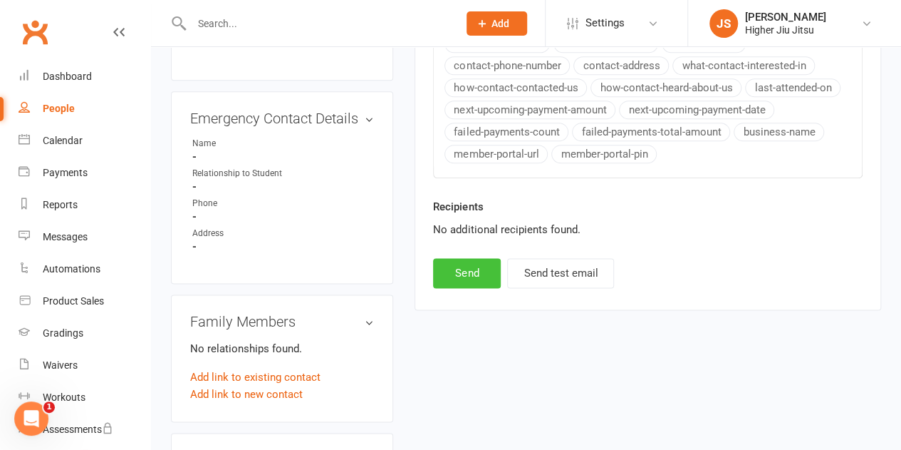
click at [474, 259] on button "Send" at bounding box center [467, 273] width 68 height 30
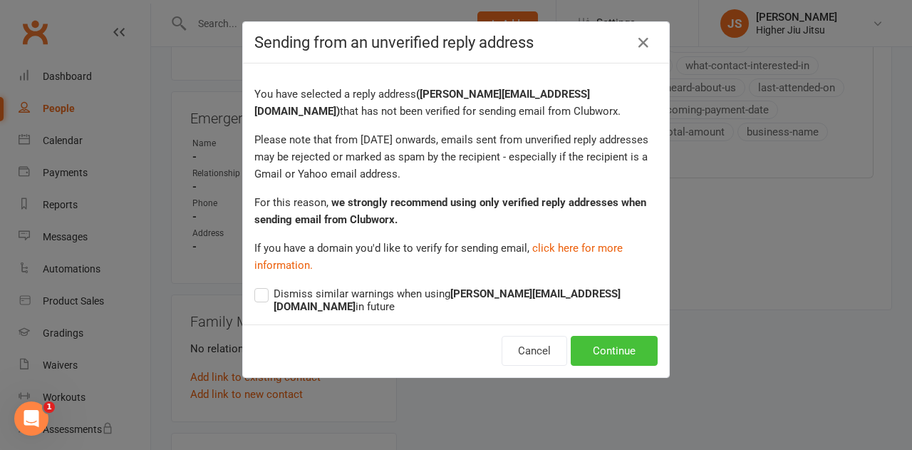
click at [633, 343] on button "Continue" at bounding box center [614, 351] width 87 height 30
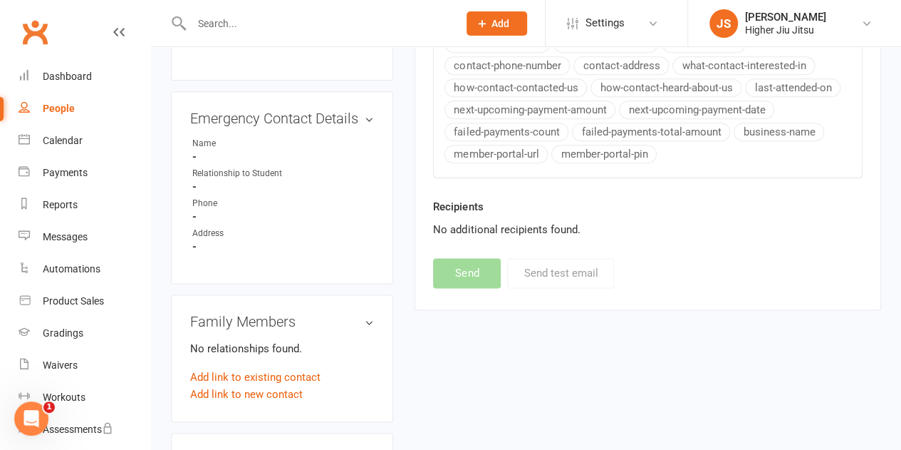
select select "0"
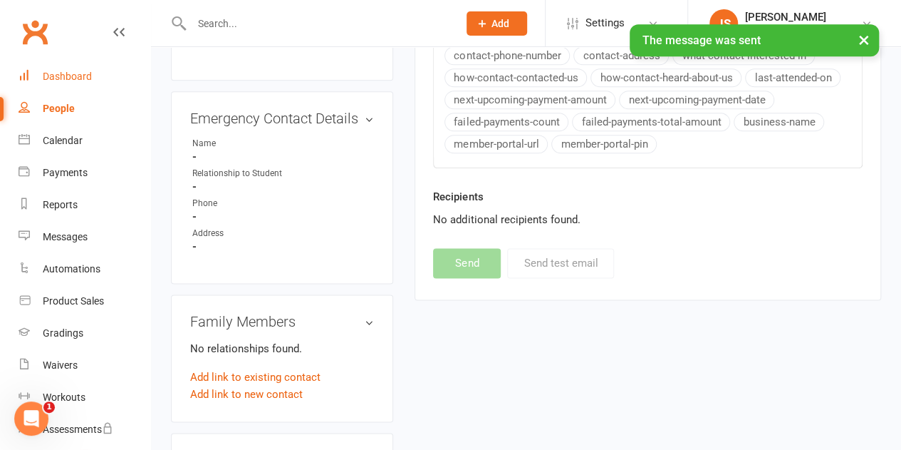
click at [90, 71] on div "Dashboard" at bounding box center [67, 76] width 49 height 11
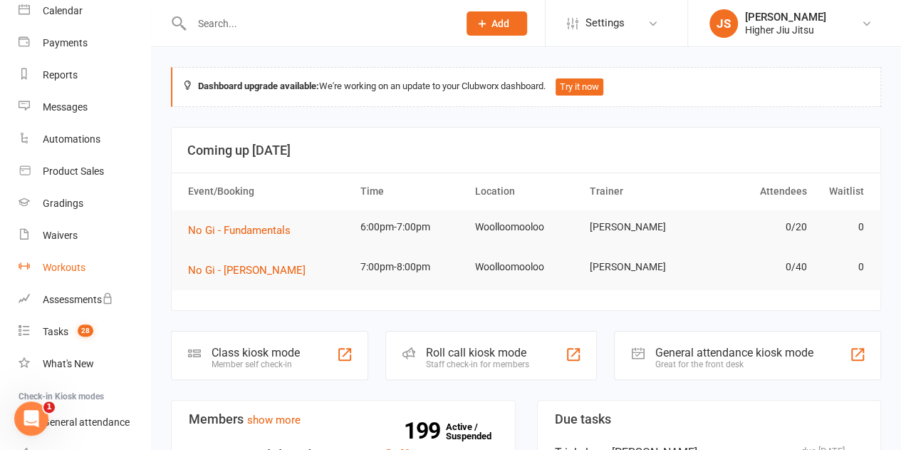
scroll to position [142, 0]
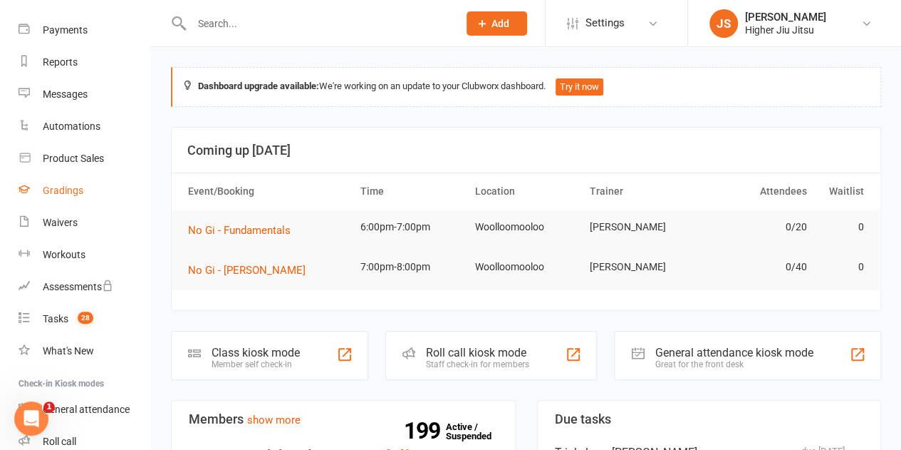
click at [70, 187] on div "Gradings" at bounding box center [63, 190] width 41 height 11
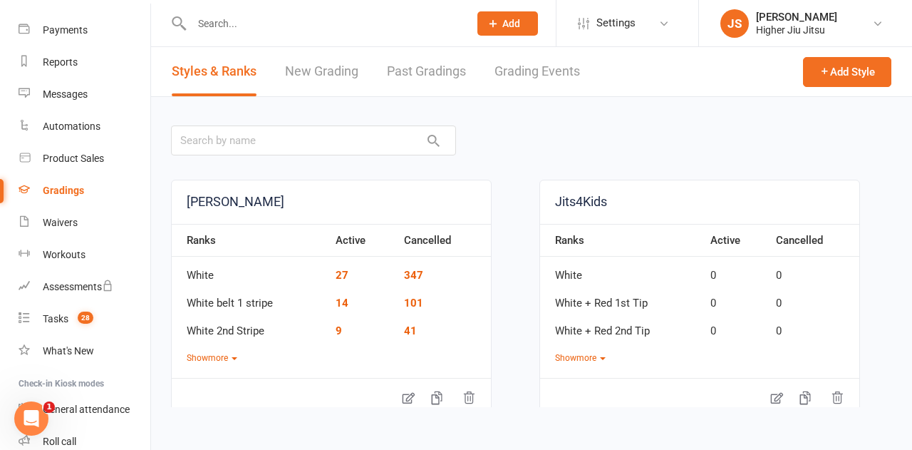
click at [331, 76] on link "New Grading" at bounding box center [321, 71] width 73 height 49
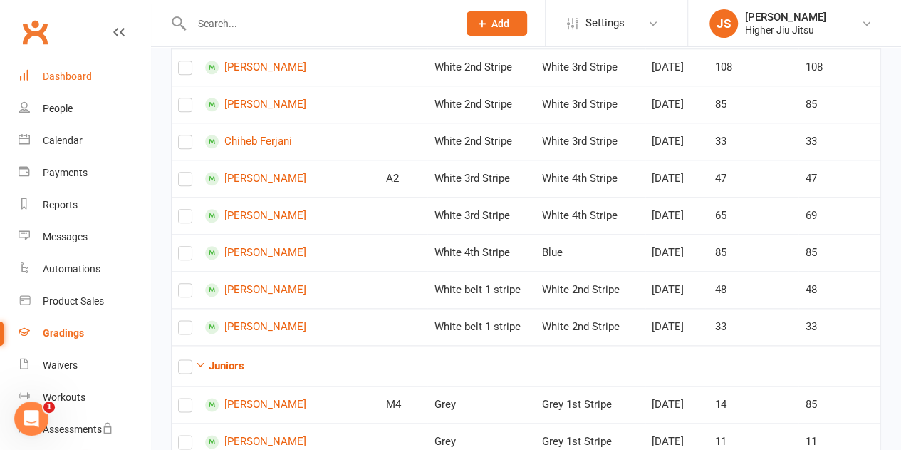
click at [73, 81] on div "Dashboard" at bounding box center [67, 76] width 49 height 11
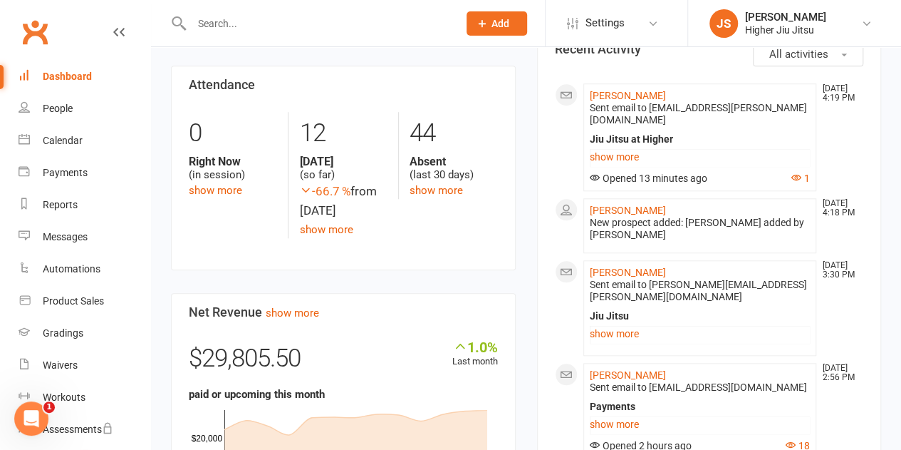
scroll to position [570, 0]
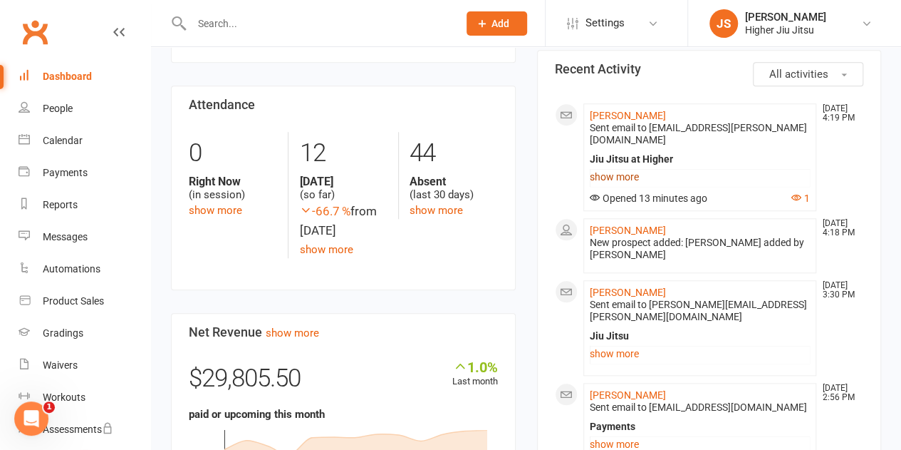
click at [632, 167] on link "show more" at bounding box center [700, 177] width 221 height 20
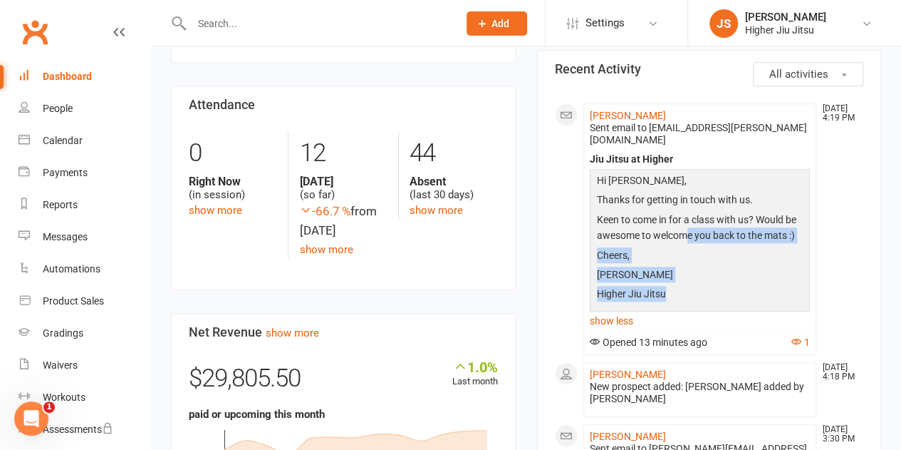
drag, startPoint x: 702, startPoint y: 286, endPoint x: 680, endPoint y: 197, distance: 91.1
click at [680, 197] on div "Hi [PERSON_NAME], Thanks for getting in touch with us. Keen to come in for a cl…" at bounding box center [700, 238] width 214 height 133
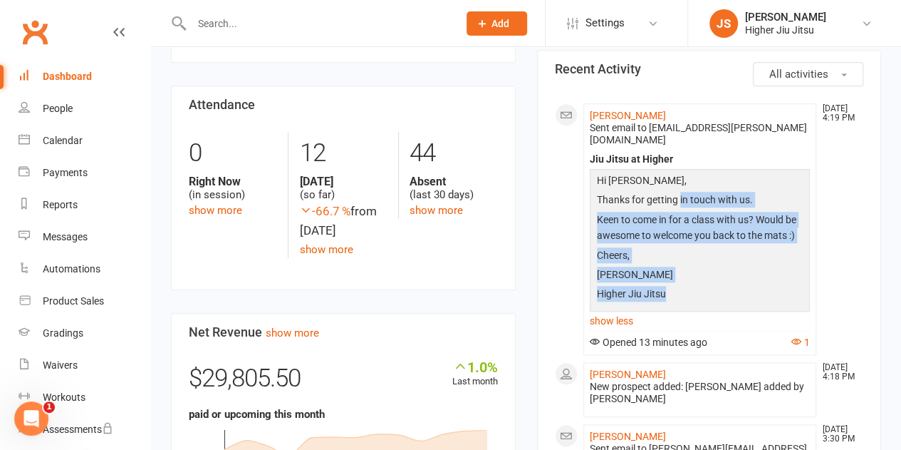
click at [680, 197] on p "Thanks for getting in touch with us." at bounding box center [700, 201] width 214 height 19
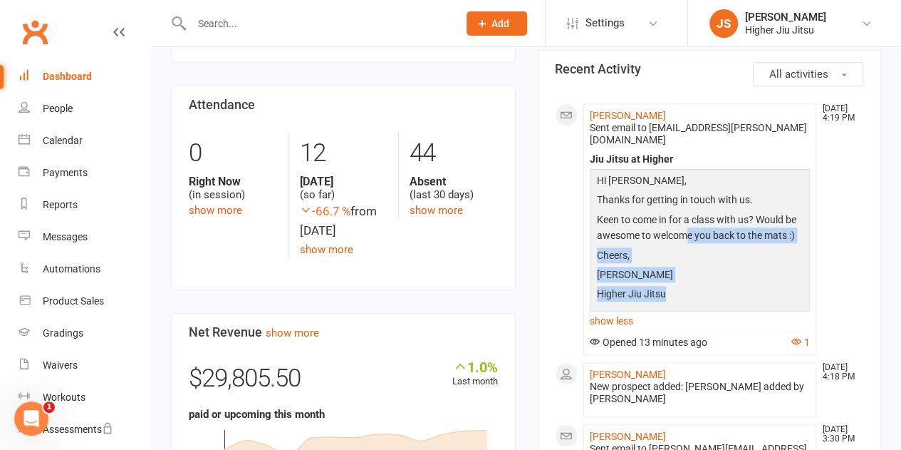
drag, startPoint x: 707, startPoint y: 285, endPoint x: 683, endPoint y: 207, distance: 81.3
click at [685, 217] on div "Hi [PERSON_NAME], Thanks for getting in touch with us. Keen to come in for a cl…" at bounding box center [700, 238] width 214 height 133
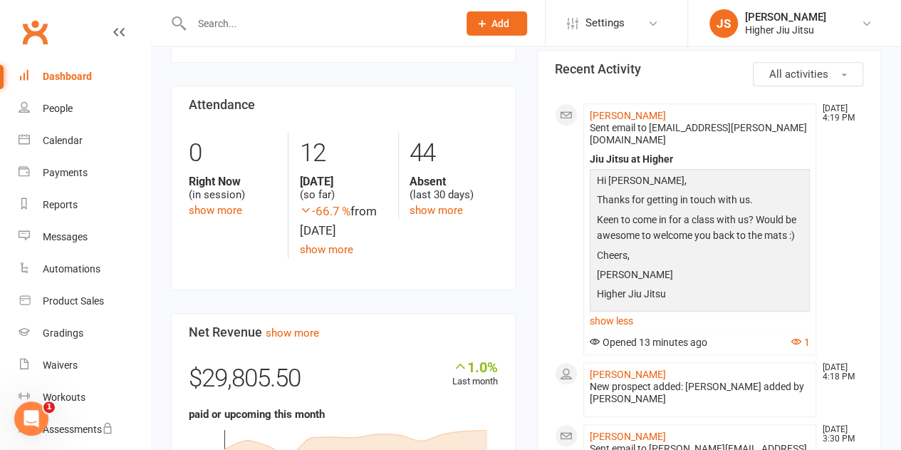
click at [683, 212] on p "Keen to come in for a class with us? Would be awesome to welcome you back to th…" at bounding box center [700, 230] width 214 height 36
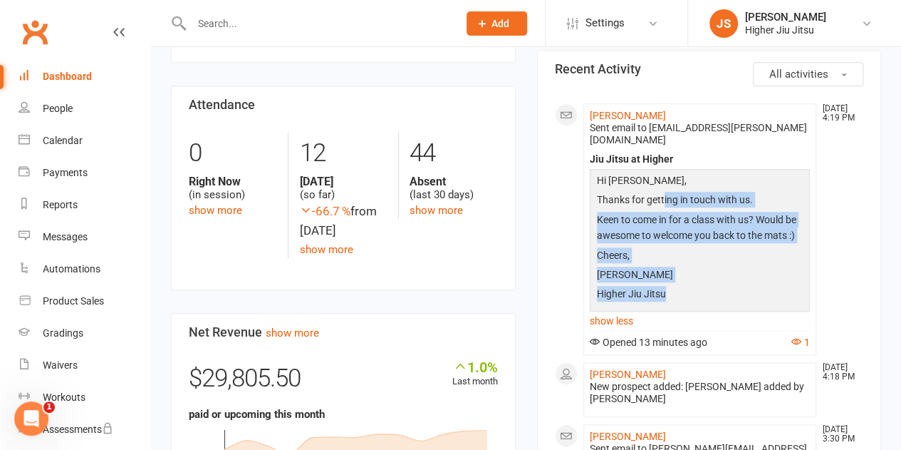
drag, startPoint x: 697, startPoint y: 267, endPoint x: 663, endPoint y: 180, distance: 93.1
click at [664, 183] on div "Hi [PERSON_NAME], Thanks for getting in touch with us. Keen to come in for a cl…" at bounding box center [700, 238] width 214 height 133
click at [663, 192] on p "Thanks for getting in touch with us." at bounding box center [700, 201] width 214 height 19
click at [679, 248] on p "Cheers," at bounding box center [700, 256] width 214 height 19
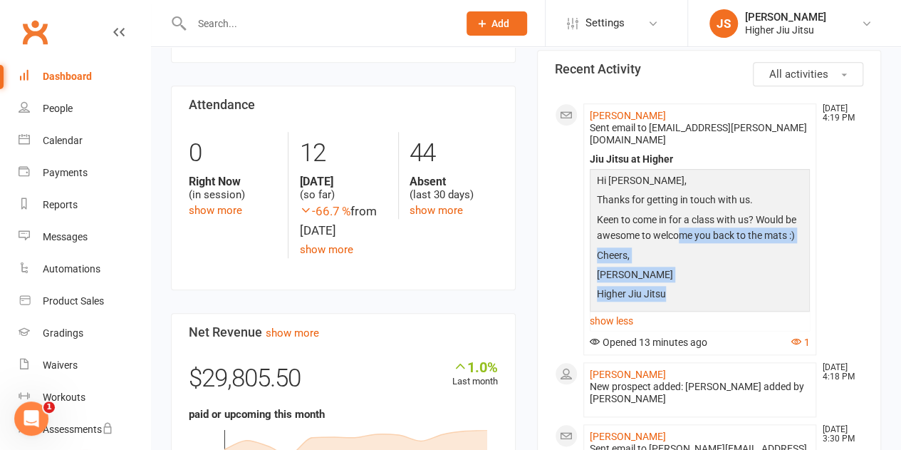
drag, startPoint x: 695, startPoint y: 281, endPoint x: 664, endPoint y: 192, distance: 95.1
click at [665, 193] on div "Hi [PERSON_NAME], Thanks for getting in touch with us. Keen to come in for a cl…" at bounding box center [700, 238] width 214 height 133
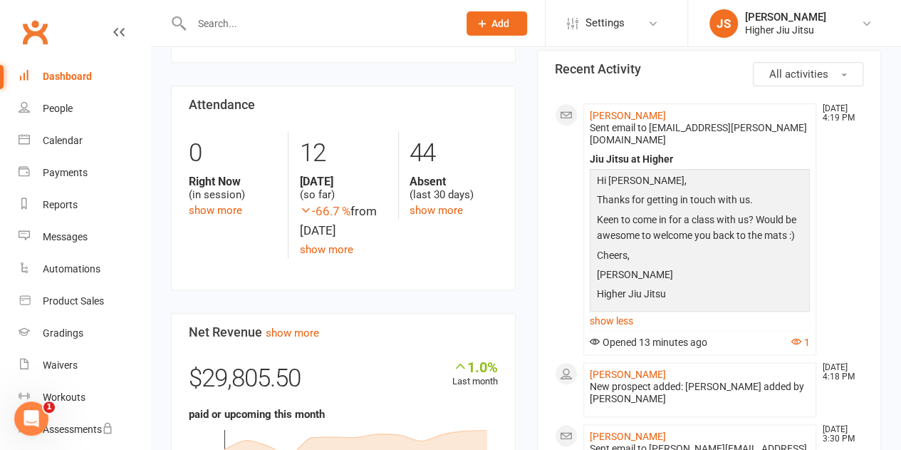
click at [664, 192] on p "Thanks for getting in touch with us." at bounding box center [700, 201] width 214 height 19
drag, startPoint x: 691, startPoint y: 279, endPoint x: 681, endPoint y: 237, distance: 43.2
click at [683, 242] on div "Hi [PERSON_NAME], Thanks for getting in touch with us. Keen to come in for a cl…" at bounding box center [700, 238] width 214 height 133
click at [681, 247] on p "Cheers," at bounding box center [700, 256] width 214 height 19
click at [489, 28] on button "Add" at bounding box center [497, 23] width 61 height 24
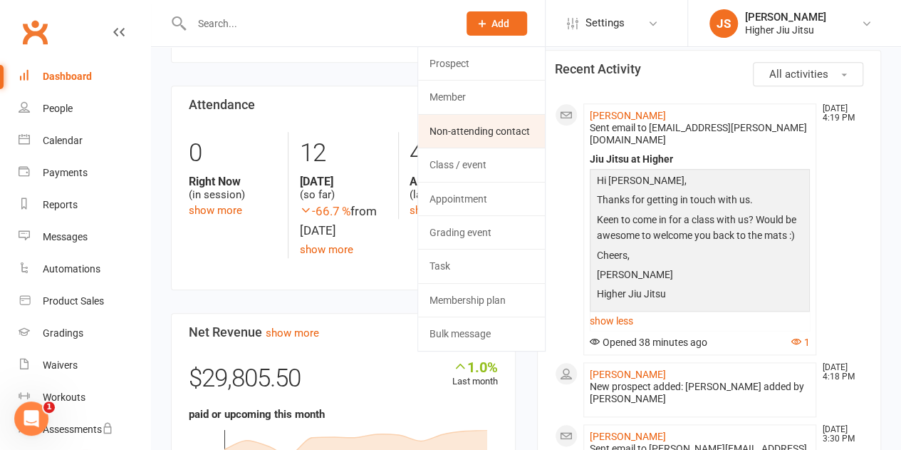
click at [494, 130] on link "Non-attending contact" at bounding box center [481, 131] width 127 height 33
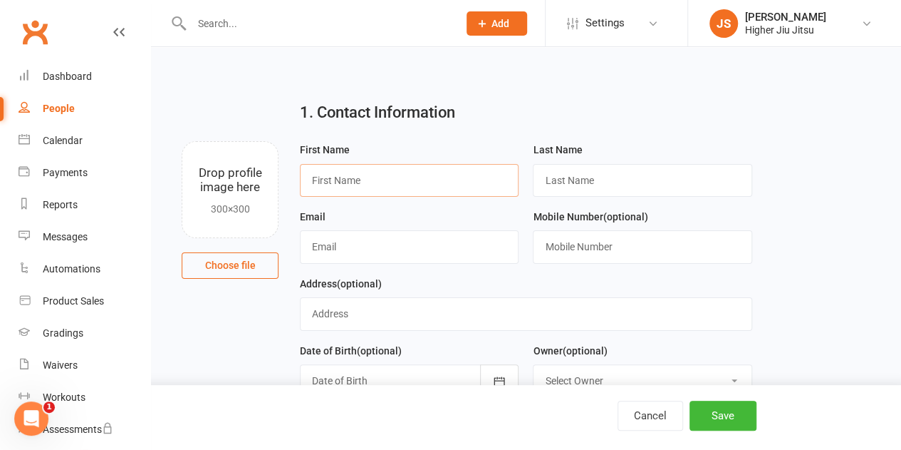
click at [410, 183] on input "text" at bounding box center [409, 180] width 219 height 33
type input "[PERSON_NAME]"
type input "Unsure"
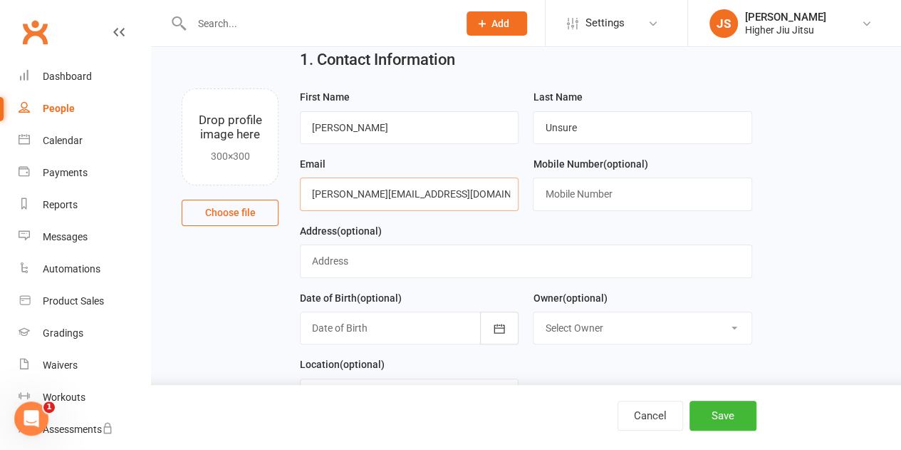
scroll to position [142, 0]
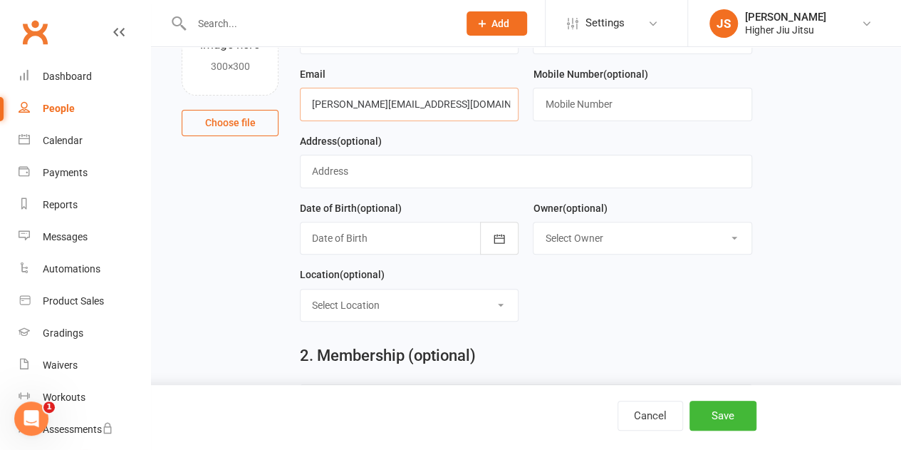
type input "[PERSON_NAME][EMAIL_ADDRESS][DOMAIN_NAME]"
drag, startPoint x: 618, startPoint y: 244, endPoint x: 614, endPoint y: 257, distance: 13.5
click at [618, 244] on select "Select Owner [PERSON_NAME] [PERSON_NAME] [PERSON_NAME] [PERSON_NAME] [PERSON_NA…" at bounding box center [642, 237] width 217 height 31
select select "0"
click at [534, 222] on select "Select Owner [PERSON_NAME] [PERSON_NAME] [PERSON_NAME] [PERSON_NAME] [PERSON_NA…" at bounding box center [642, 237] width 217 height 31
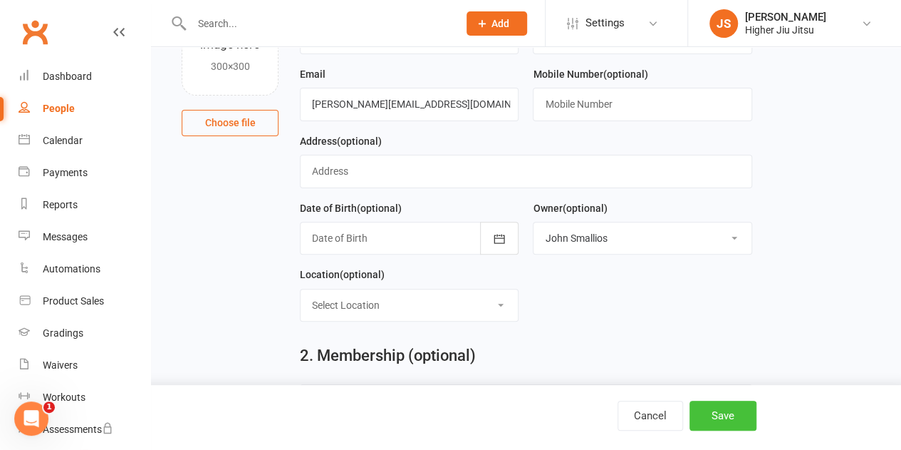
drag, startPoint x: 734, startPoint y: 410, endPoint x: 725, endPoint y: 409, distance: 9.4
click at [732, 410] on button "Save" at bounding box center [723, 415] width 67 height 30
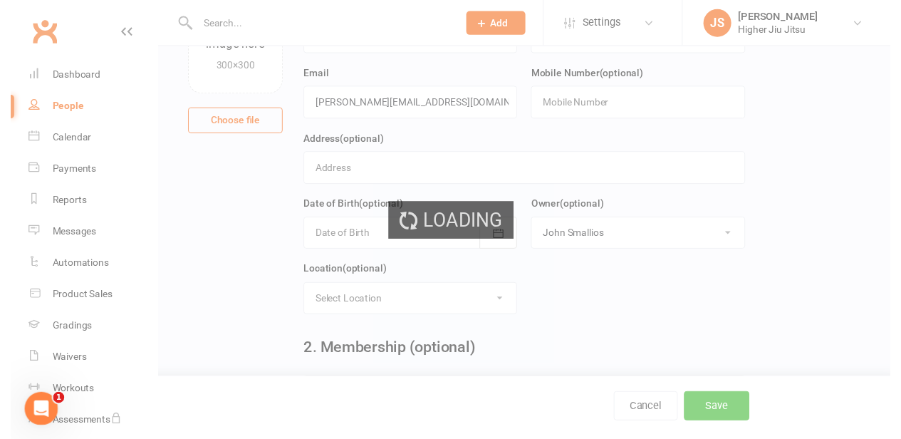
scroll to position [0, 0]
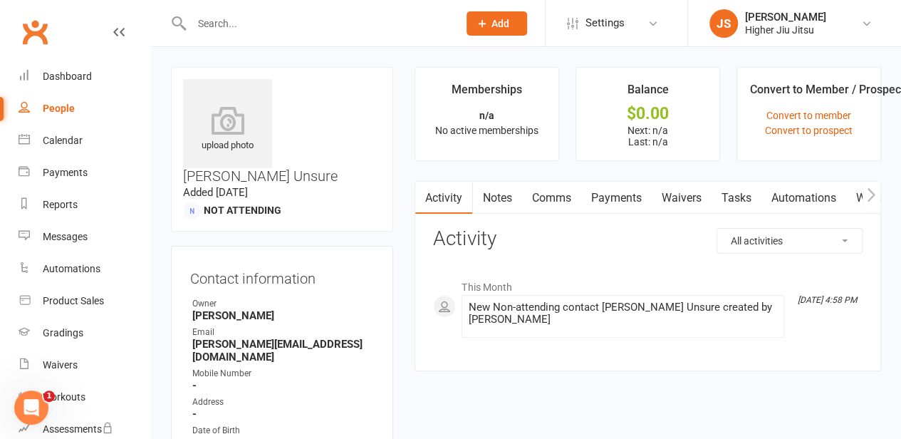
click at [573, 205] on link "Comms" at bounding box center [550, 198] width 59 height 33
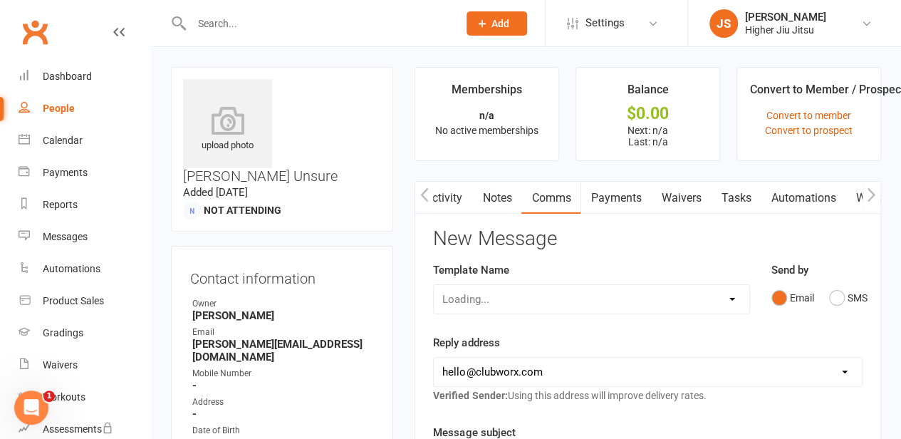
scroll to position [0, 1]
click at [549, 307] on div "Loading..." at bounding box center [591, 299] width 316 height 30
click at [554, 305] on select "Select Template [Email] Let's Reconnect! [Email] Still Interested? [Email] Stil…" at bounding box center [591, 299] width 315 height 28
click at [534, 296] on select "Select Template [Email] Let's Reconnect! [Email] Still Interested? [Email] Stil…" at bounding box center [591, 299] width 315 height 28
select select "6"
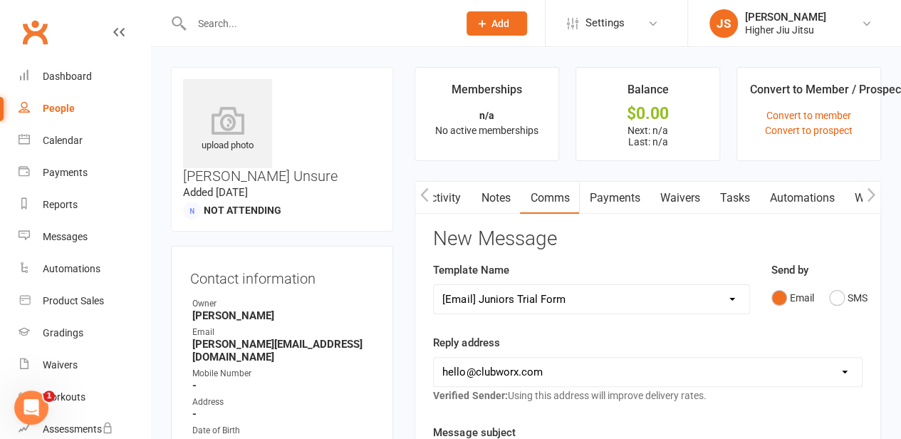
click at [434, 285] on select "Select Template [Email] Let's Reconnect! [Email] Still Interested? [Email] Stil…" at bounding box center [591, 299] width 315 height 28
click at [549, 371] on select "[EMAIL_ADDRESS][DOMAIN_NAME] [PERSON_NAME][EMAIL_ADDRESS][DOMAIN_NAME] [PERSON_…" at bounding box center [648, 372] width 428 height 28
select select "1"
click at [434, 358] on select "[EMAIL_ADDRESS][DOMAIN_NAME] [PERSON_NAME][EMAIL_ADDRESS][DOMAIN_NAME] [PERSON_…" at bounding box center [648, 372] width 428 height 28
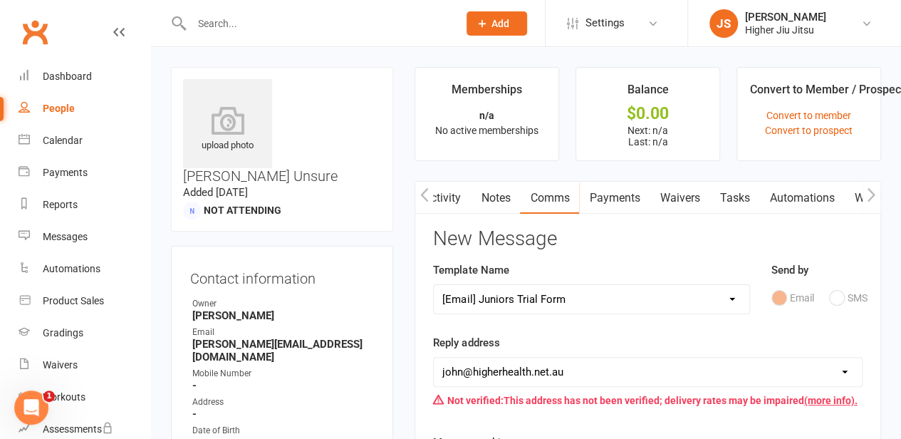
click at [564, 330] on div "Template Name Select Template [Email] Let's Reconnect! [Email] Still Interested…" at bounding box center [591, 297] width 338 height 73
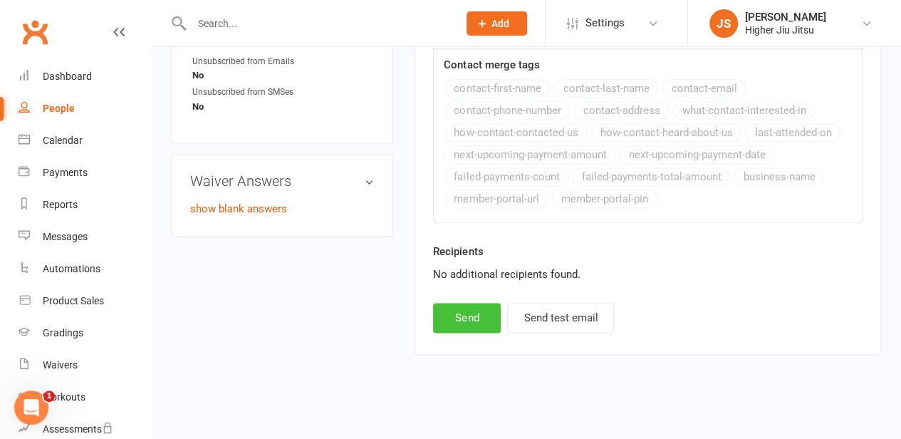
click at [473, 321] on button "Send" at bounding box center [467, 318] width 68 height 30
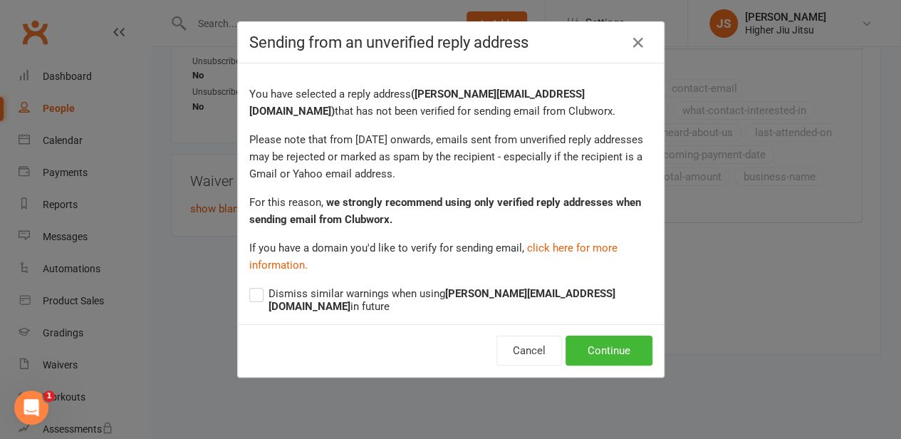
scroll to position [893, 0]
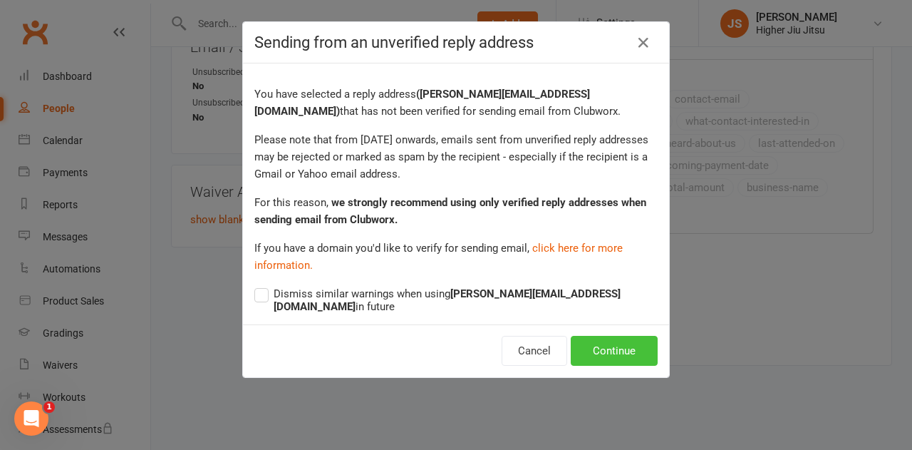
click at [596, 336] on button "Continue" at bounding box center [614, 351] width 87 height 30
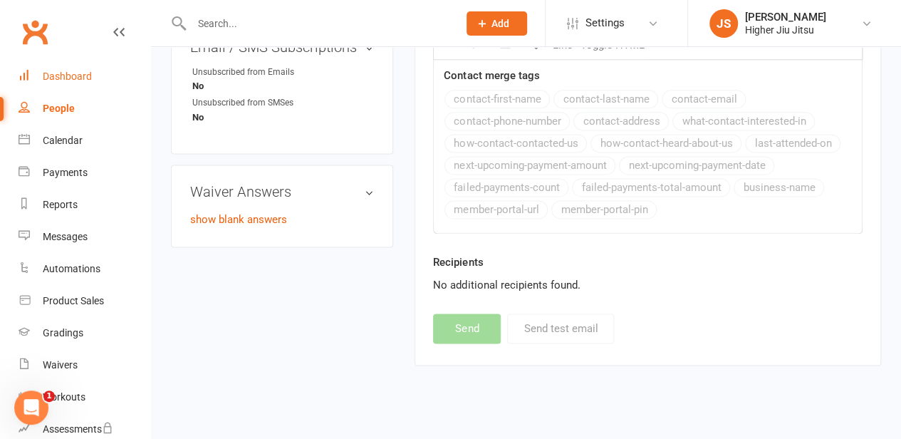
select select
select select "0"
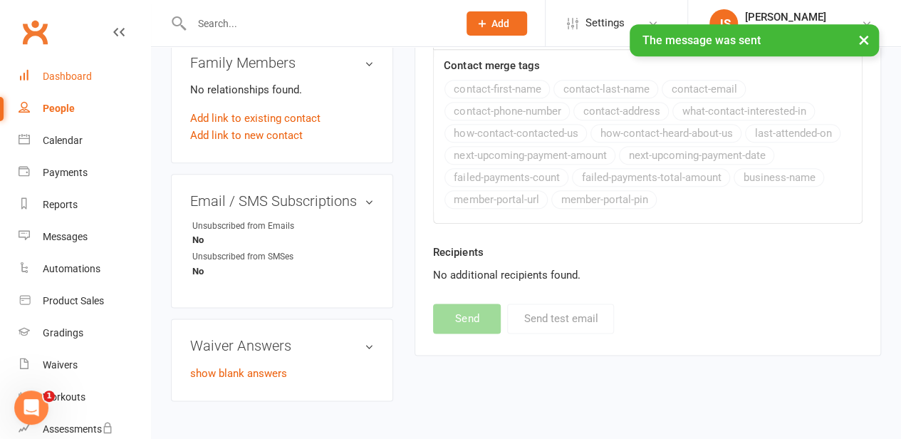
click at [83, 79] on div "Dashboard" at bounding box center [67, 76] width 49 height 11
